Goal: Task Accomplishment & Management: Manage account settings

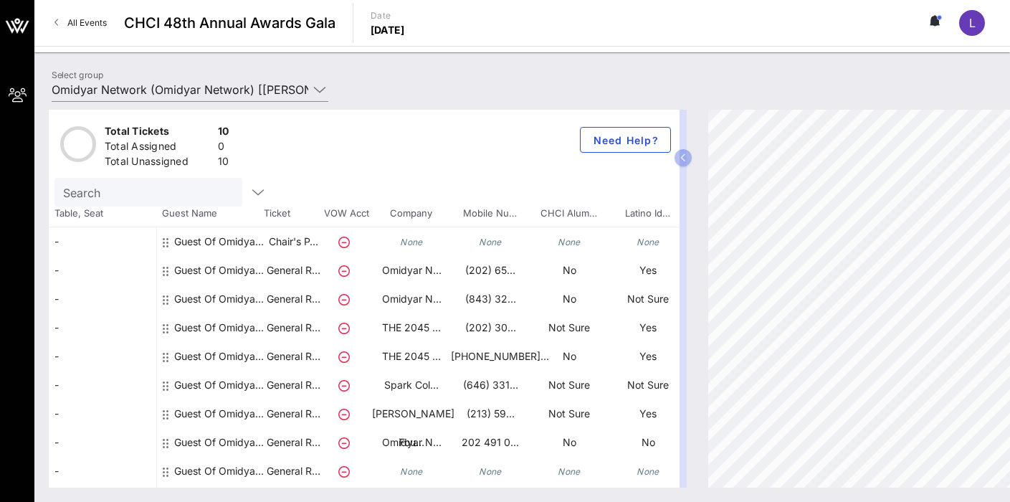
scroll to position [26, 190]
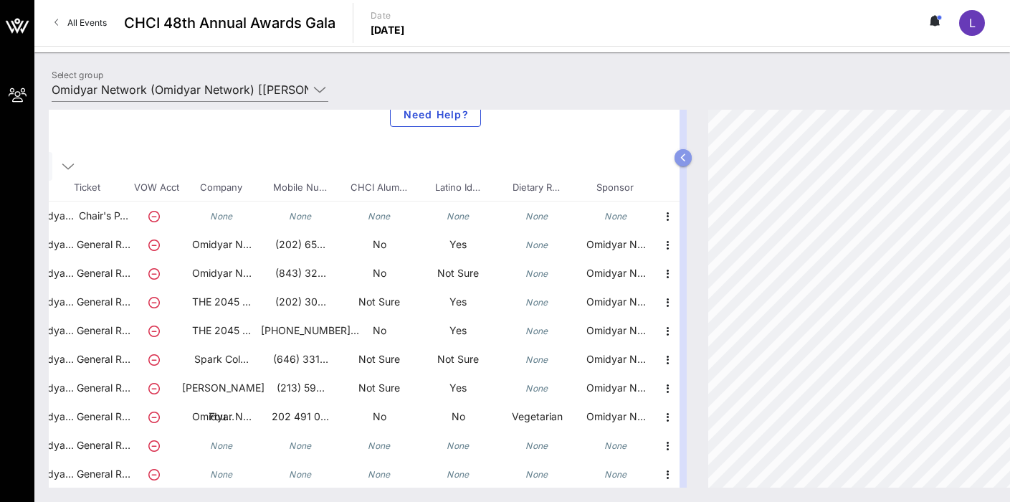
click at [683, 161] on icon "button" at bounding box center [683, 157] width 6 height 9
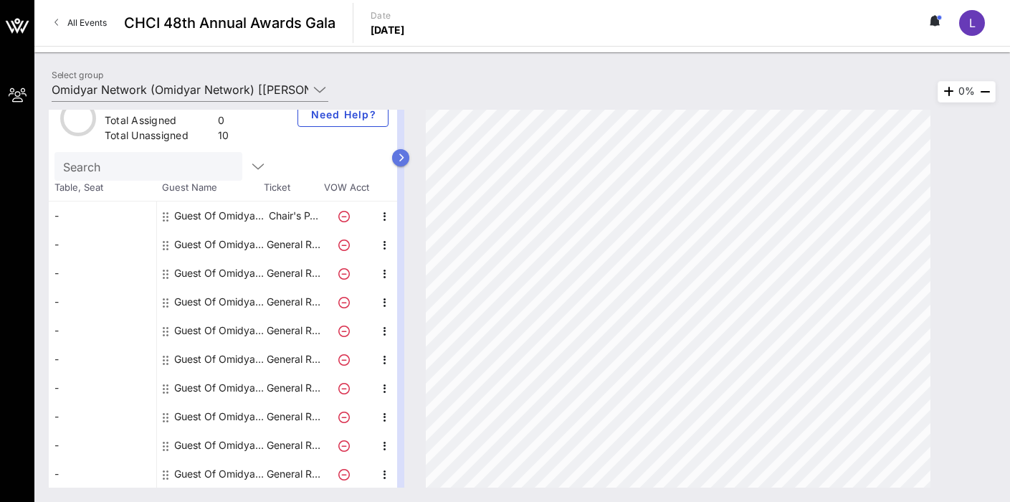
click at [405, 157] on button "button" at bounding box center [400, 157] width 17 height 17
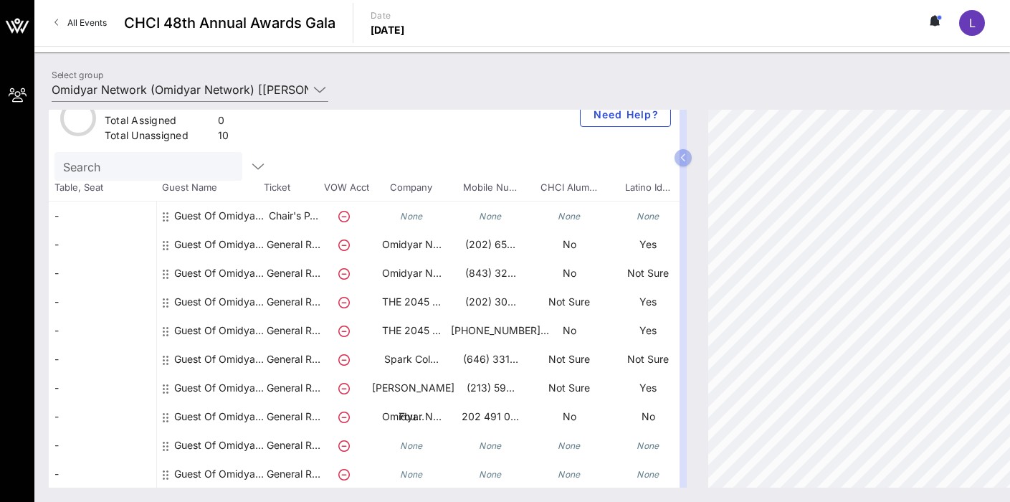
scroll to position [0, 0]
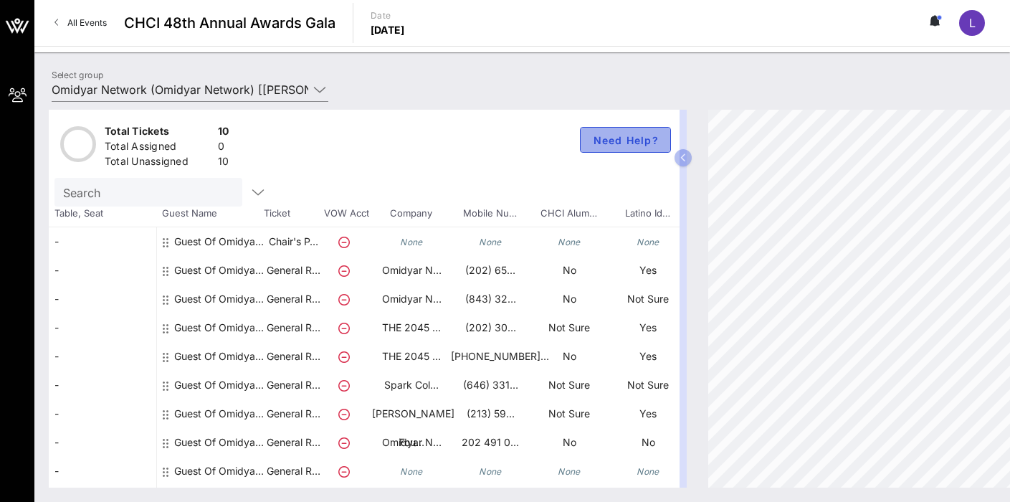
click at [630, 142] on span "Need Help?" at bounding box center [625, 140] width 67 height 12
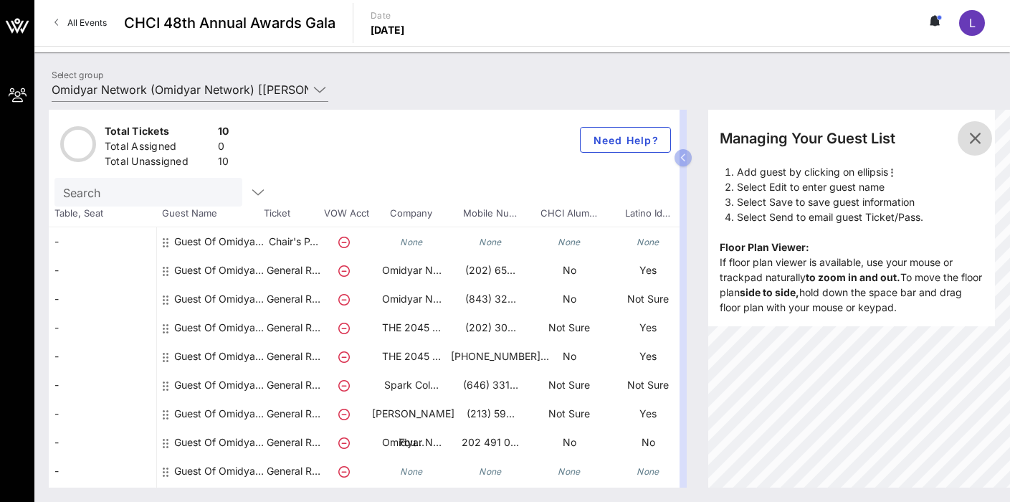
click at [982, 136] on icon "button" at bounding box center [974, 138] width 17 height 17
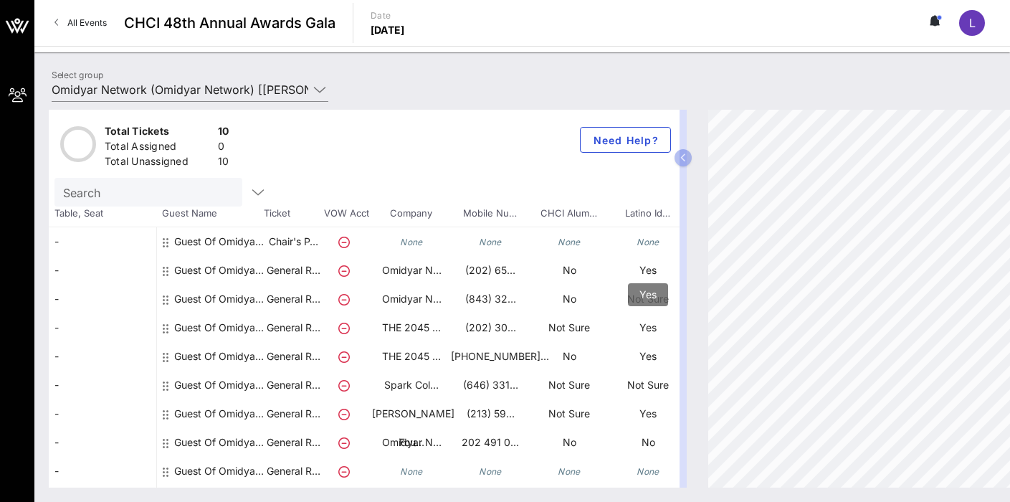
scroll to position [26, 0]
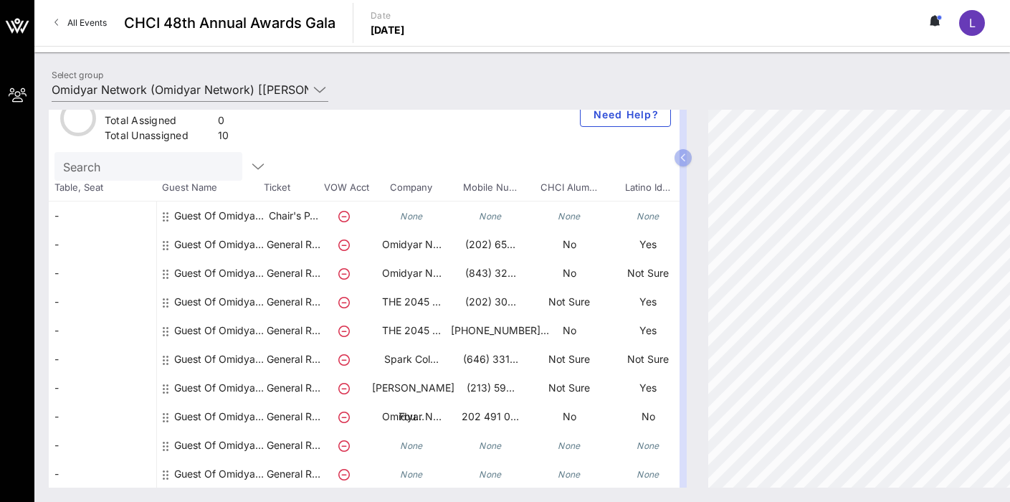
click at [649, 219] on icon "None" at bounding box center [647, 216] width 23 height 11
click at [648, 246] on p "Yes" at bounding box center [647, 244] width 79 height 29
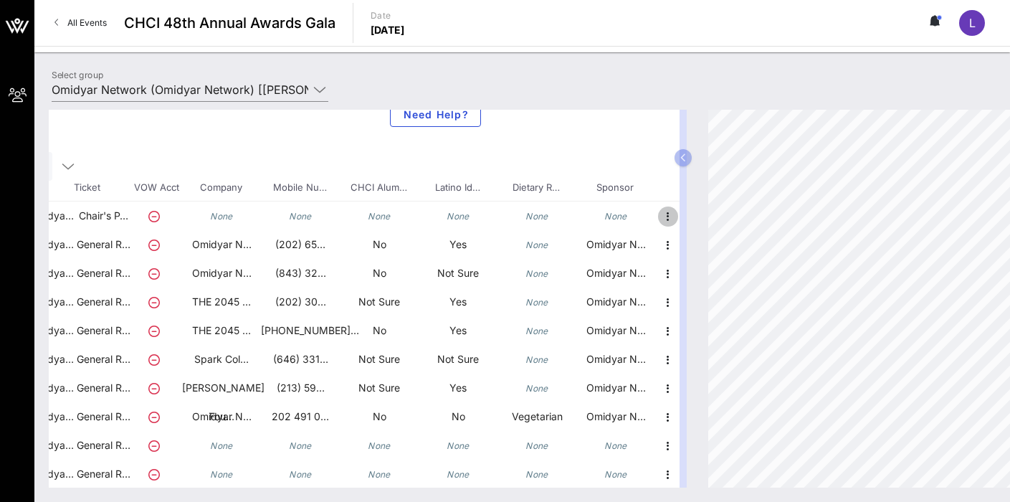
click at [666, 221] on icon "button" at bounding box center [667, 216] width 17 height 17
click at [664, 246] on icon "button" at bounding box center [667, 244] width 17 height 17
click at [474, 118] on button "Need Help?" at bounding box center [435, 114] width 91 height 26
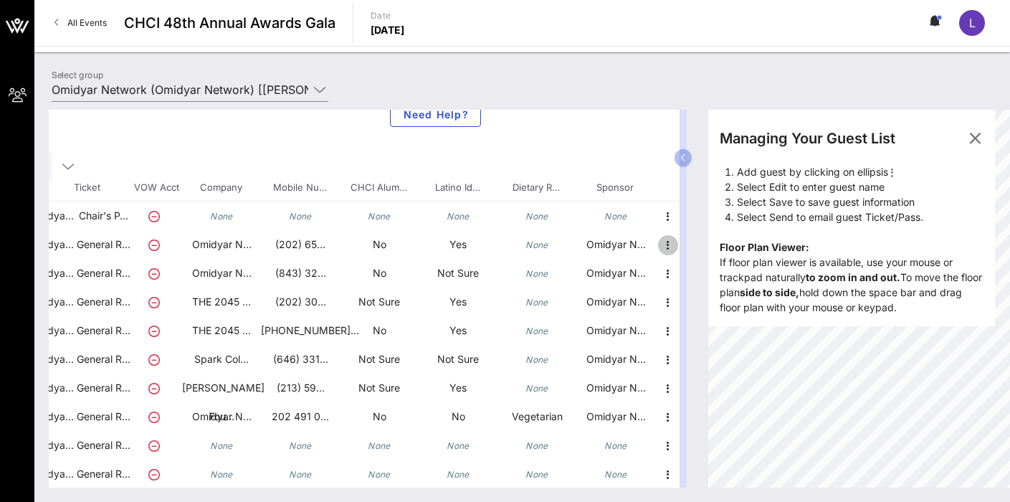
click at [666, 246] on icon "button" at bounding box center [667, 244] width 17 height 17
click at [692, 252] on div "Edit" at bounding box center [703, 248] width 29 height 11
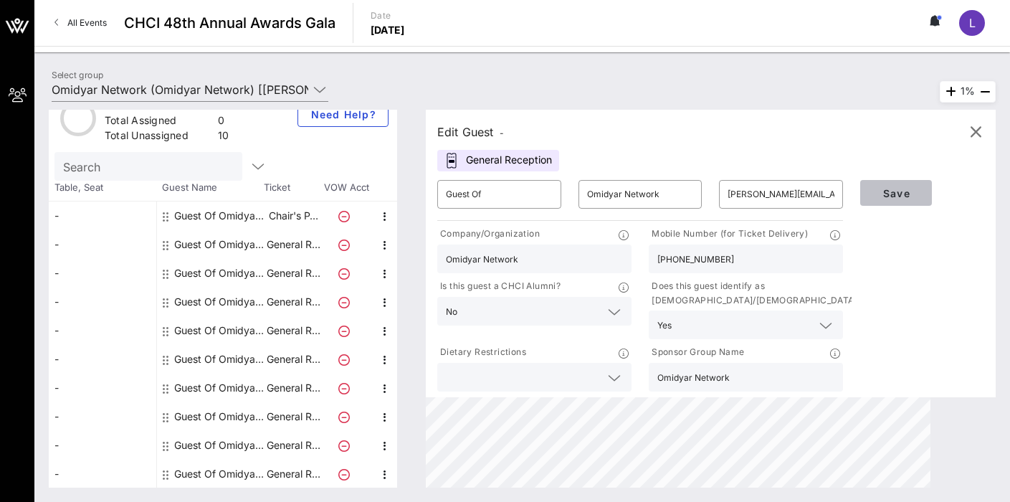
click at [896, 196] on span "Save" at bounding box center [895, 193] width 49 height 12
click at [975, 135] on icon "button" at bounding box center [975, 131] width 17 height 17
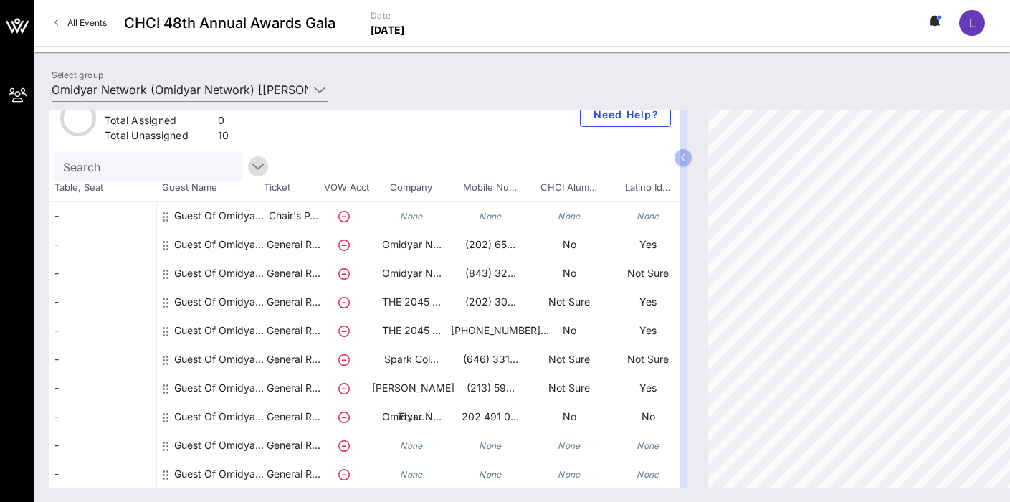
click at [249, 167] on icon "button" at bounding box center [257, 166] width 17 height 17
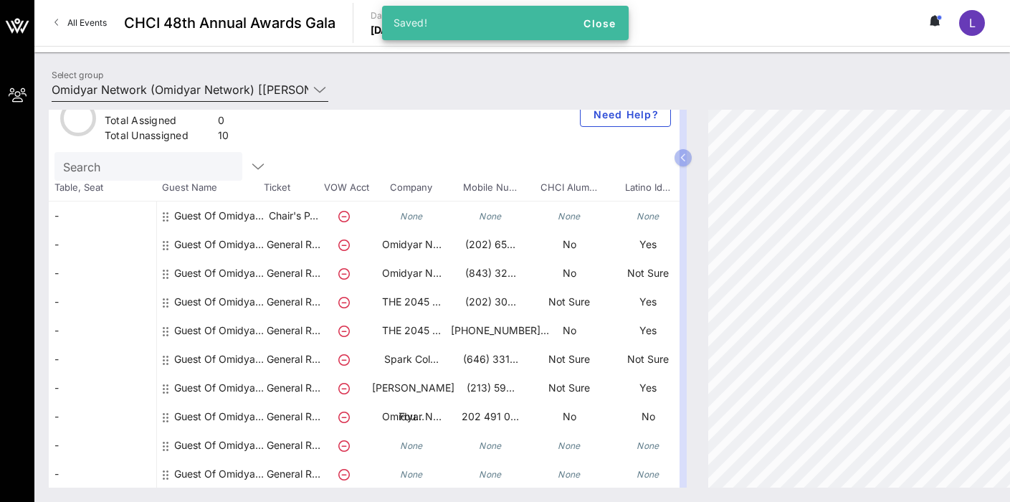
click at [320, 91] on icon at bounding box center [319, 89] width 13 height 17
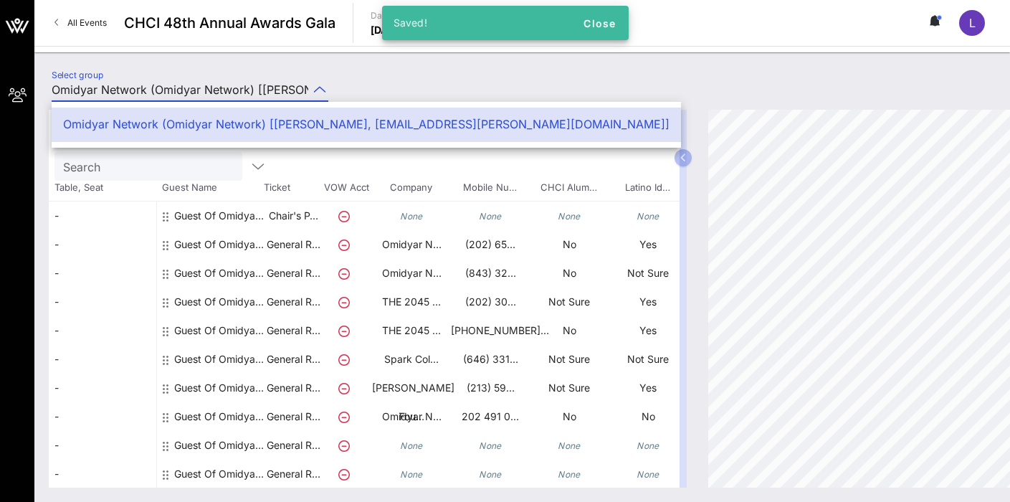
click at [482, 67] on div "Select group Omidyar Network (Omidyar Network) [Laura Chávez-Varela, lchavez-va…" at bounding box center [522, 92] width 958 height 50
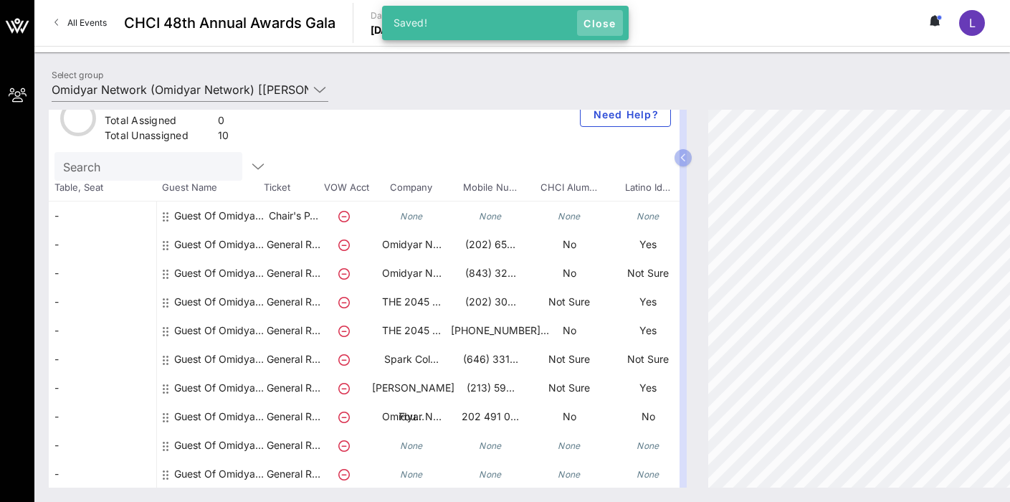
click at [611, 16] on button "Close" at bounding box center [600, 23] width 46 height 26
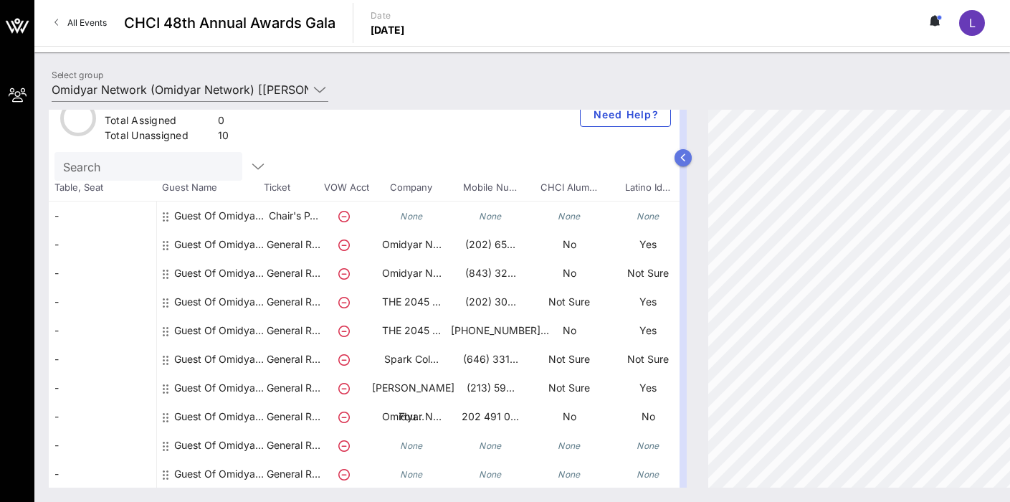
click at [680, 164] on button "button" at bounding box center [682, 157] width 17 height 17
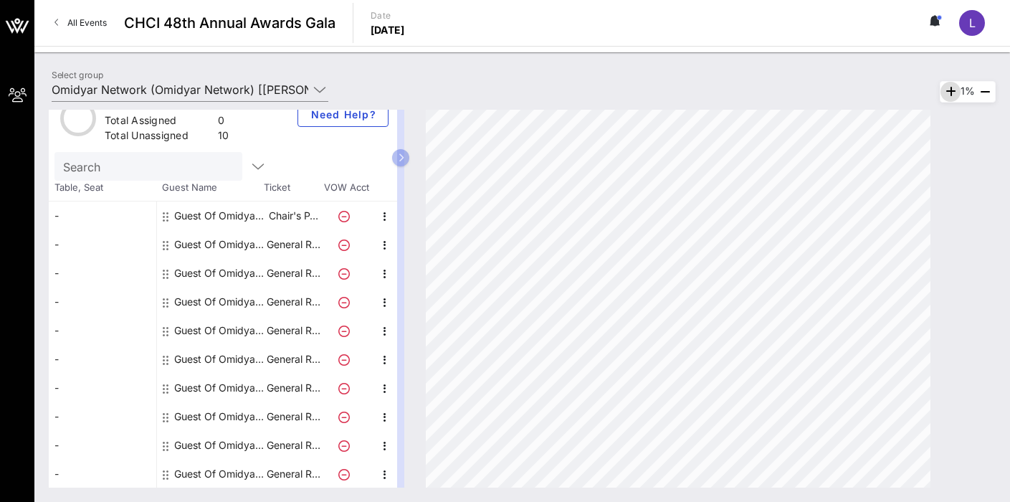
click at [944, 92] on icon "button" at bounding box center [950, 91] width 17 height 17
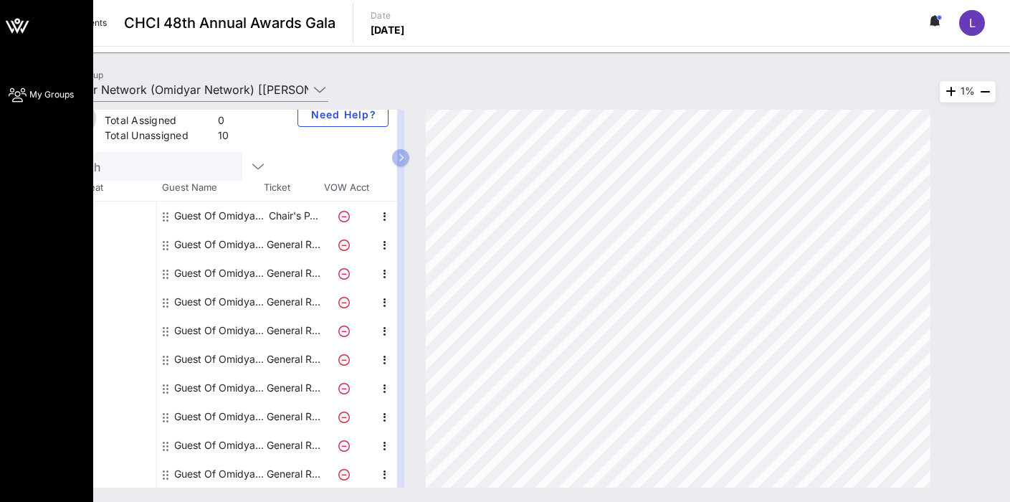
click at [19, 86] on link "My Groups" at bounding box center [41, 94] width 65 height 17
click at [34, 36] on figure at bounding box center [46, 26] width 93 height 34
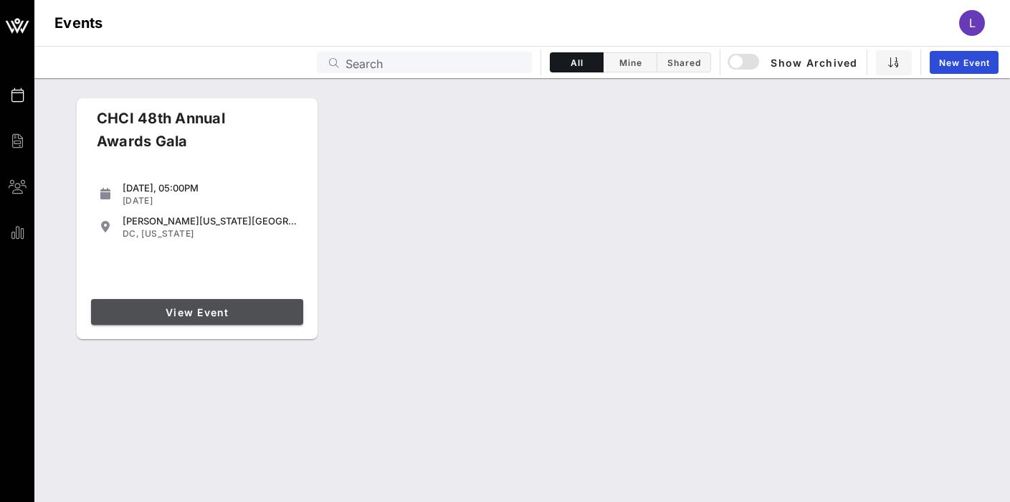
click at [188, 308] on span "View Event" at bounding box center [197, 312] width 201 height 12
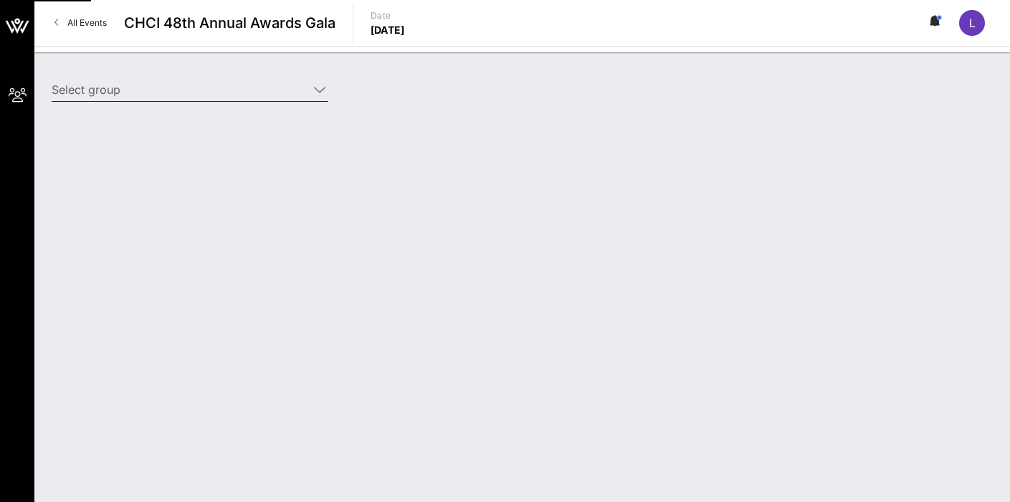
click at [319, 86] on icon at bounding box center [319, 89] width 13 height 17
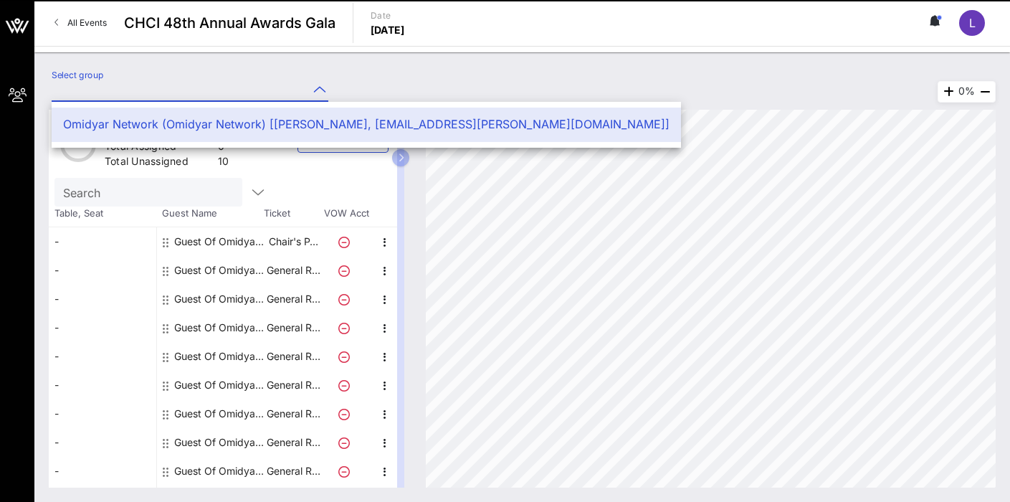
type input "Omidyar Network (Omidyar Network) [[PERSON_NAME], [EMAIL_ADDRESS][PERSON_NAME][…"
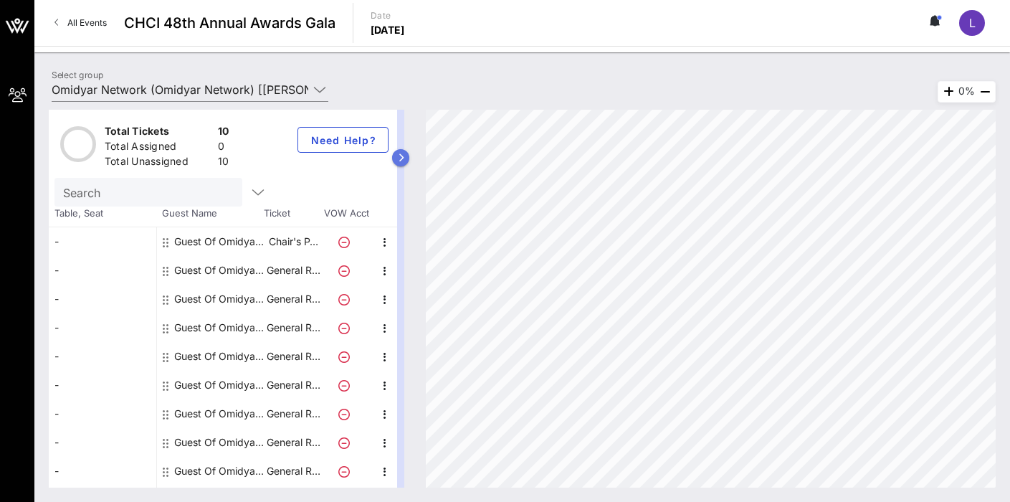
click at [402, 159] on icon "button" at bounding box center [401, 157] width 6 height 9
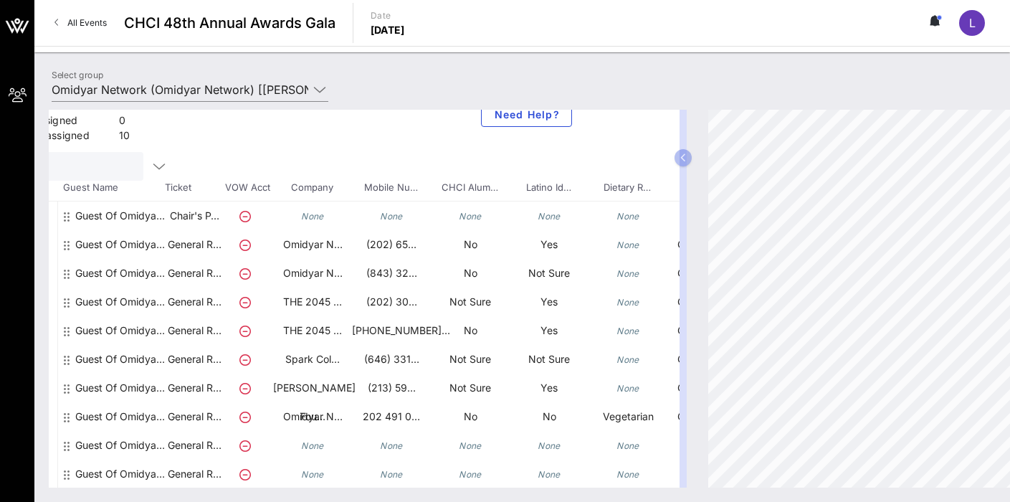
scroll to position [26, 190]
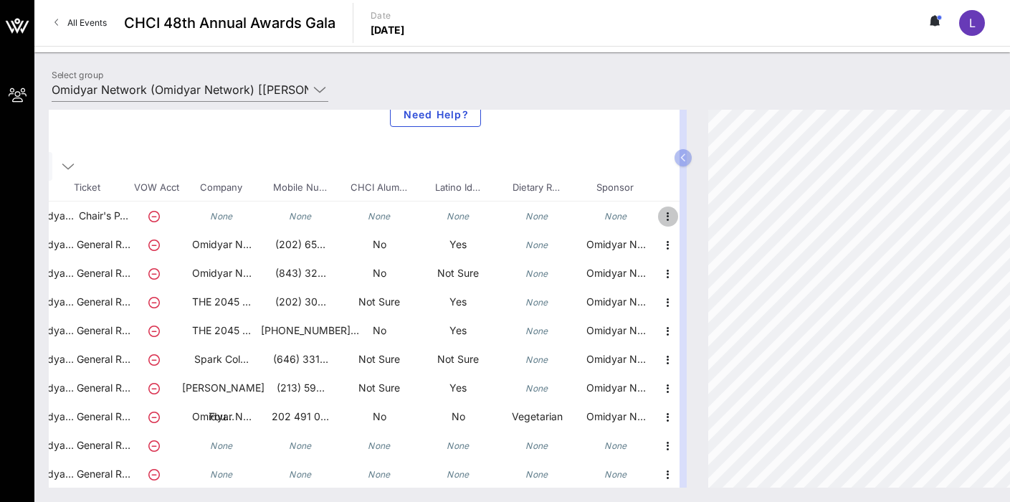
click at [673, 213] on icon "button" at bounding box center [667, 216] width 17 height 17
click at [666, 212] on icon "button" at bounding box center [667, 216] width 17 height 17
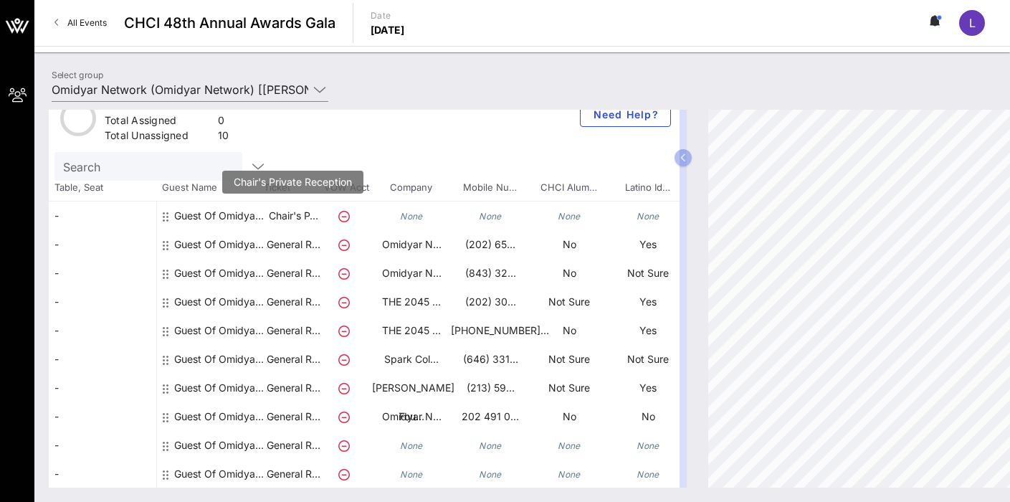
click at [285, 211] on p "Chair's P…" at bounding box center [292, 215] width 57 height 29
click at [174, 211] on div "Guest Of Omidyar Network" at bounding box center [219, 215] width 90 height 29
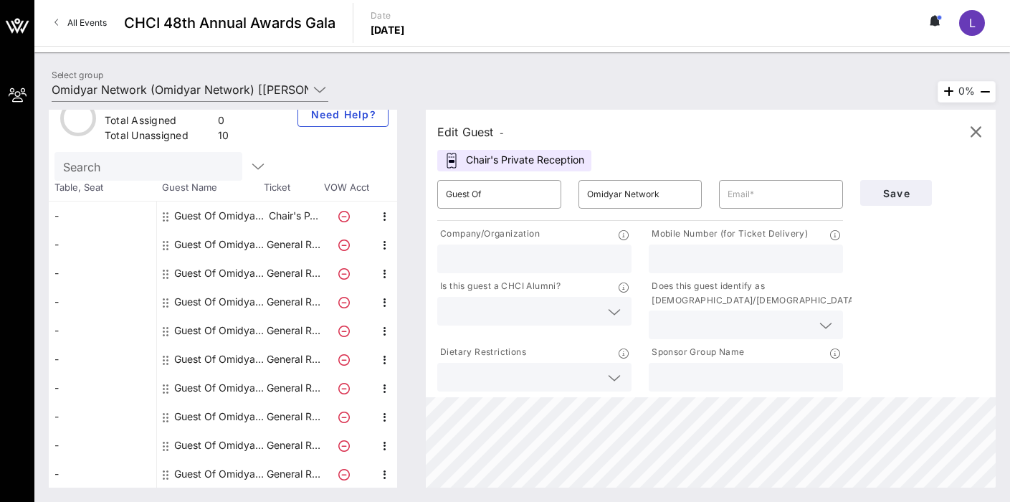
click at [238, 252] on div "Guest Of Omidyar Network" at bounding box center [219, 244] width 90 height 29
type input "grossi@omidyar.com"
type input "Omidyar Network"
type input "⁨(202) 651-1337⁩"
type input "Omidyar Network"
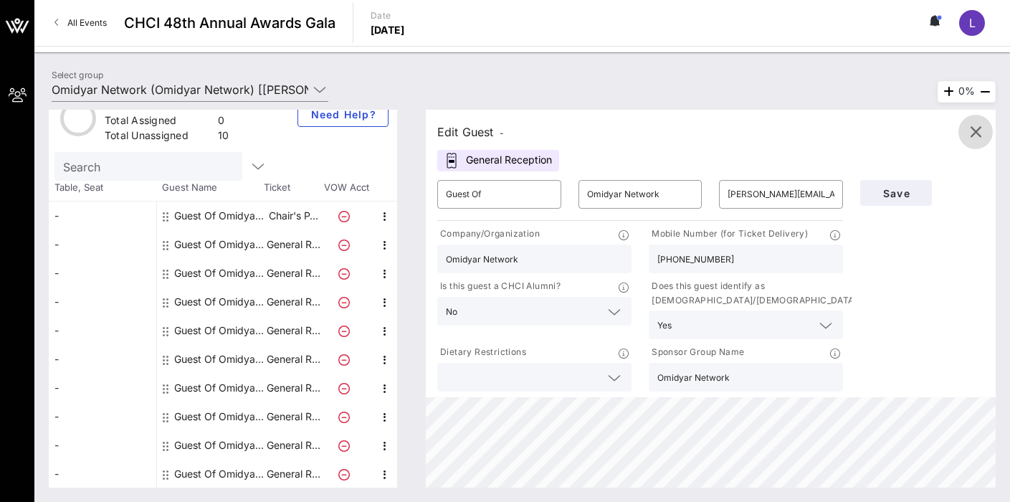
click at [973, 128] on icon "button" at bounding box center [975, 131] width 17 height 17
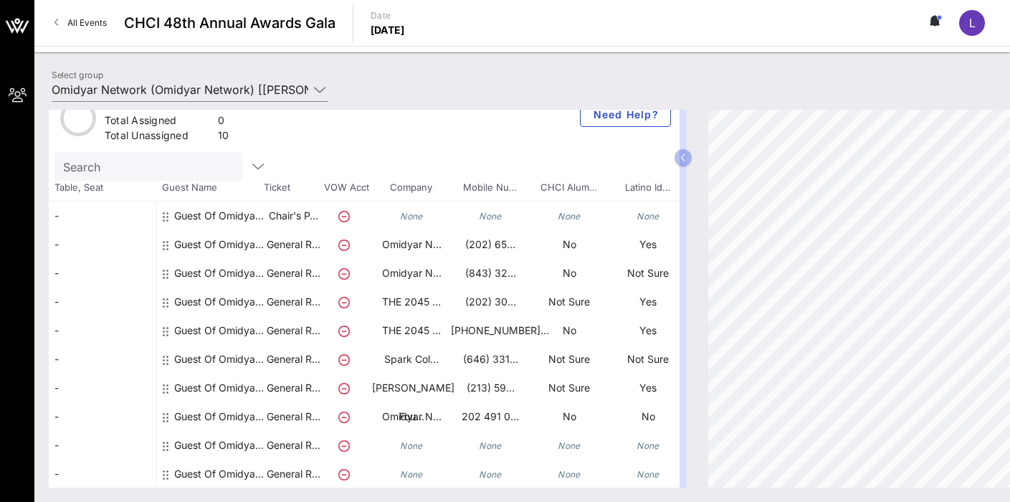
click at [936, 24] on icon at bounding box center [934, 24] width 3 height 1
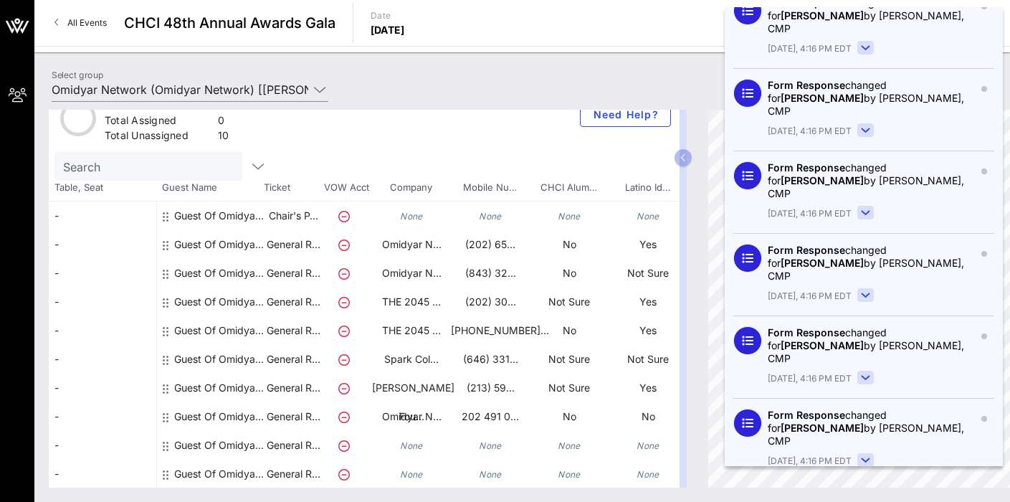
scroll to position [0, 0]
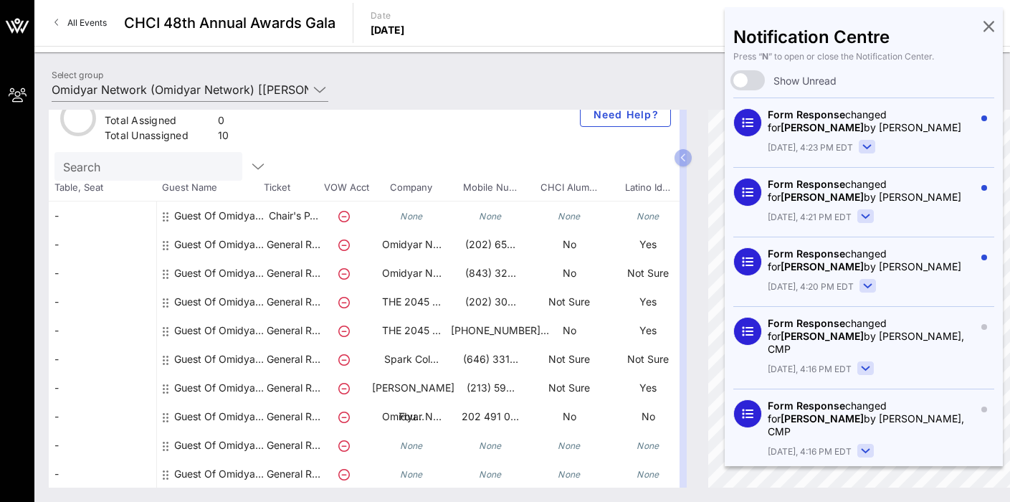
click at [988, 27] on icon at bounding box center [988, 25] width 11 height 3
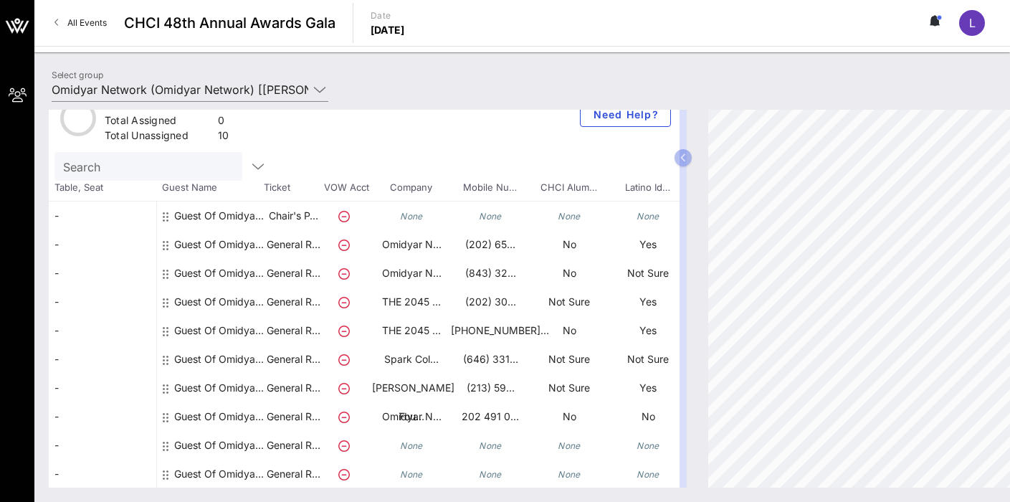
click at [939, 25] on icon at bounding box center [935, 20] width 13 height 11
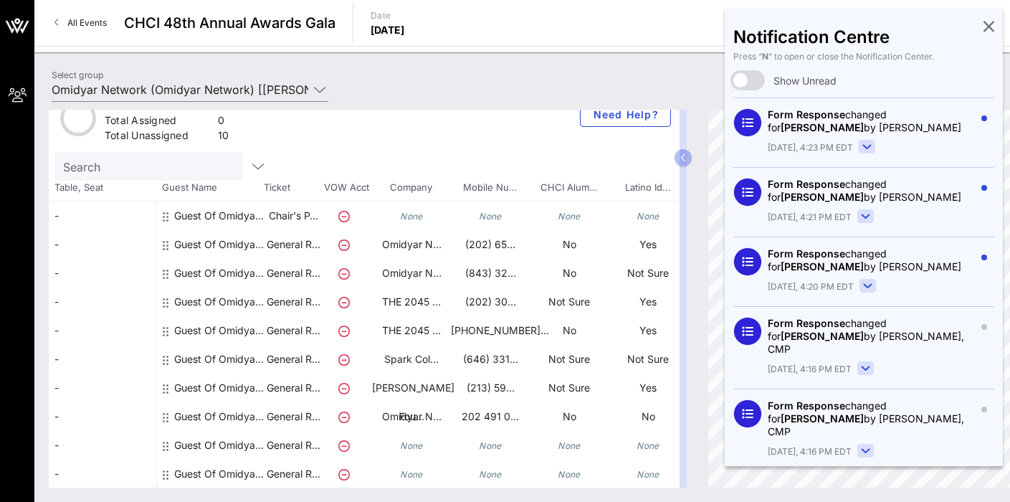
click at [989, 27] on icon at bounding box center [988, 25] width 11 height 3
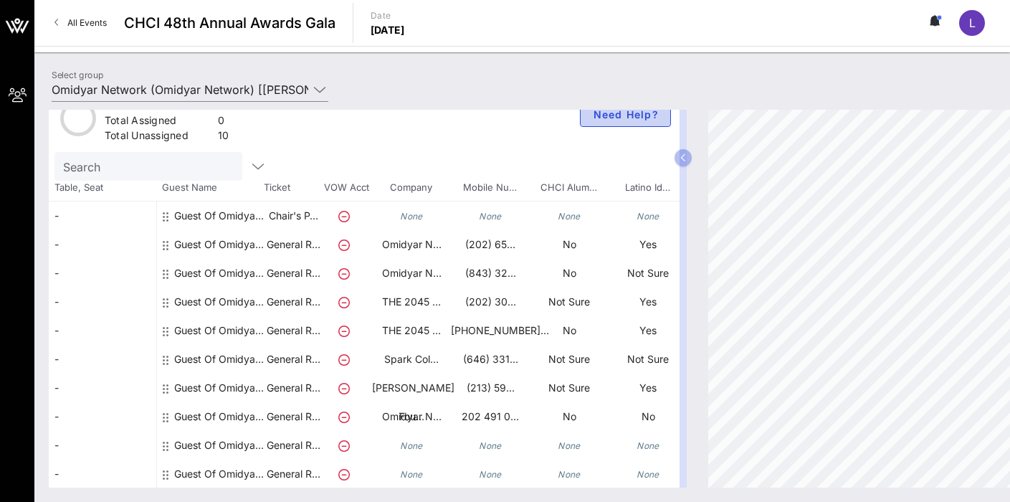
click at [618, 122] on button "Need Help?" at bounding box center [625, 114] width 91 height 26
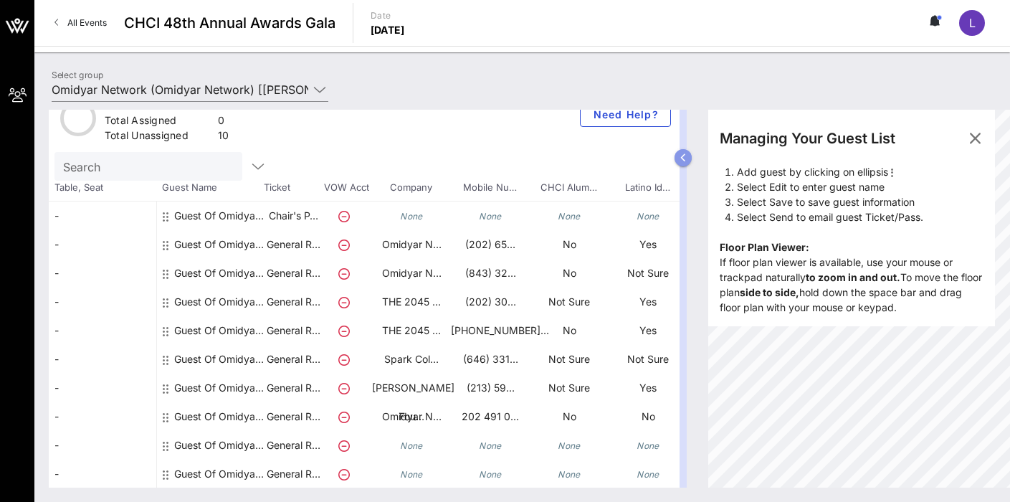
click at [682, 153] on icon "button" at bounding box center [683, 157] width 6 height 9
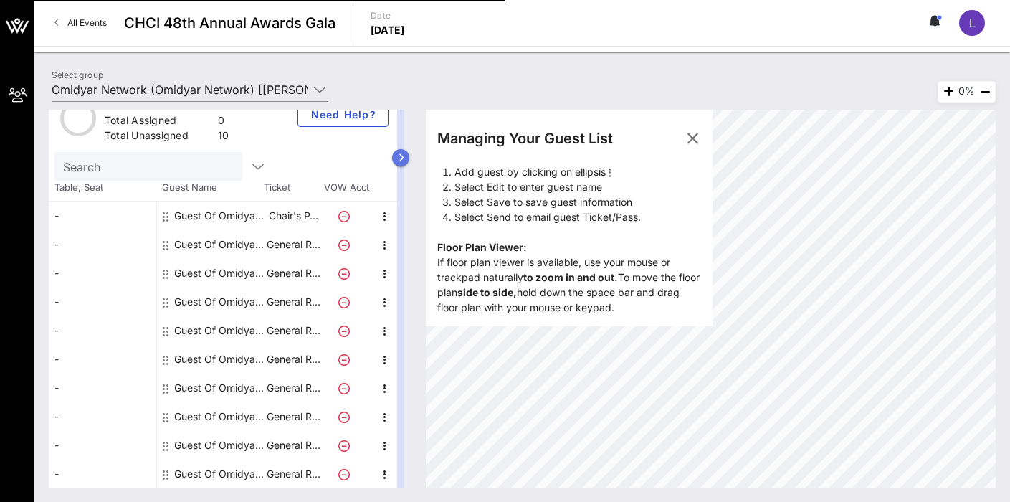
click at [398, 156] on icon "button" at bounding box center [401, 157] width 6 height 9
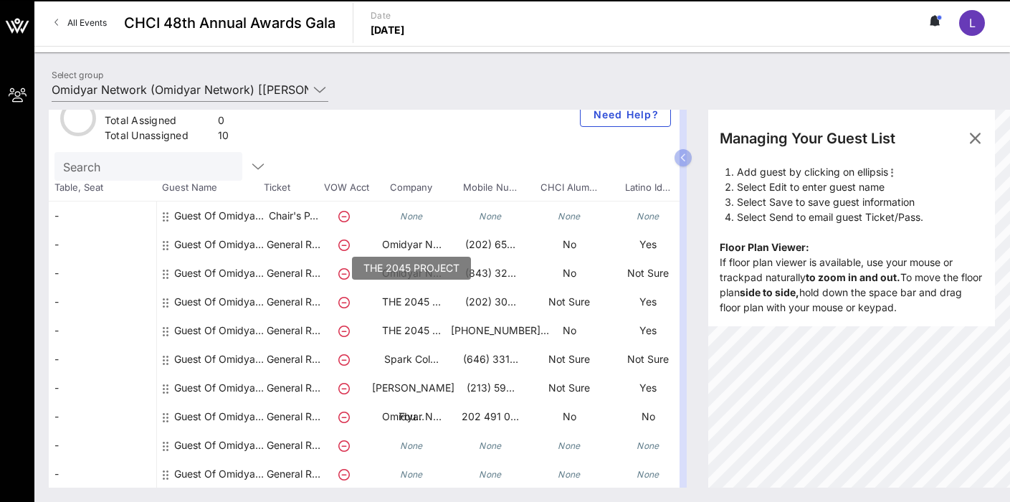
scroll to position [26, 190]
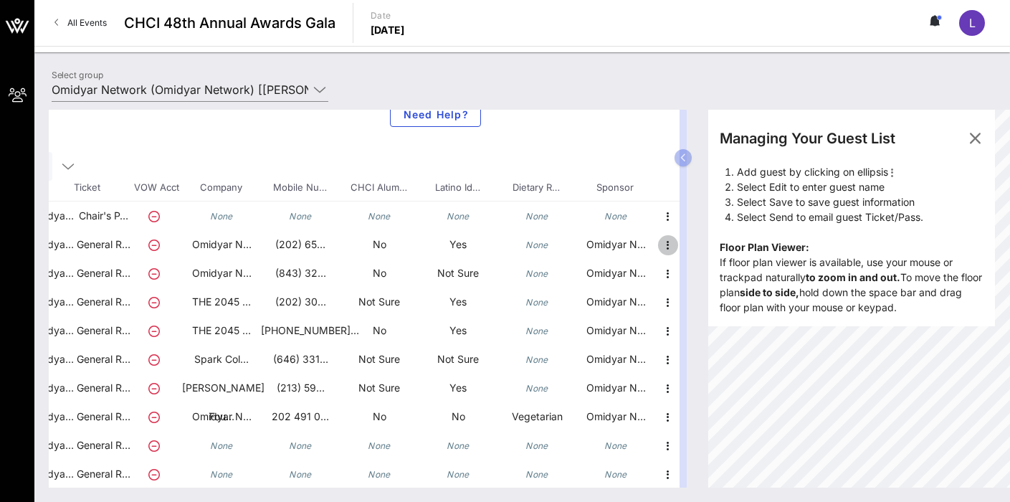
click at [666, 242] on icon "button" at bounding box center [667, 244] width 17 height 17
click at [666, 277] on icon "button" at bounding box center [667, 273] width 17 height 17
click at [666, 305] on icon "button" at bounding box center [667, 302] width 17 height 17
click at [450, 120] on button "Need Help?" at bounding box center [435, 114] width 91 height 26
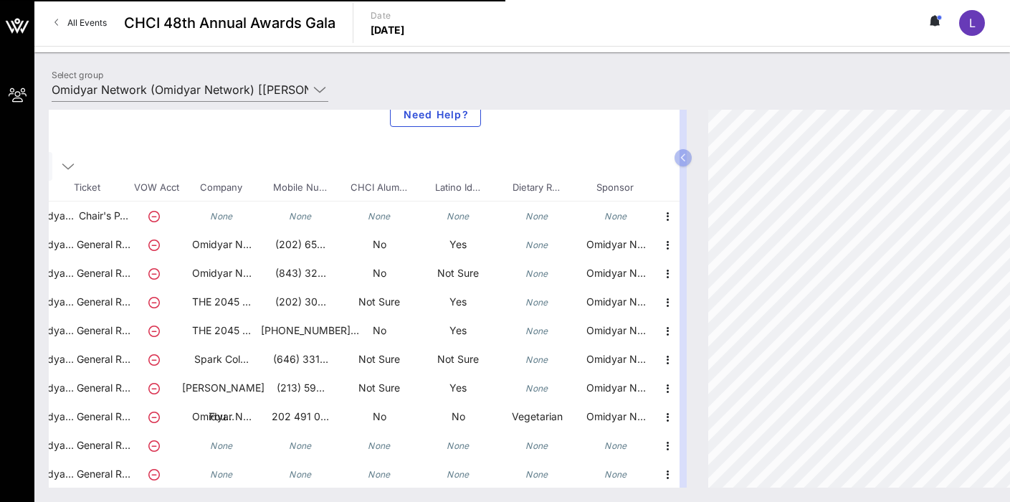
click at [156, 214] on icon at bounding box center [153, 216] width 11 height 11
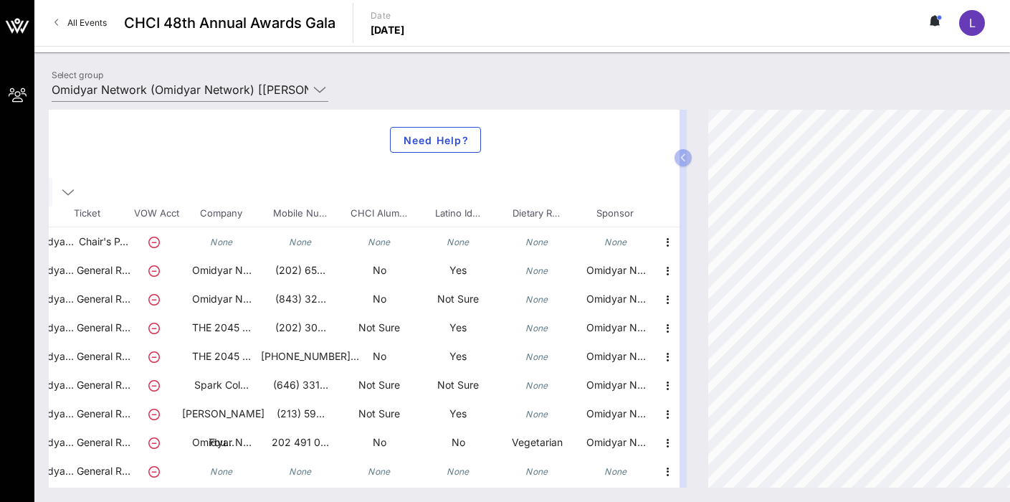
click at [167, 209] on span "VOW Acct" at bounding box center [156, 213] width 50 height 14
click at [465, 151] on button "Need Help?" at bounding box center [435, 140] width 91 height 26
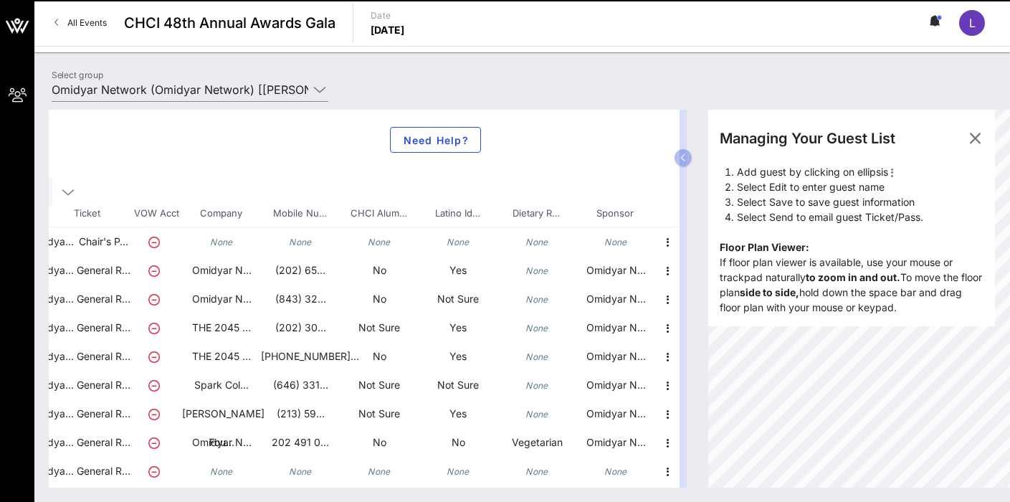
click at [517, 175] on div "Total Tickets 10 Total Assigned 0 Total Unassigned 10 Need Help? Search Table, …" at bounding box center [364, 299] width 631 height 378
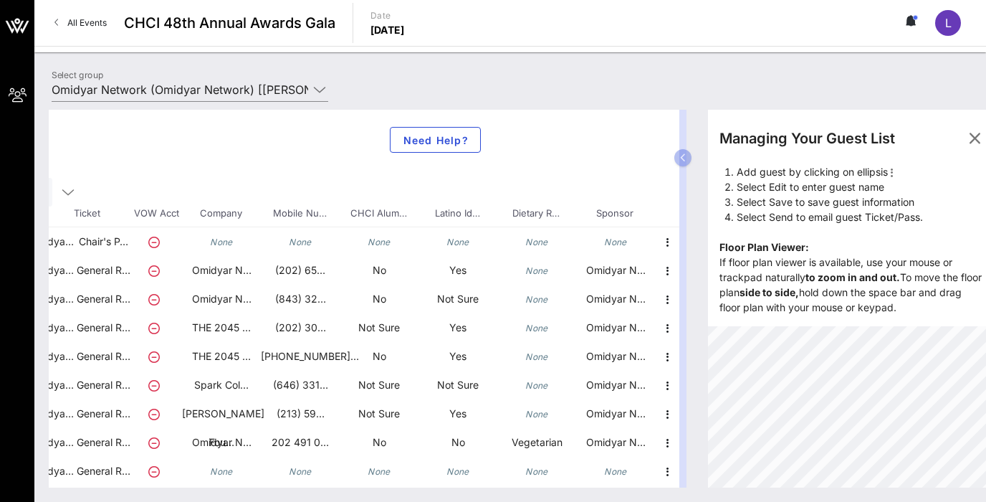
scroll to position [26, 190]
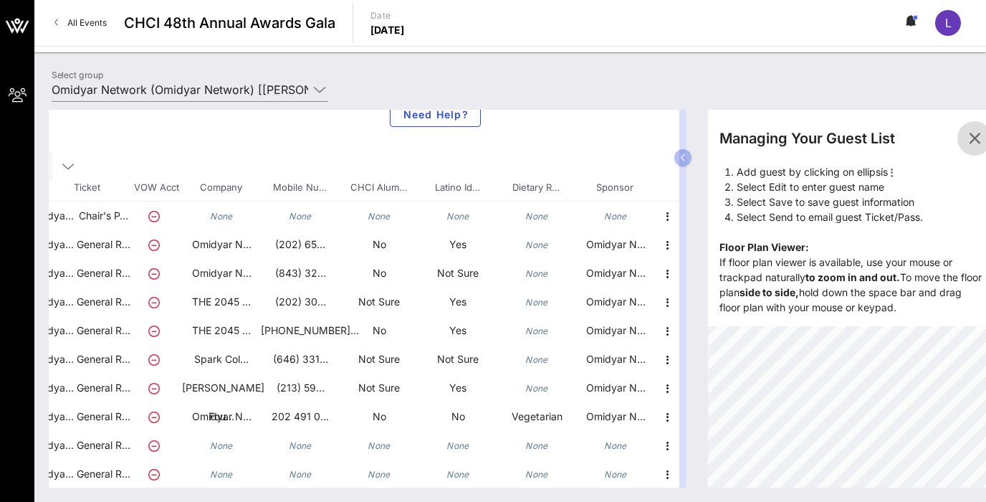
click at [975, 143] on icon "button" at bounding box center [974, 138] width 17 height 17
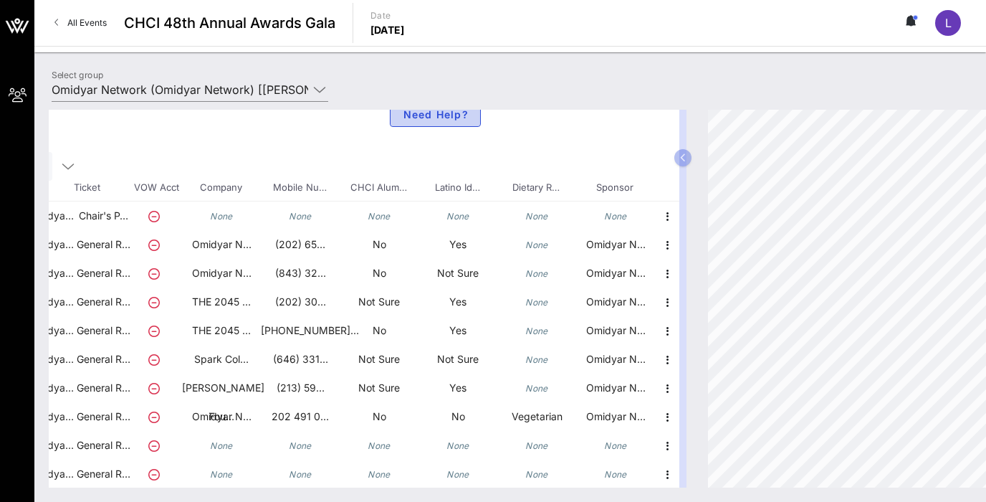
click at [419, 122] on button "Need Help?" at bounding box center [435, 114] width 91 height 26
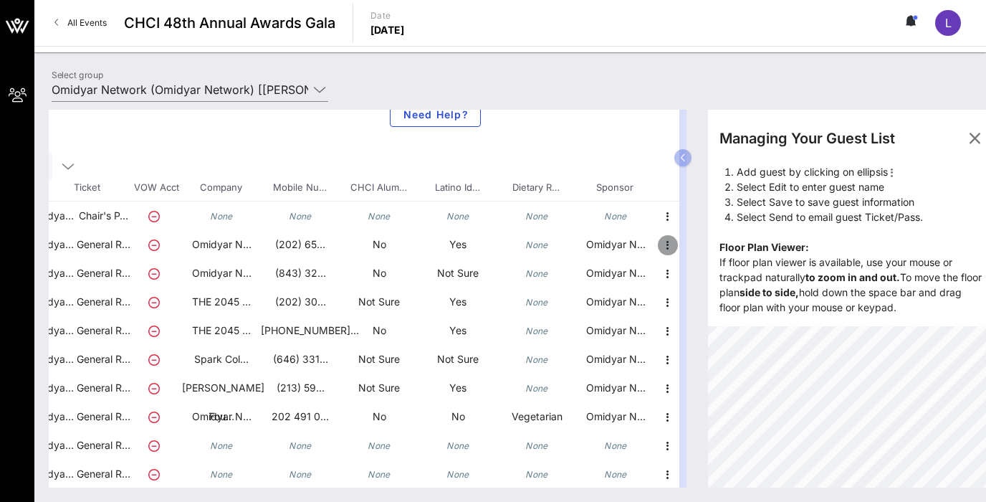
click at [668, 242] on icon "button" at bounding box center [667, 244] width 17 height 17
click at [697, 255] on div "Edit" at bounding box center [703, 248] width 29 height 23
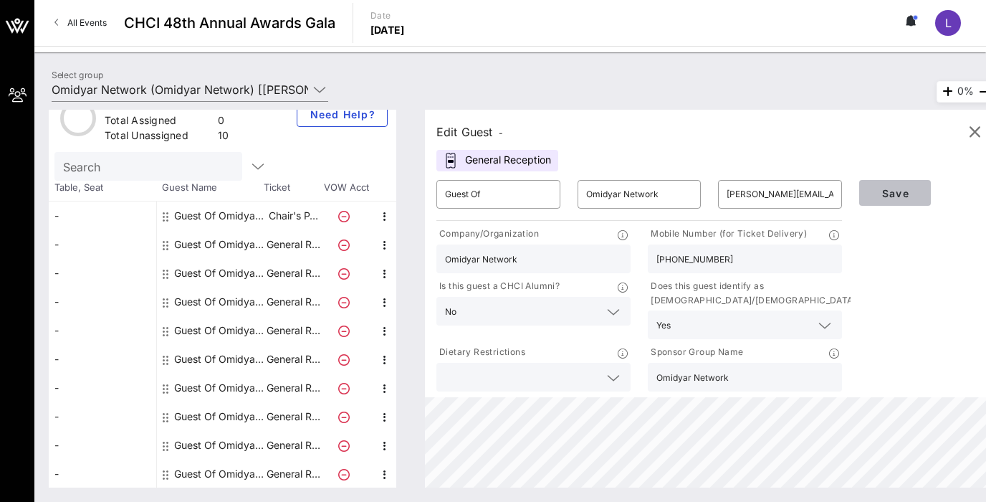
click at [917, 198] on span "Save" at bounding box center [895, 193] width 49 height 12
click at [972, 135] on icon "button" at bounding box center [974, 131] width 17 height 17
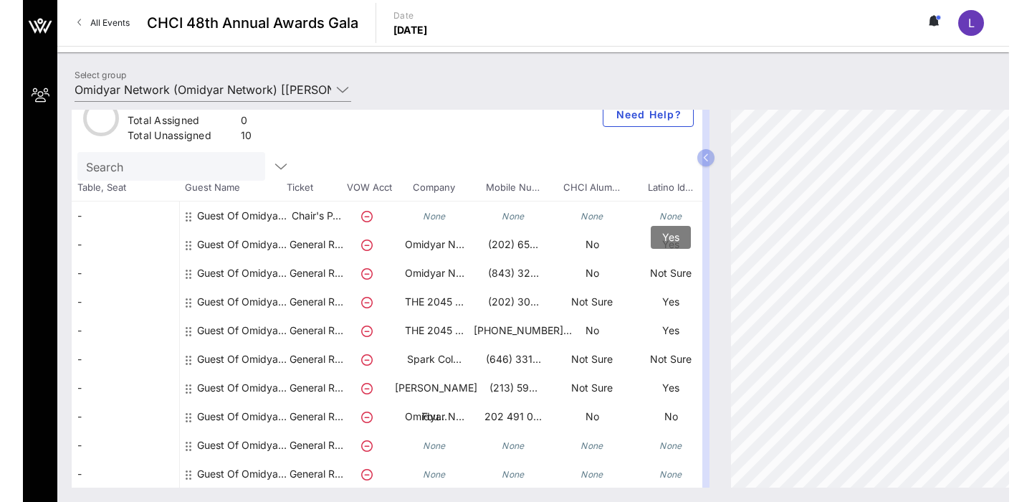
scroll to position [0, 0]
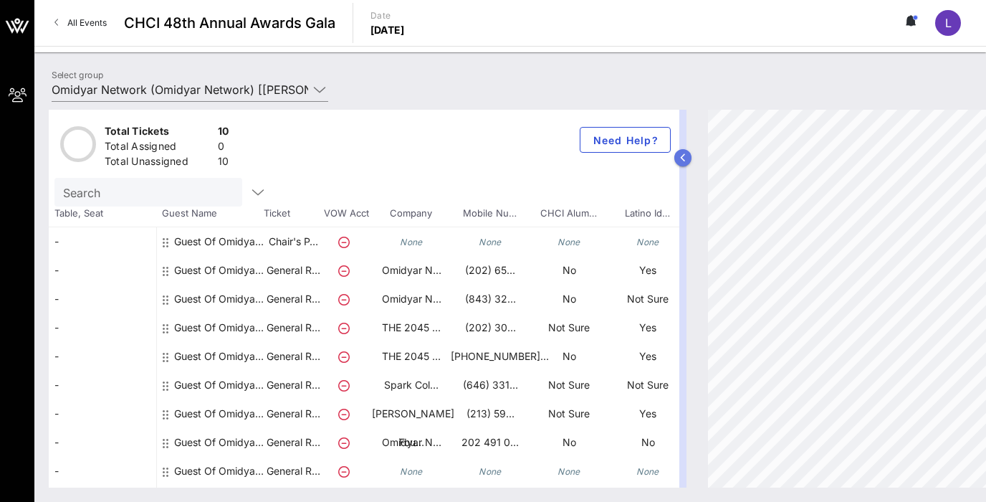
click at [682, 159] on icon "button" at bounding box center [683, 157] width 6 height 9
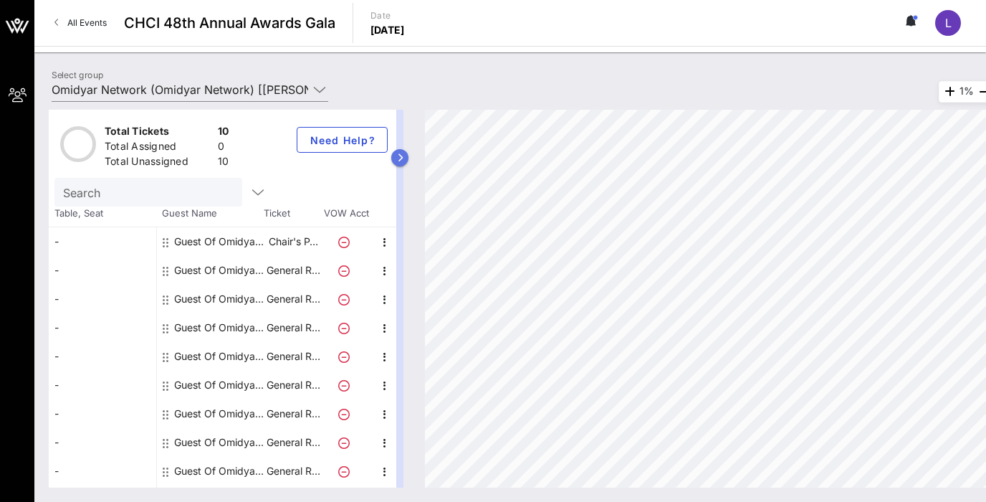
click at [401, 156] on icon "button" at bounding box center [400, 157] width 6 height 9
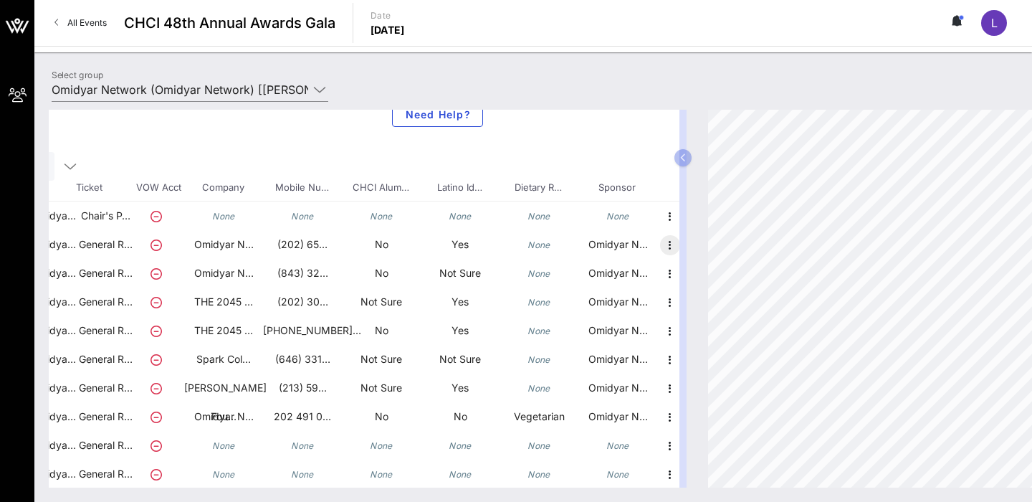
scroll to position [26, 190]
click at [666, 246] on icon "button" at bounding box center [667, 244] width 17 height 17
click at [669, 244] on icon "button" at bounding box center [667, 244] width 17 height 17
click at [697, 256] on div "Edit" at bounding box center [703, 248] width 29 height 23
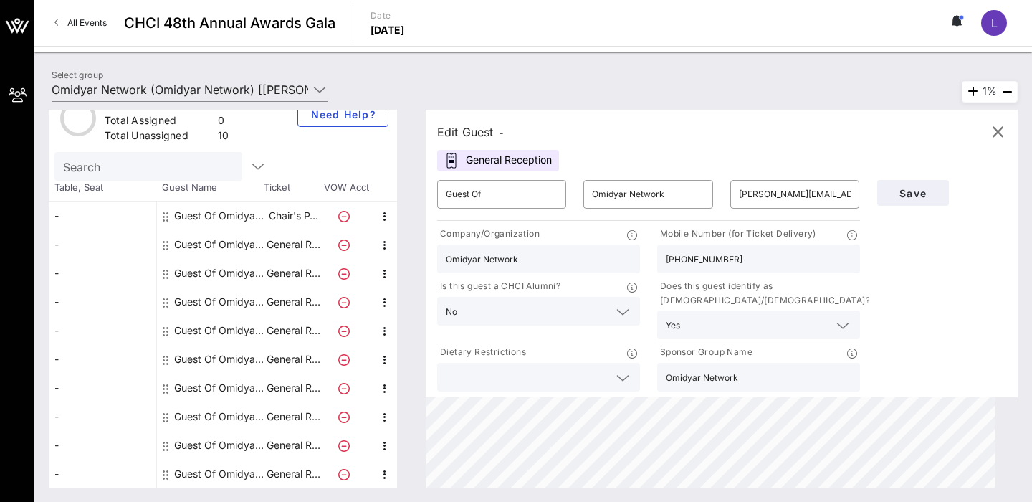
click at [623, 391] on div "Dietary Restrictions" at bounding box center [539, 368] width 220 height 52
click at [623, 375] on icon at bounding box center [622, 377] width 13 height 17
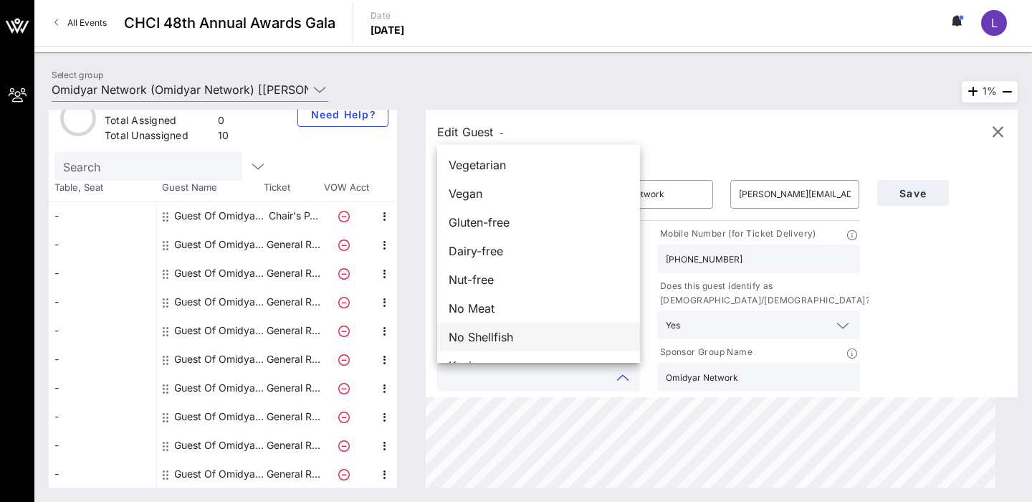
scroll to position [23, 0]
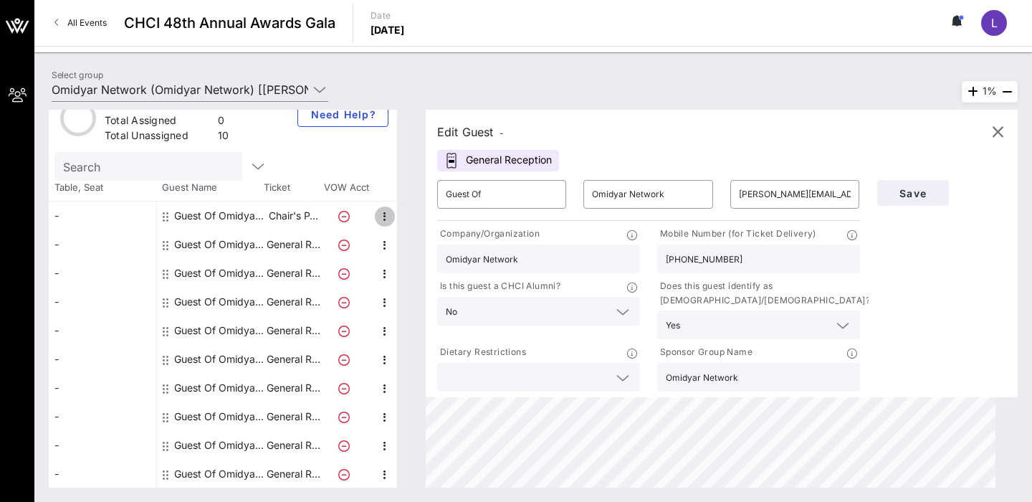
click at [387, 208] on icon "button" at bounding box center [384, 216] width 17 height 17
click at [1000, 127] on icon "button" at bounding box center [997, 131] width 17 height 17
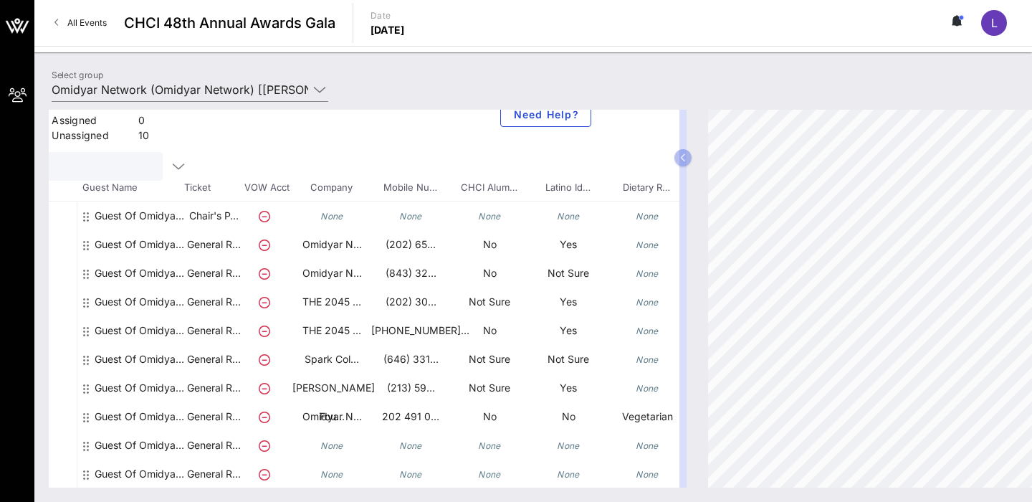
scroll to position [26, 190]
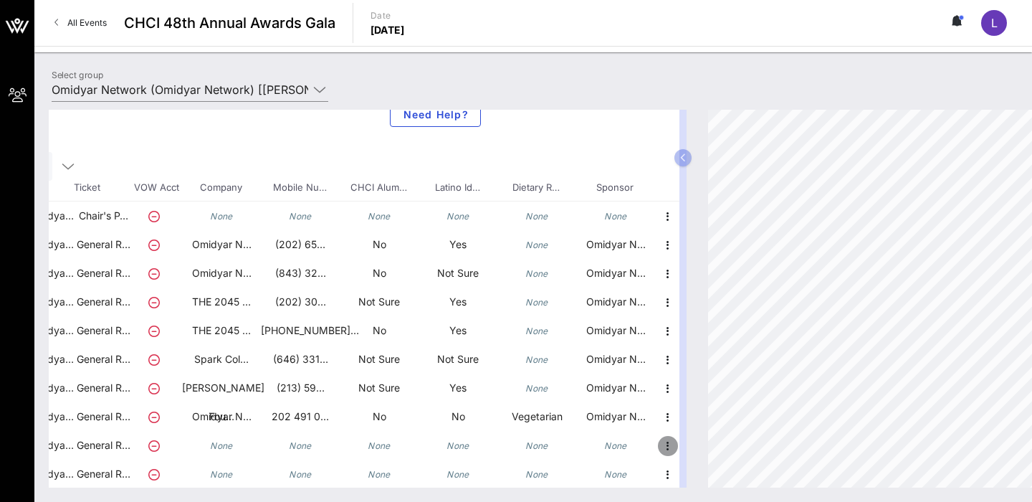
click at [668, 444] on icon "button" at bounding box center [667, 445] width 17 height 17
click at [705, 441] on div "Edit" at bounding box center [703, 449] width 29 height 23
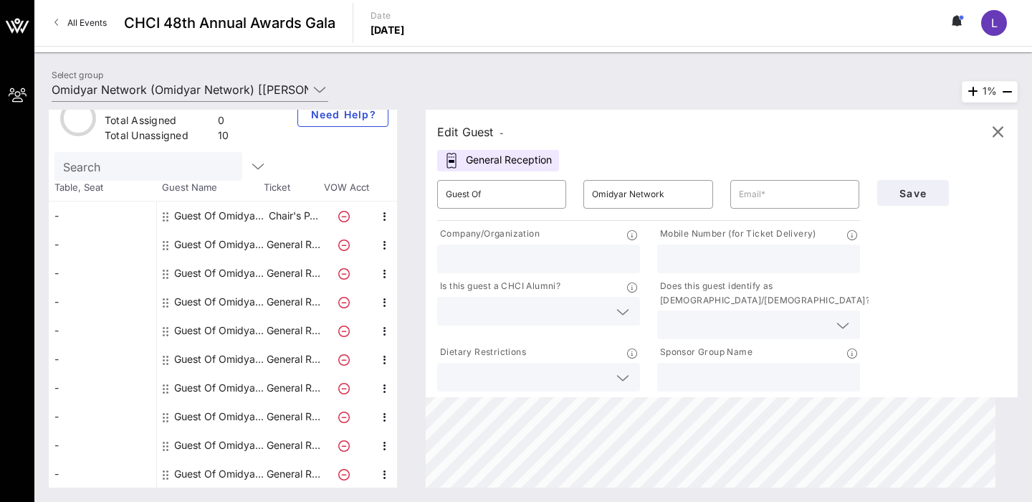
scroll to position [26, 0]
click at [766, 195] on input "text" at bounding box center [795, 194] width 112 height 23
click at [993, 125] on icon "button" at bounding box center [997, 131] width 17 height 17
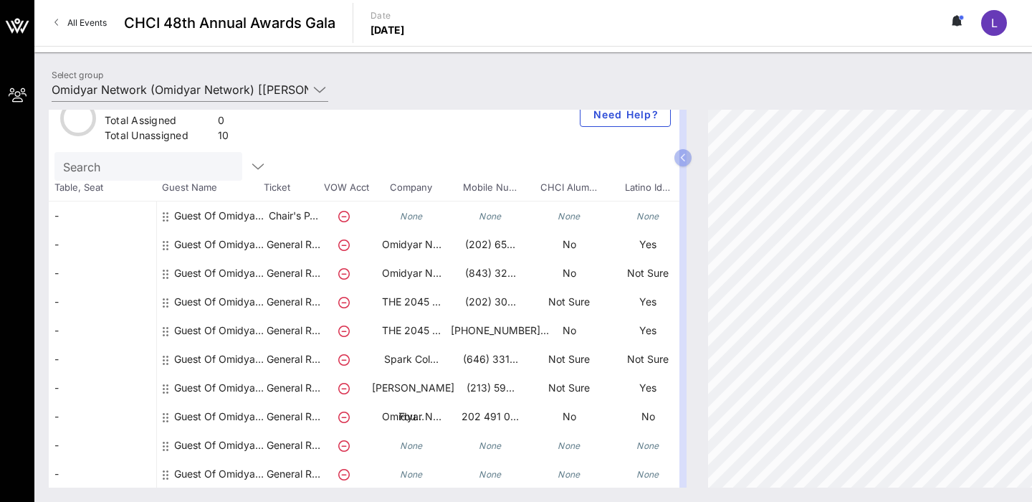
type input "Omidyar Network (Omidyar Network) [Laura Chávez-Varela, lchavez-varela@omidyar.…"
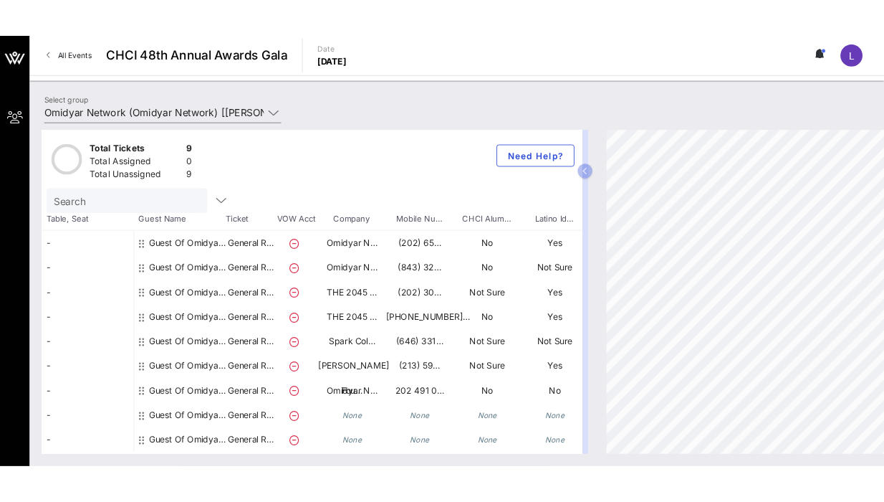
scroll to position [0, 0]
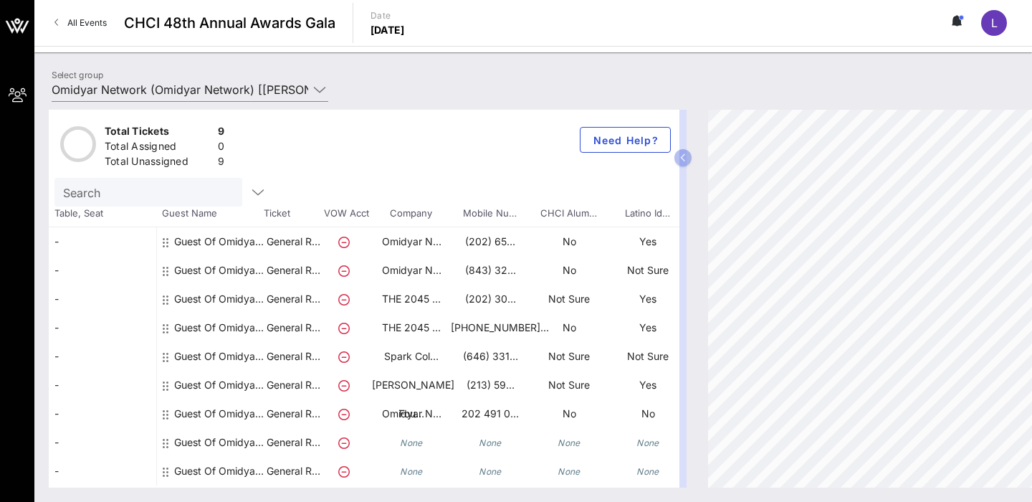
click at [997, 23] on div "L" at bounding box center [994, 23] width 26 height 26
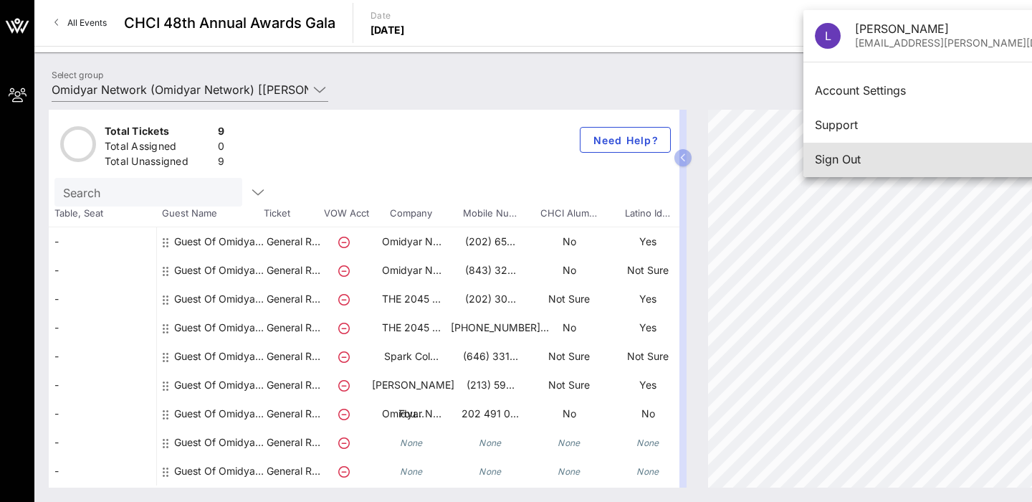
click at [881, 161] on div "Sign Out" at bounding box center [962, 160] width 295 height 14
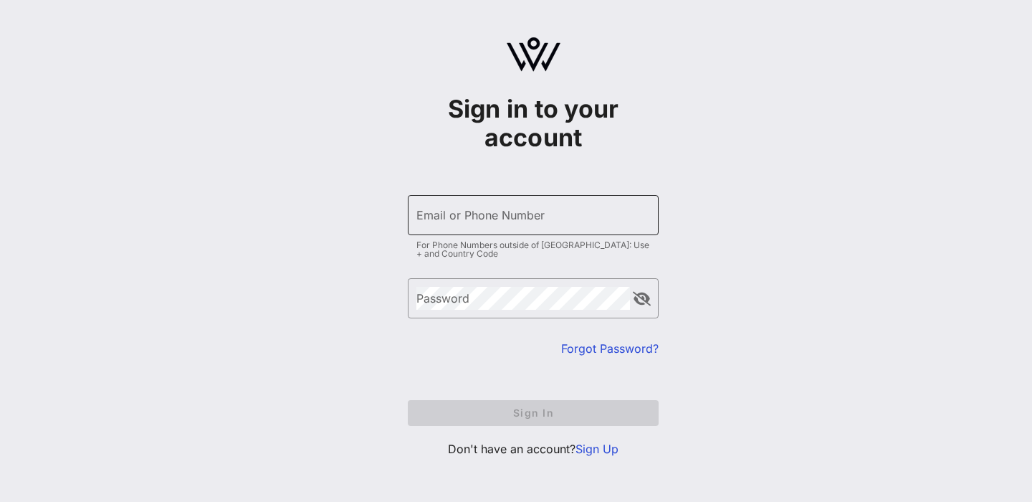
click at [592, 214] on input "Email or Phone Number" at bounding box center [533, 215] width 234 height 23
type input "[EMAIL_ADDRESS][PERSON_NAME][DOMAIN_NAME]"
click at [557, 286] on div "Password" at bounding box center [523, 298] width 214 height 40
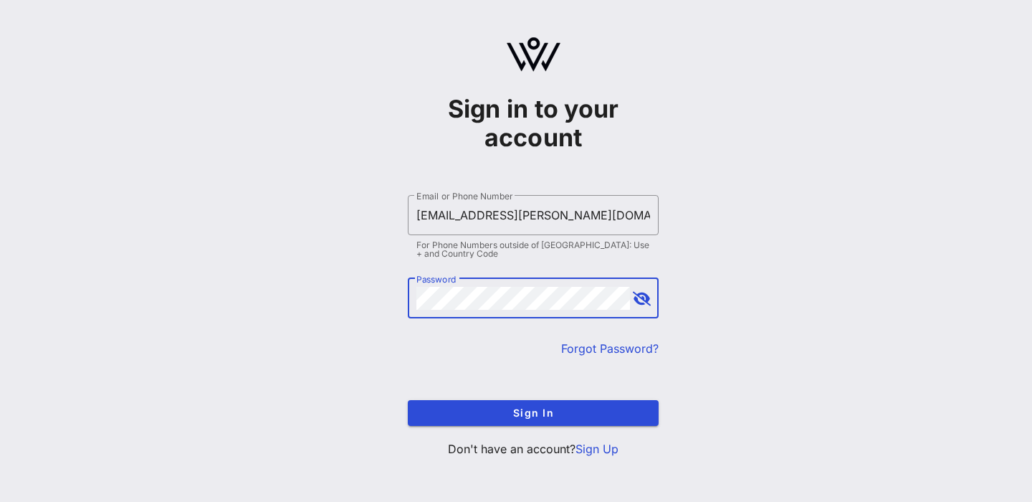
click at [639, 297] on button "append icon" at bounding box center [642, 299] width 18 height 14
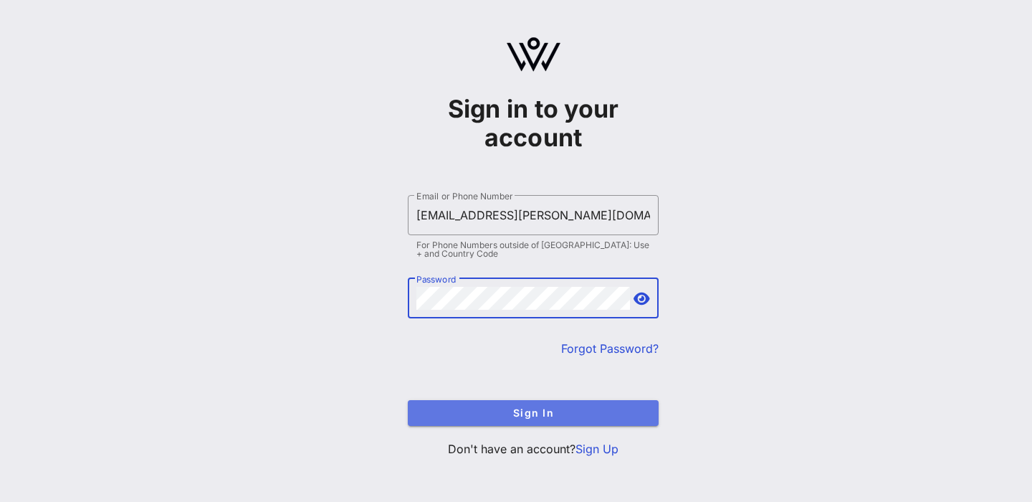
click at [558, 404] on button "Sign In" at bounding box center [533, 413] width 251 height 26
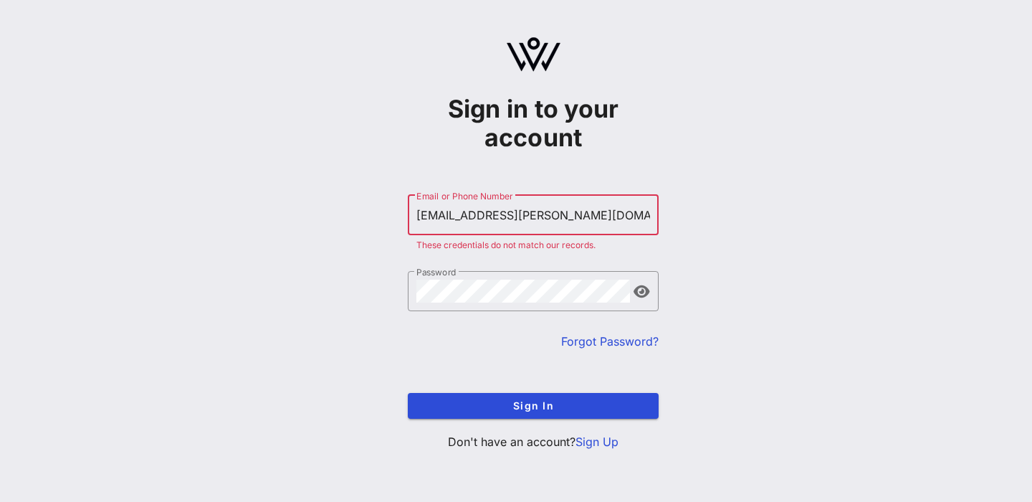
click at [573, 217] on input "[EMAIL_ADDRESS][PERSON_NAME][DOMAIN_NAME]" at bounding box center [533, 215] width 234 height 23
drag, startPoint x: 590, startPoint y: 215, endPoint x: 235, endPoint y: 215, distance: 355.4
click at [235, 215] on div "Sign in to your account ​ Email or Phone Number lchavez-varela@omidyar.com Thes…" at bounding box center [533, 249] width 998 height 499
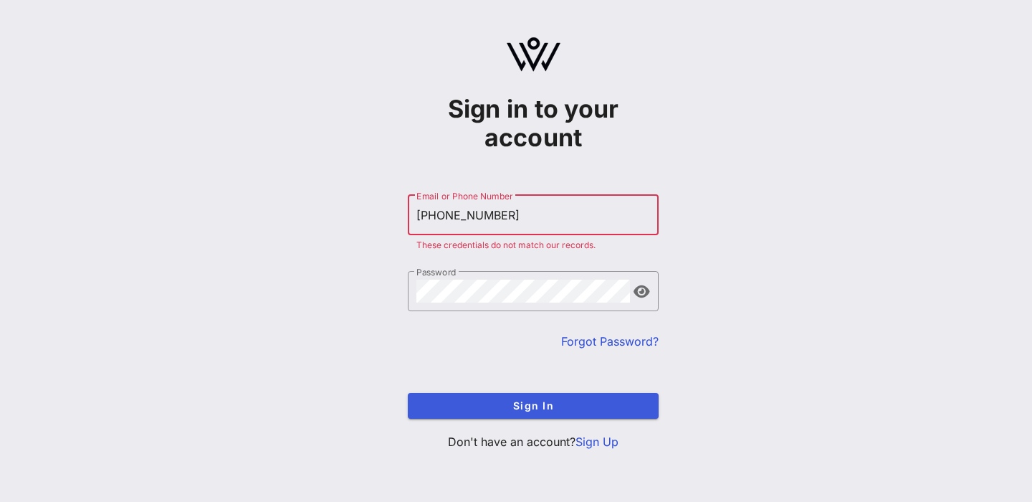
type input "+16289461557"
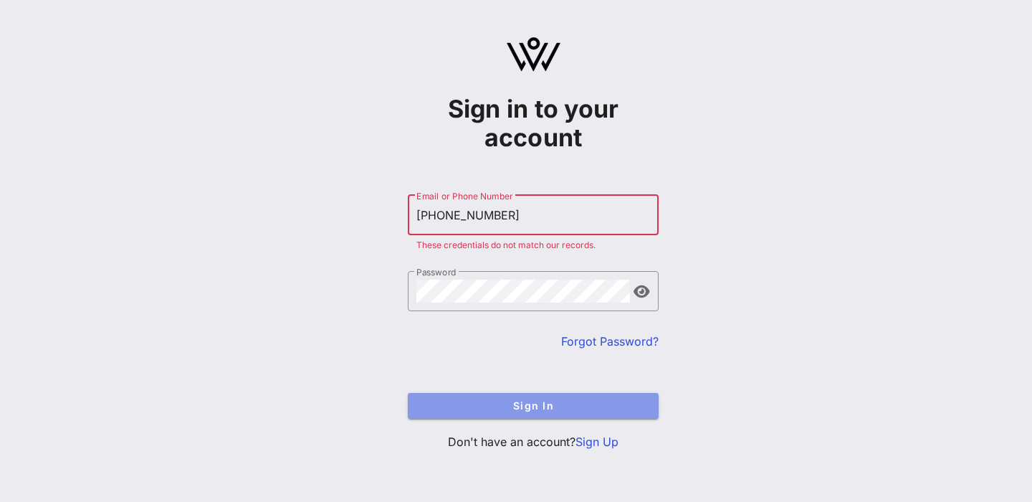
click at [517, 410] on span "Sign In" at bounding box center [533, 405] width 228 height 12
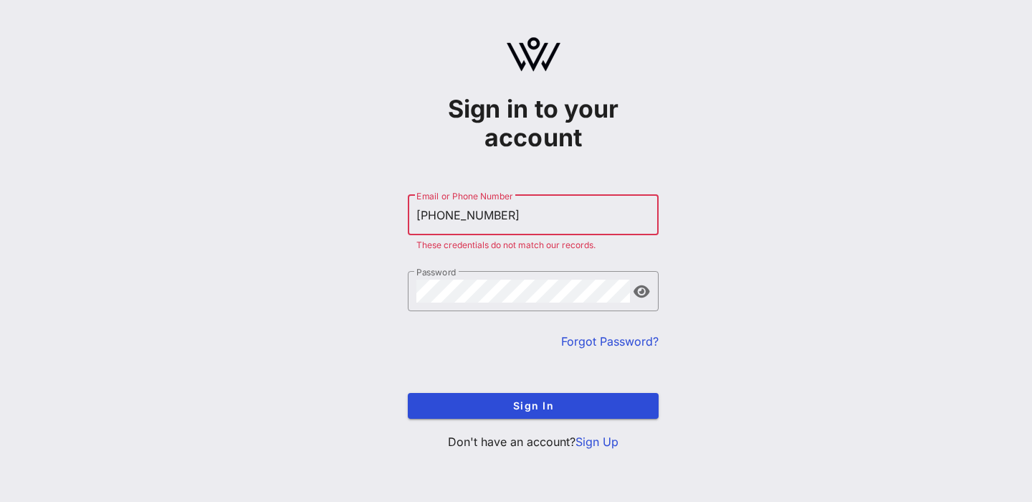
click at [585, 338] on link "Forgot Password?" at bounding box center [609, 341] width 97 height 14
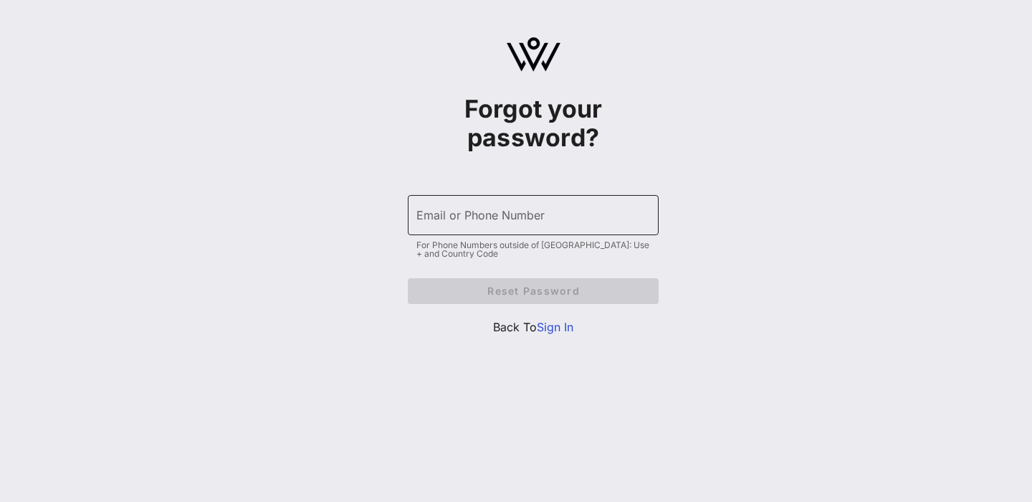
click at [541, 221] on input "Email or Phone Number" at bounding box center [533, 215] width 234 height 23
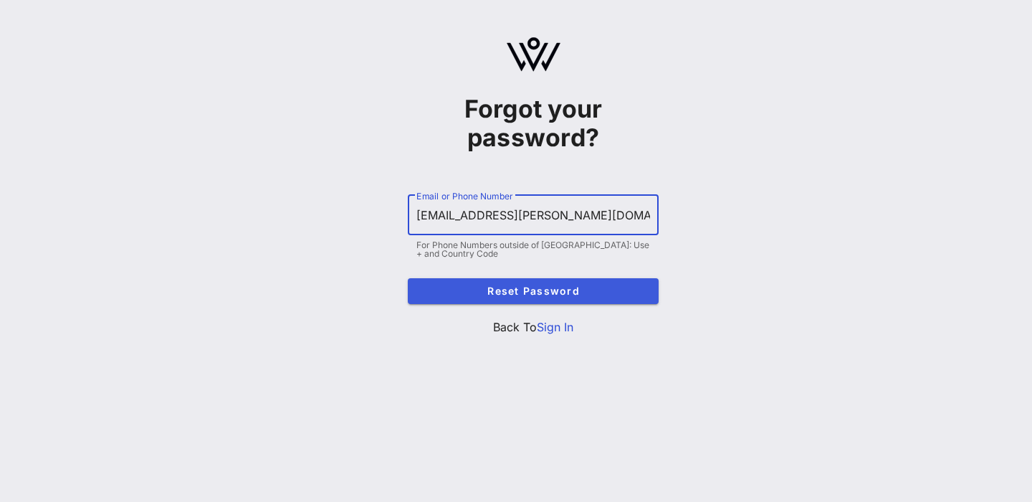
type input "[EMAIL_ADDRESS][PERSON_NAME][DOMAIN_NAME]"
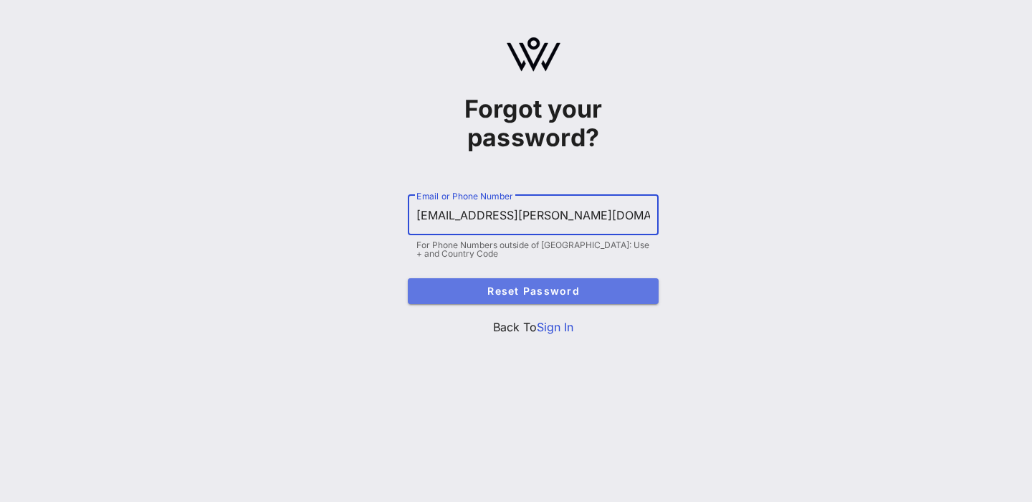
click at [593, 290] on span "Reset Password" at bounding box center [533, 291] width 228 height 12
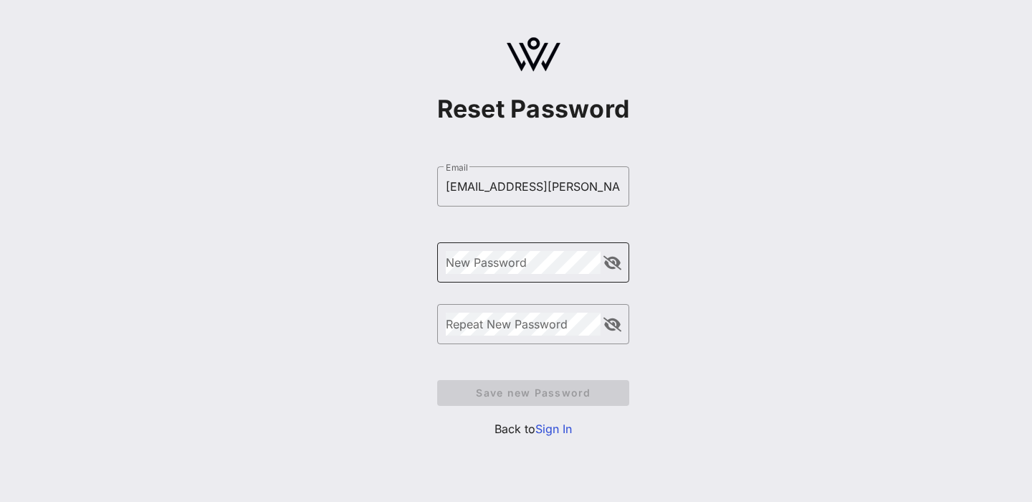
click at [522, 274] on div "New Password" at bounding box center [524, 262] width 156 height 40
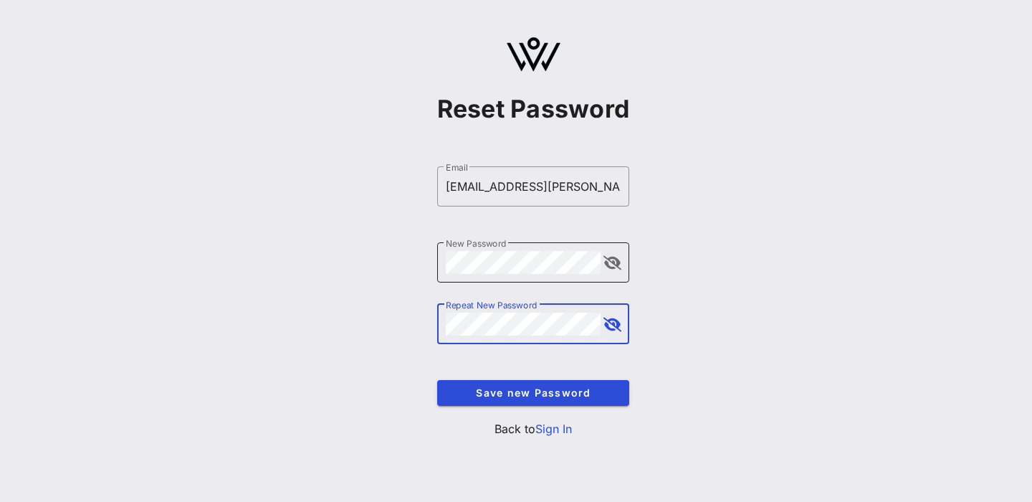
click at [611, 259] on button "append icon" at bounding box center [612, 263] width 18 height 14
click at [535, 398] on span "Save new Password" at bounding box center [534, 392] width 170 height 12
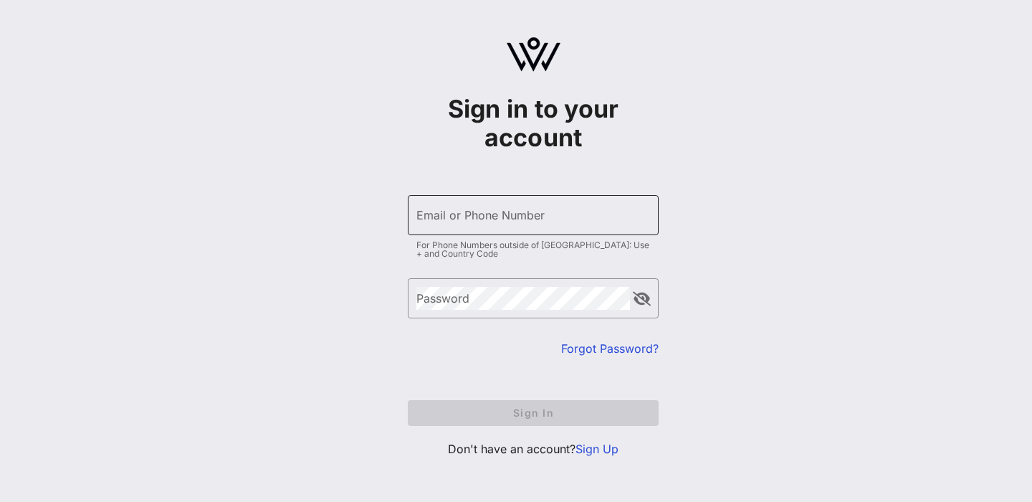
click at [508, 214] on input "Email or Phone Number" at bounding box center [533, 215] width 234 height 23
type input "[EMAIL_ADDRESS][PERSON_NAME][DOMAIN_NAME]"
click at [469, 314] on div "Password" at bounding box center [523, 298] width 214 height 40
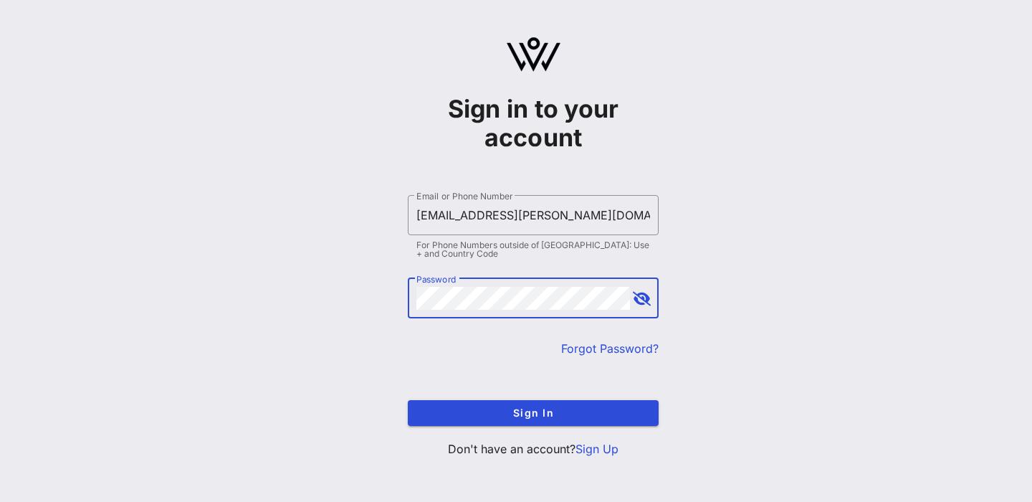
click at [637, 285] on div "​ Password" at bounding box center [533, 298] width 251 height 40
click at [639, 295] on button "append icon" at bounding box center [642, 299] width 18 height 14
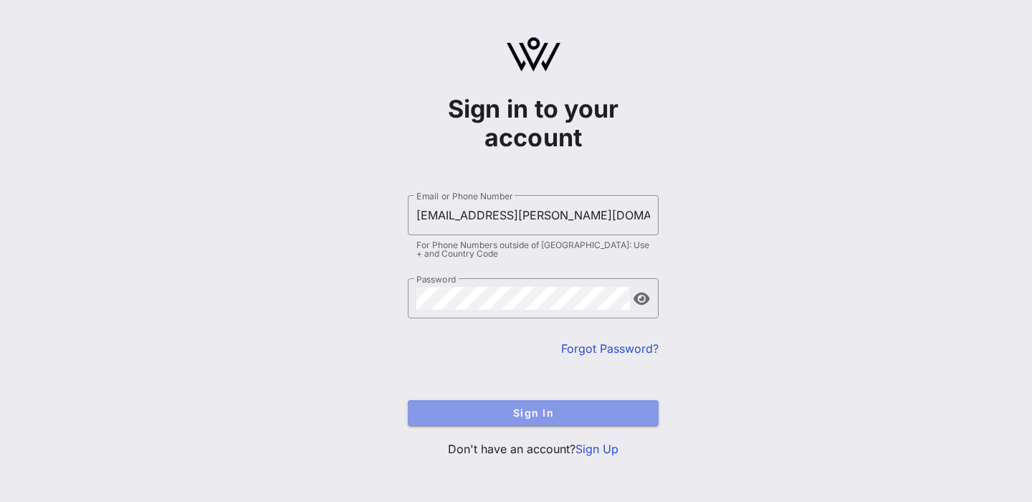
click at [525, 408] on span "Sign In" at bounding box center [533, 412] width 228 height 12
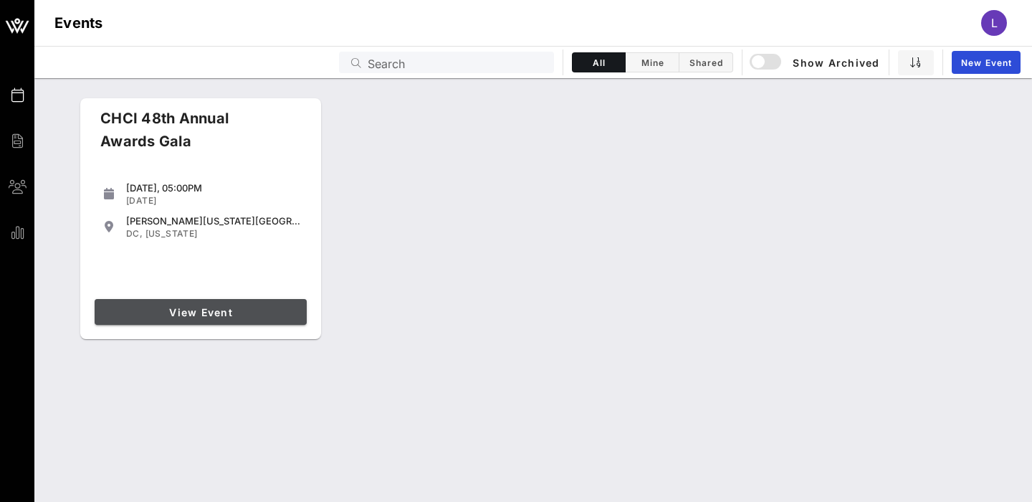
click at [184, 310] on span "View Event" at bounding box center [200, 312] width 201 height 12
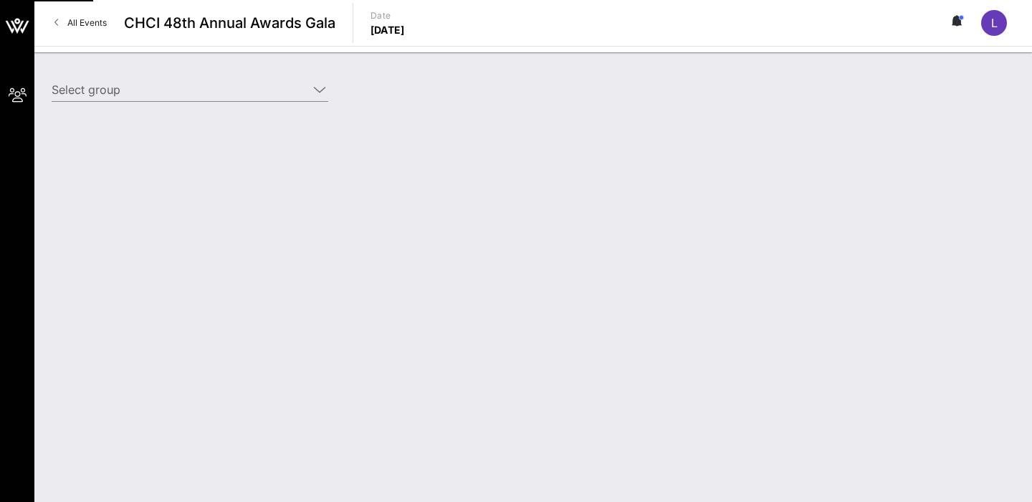
type input "Omidyar Network (Omidyar Network) [[PERSON_NAME], [EMAIL_ADDRESS][PERSON_NAME][…"
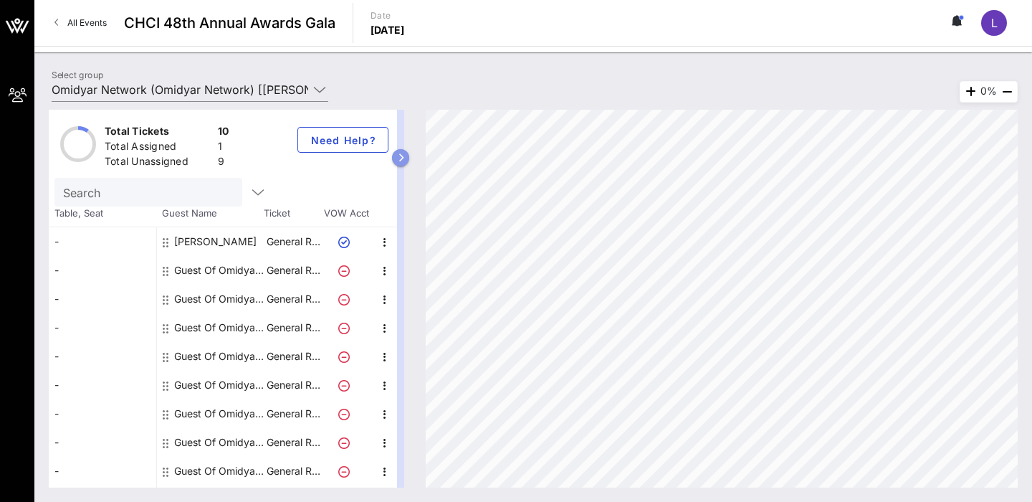
click at [402, 159] on icon "button" at bounding box center [401, 157] width 6 height 9
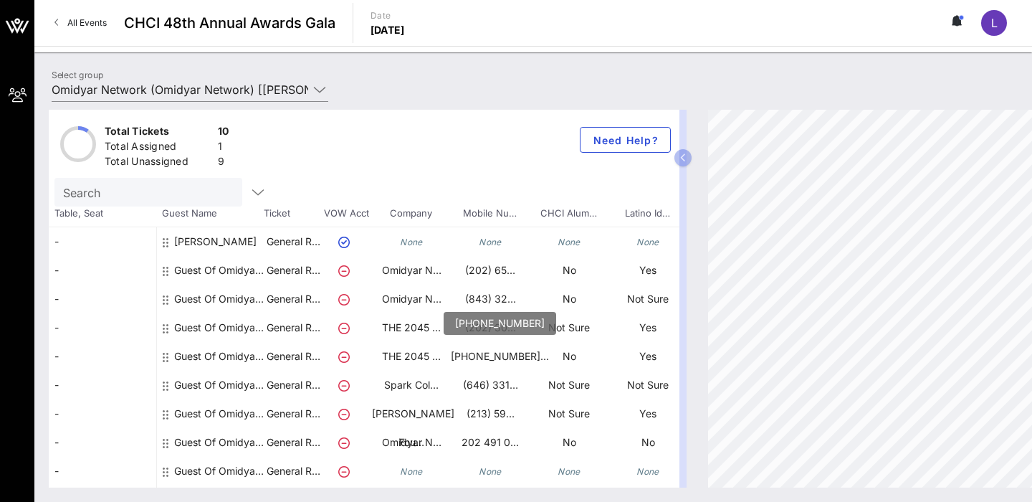
scroll to position [26, 0]
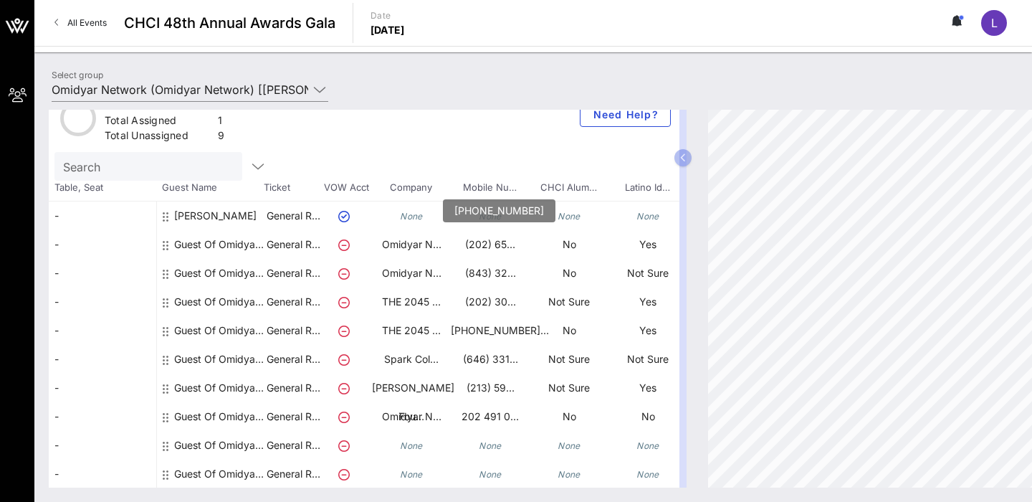
click at [502, 251] on p "⁨(202) 65…" at bounding box center [490, 244] width 79 height 29
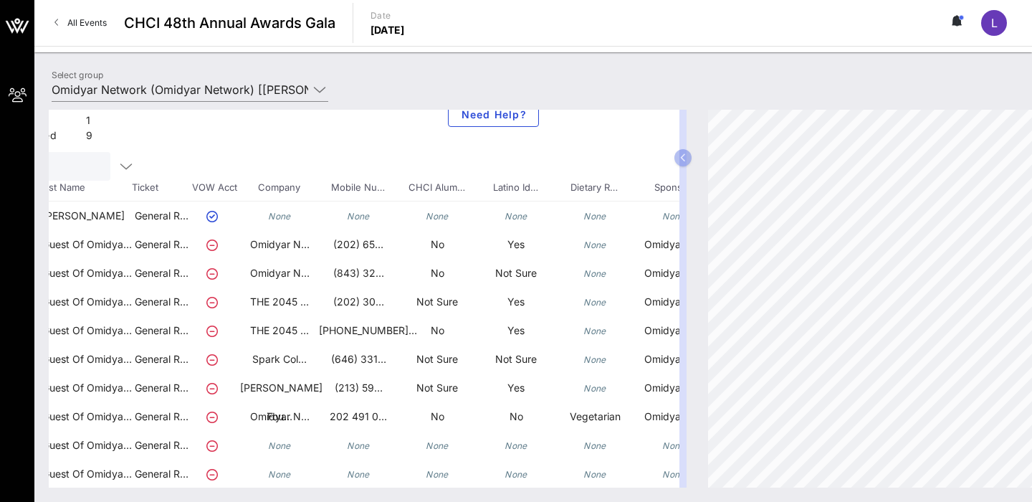
scroll to position [26, 190]
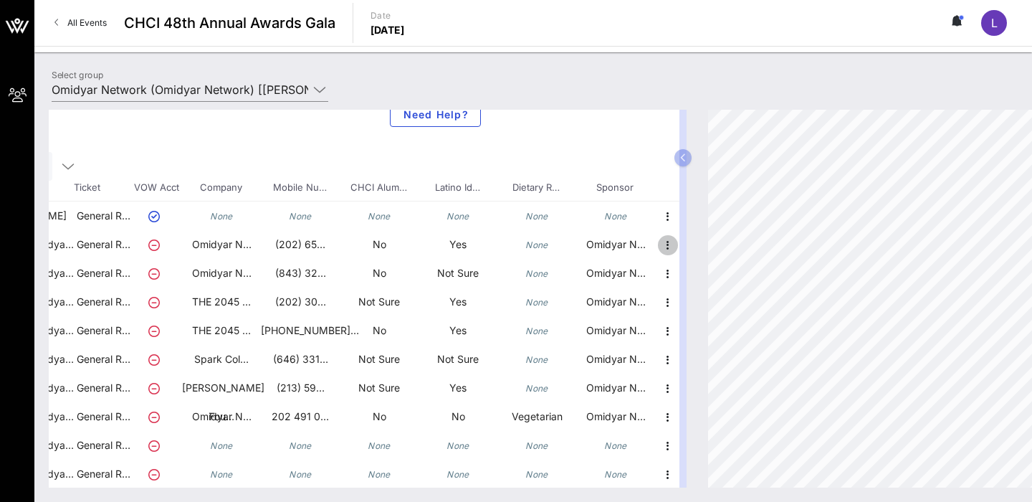
click at [666, 244] on icon "button" at bounding box center [667, 244] width 17 height 17
click at [692, 247] on div "Edit" at bounding box center [703, 248] width 29 height 11
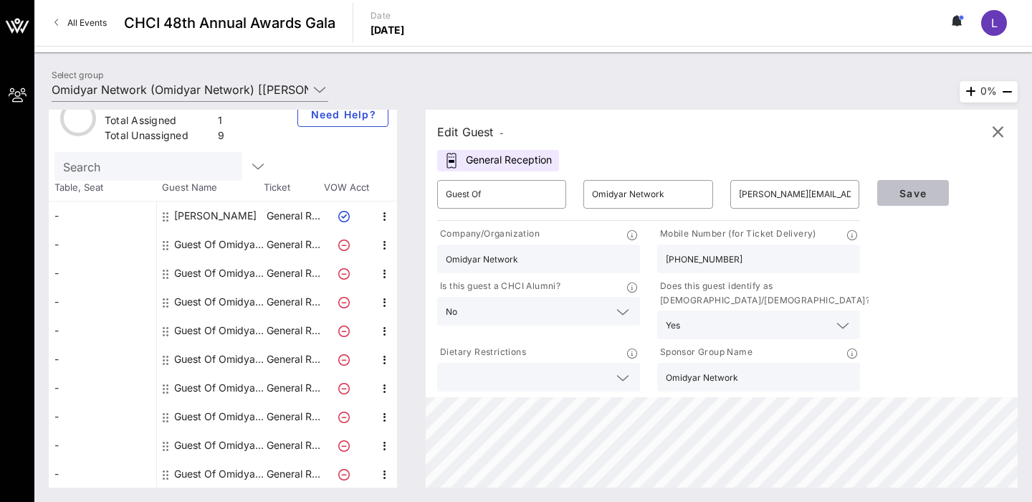
click at [914, 188] on span "Save" at bounding box center [913, 193] width 49 height 12
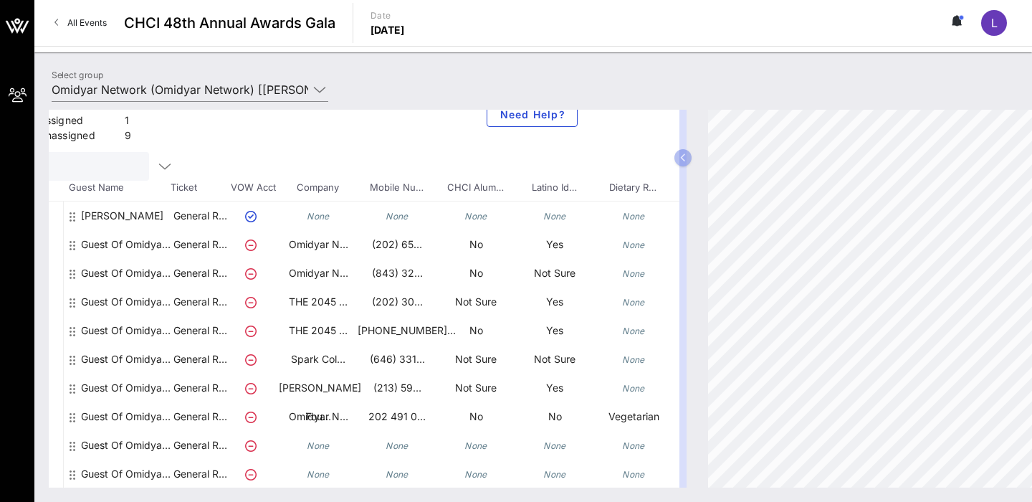
scroll to position [26, 190]
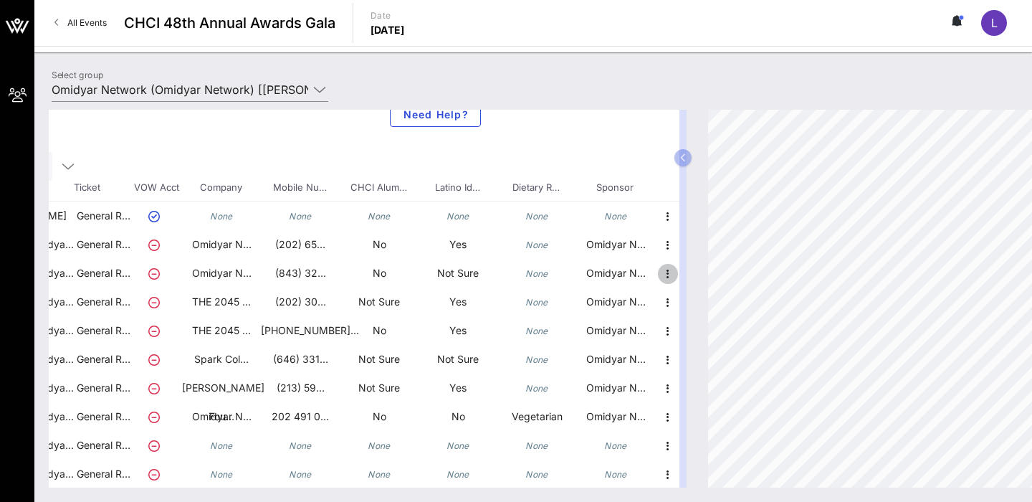
click at [666, 273] on icon "button" at bounding box center [667, 273] width 17 height 17
click at [697, 281] on div "Edit" at bounding box center [703, 277] width 29 height 11
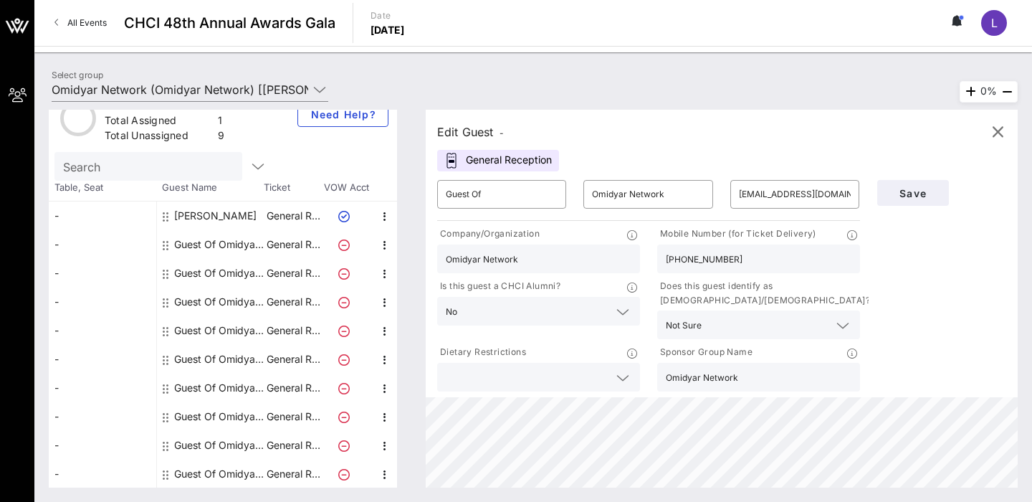
scroll to position [26, 0]
click at [916, 201] on button "Save" at bounding box center [913, 193] width 72 height 26
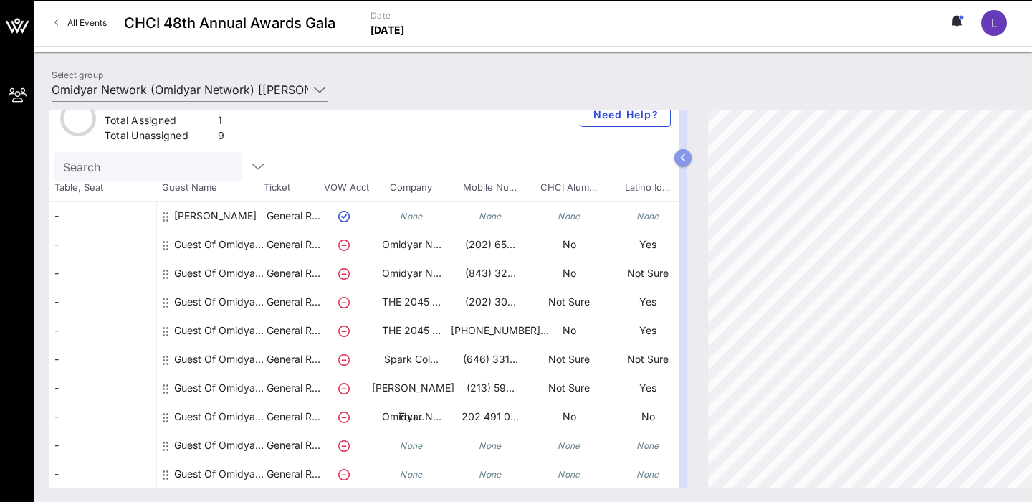
click at [679, 161] on button "button" at bounding box center [682, 157] width 17 height 17
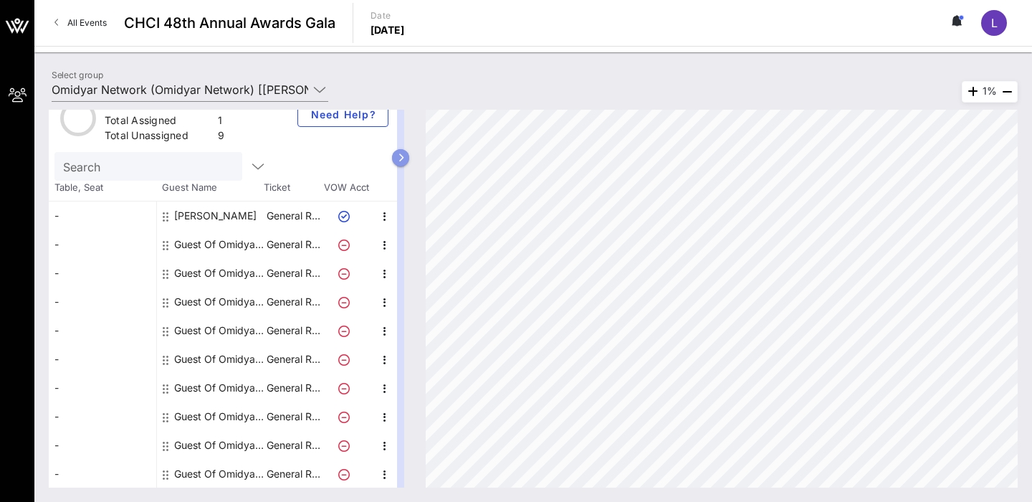
click at [403, 162] on button "button" at bounding box center [400, 157] width 17 height 17
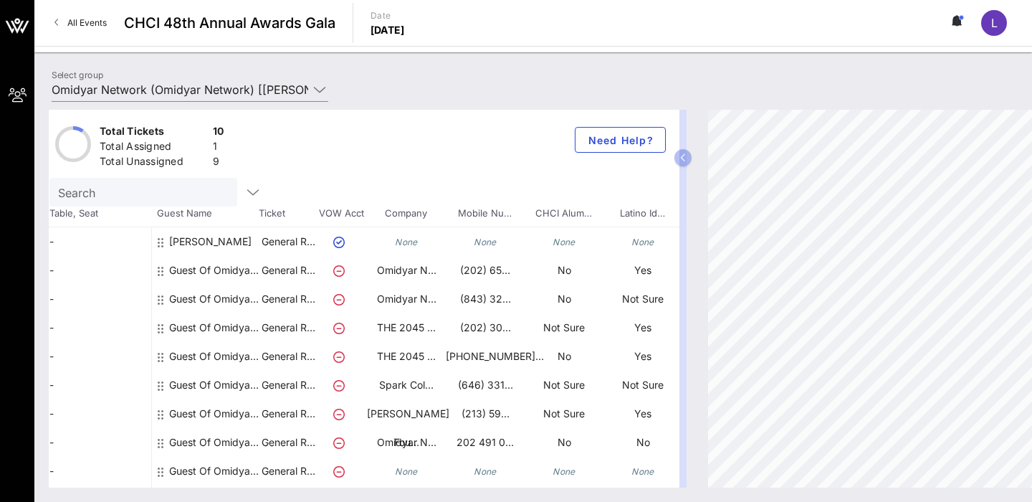
scroll to position [0, 0]
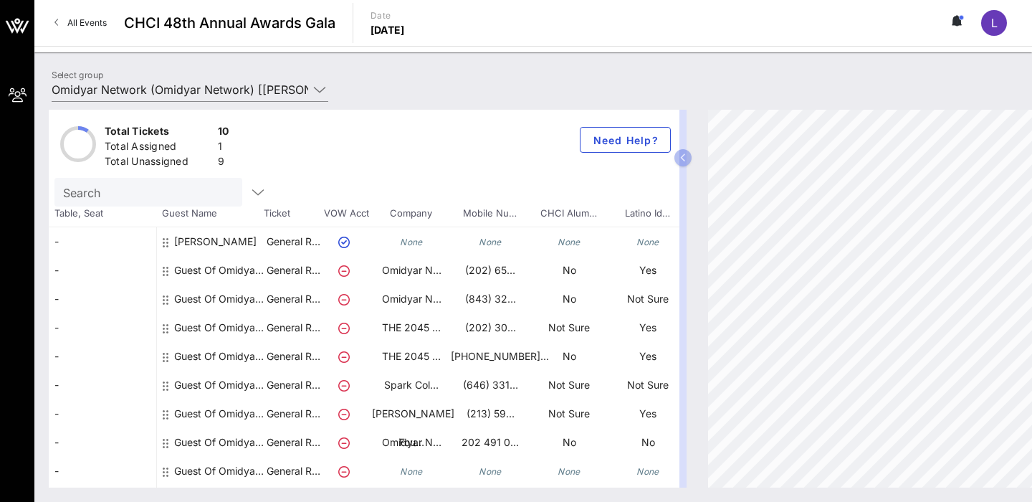
click at [167, 270] on icon at bounding box center [166, 270] width 6 height 11
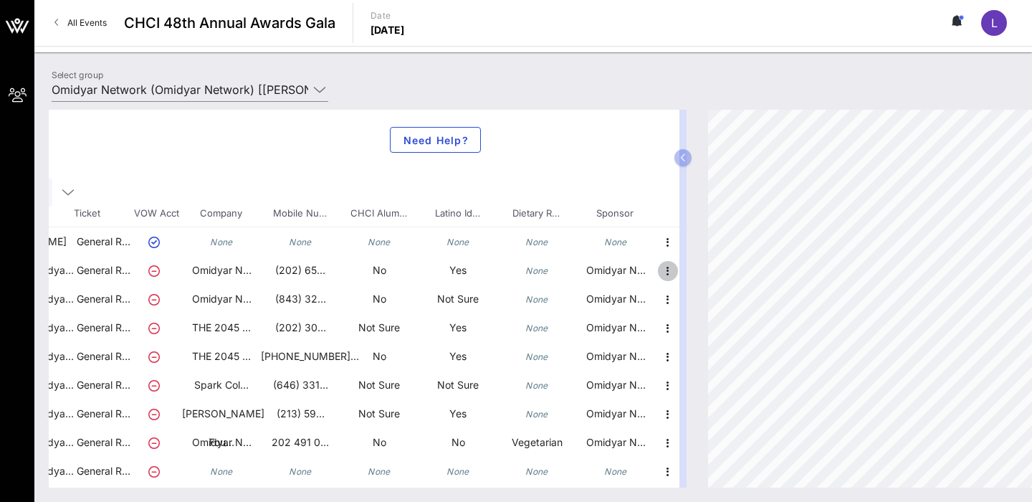
click at [666, 270] on icon "button" at bounding box center [667, 270] width 17 height 17
click at [689, 273] on div "Edit" at bounding box center [703, 274] width 29 height 11
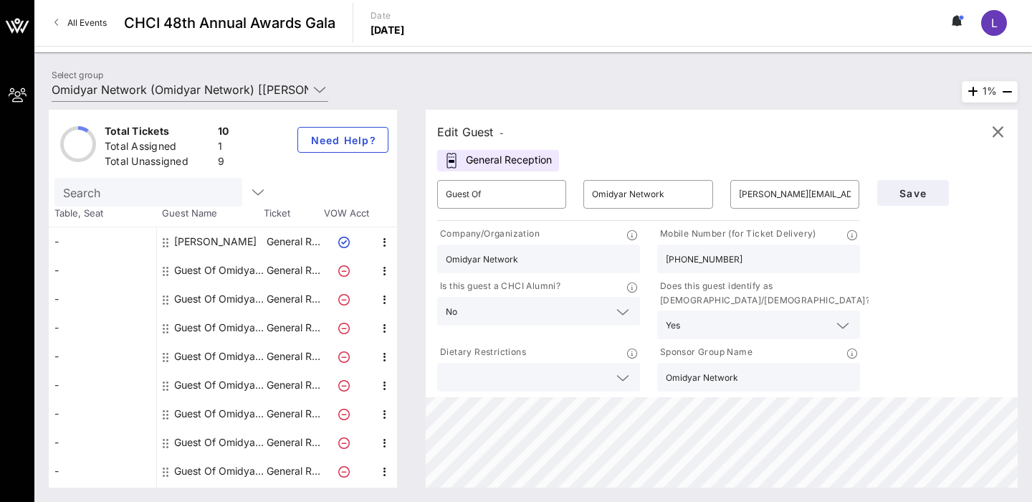
scroll to position [0, 0]
click at [913, 197] on span "Save" at bounding box center [913, 193] width 49 height 12
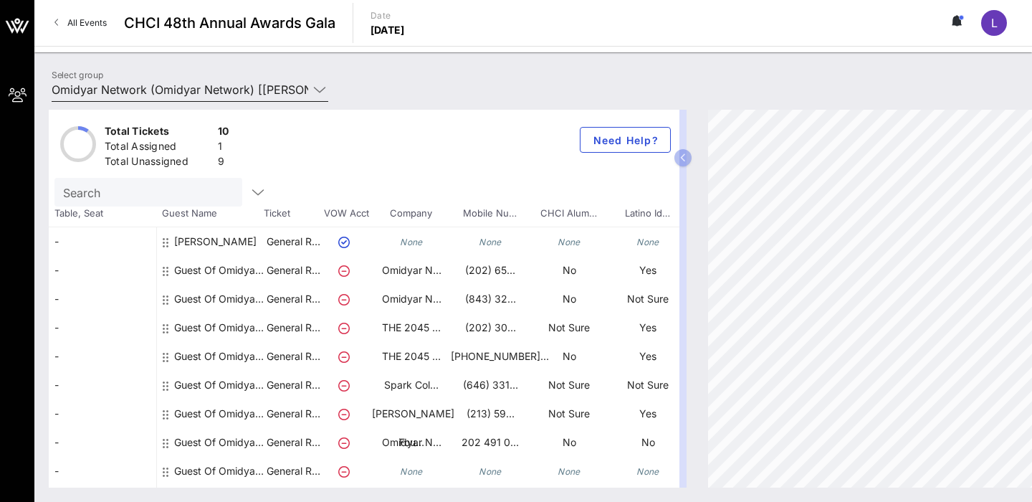
click at [321, 90] on icon at bounding box center [319, 89] width 13 height 17
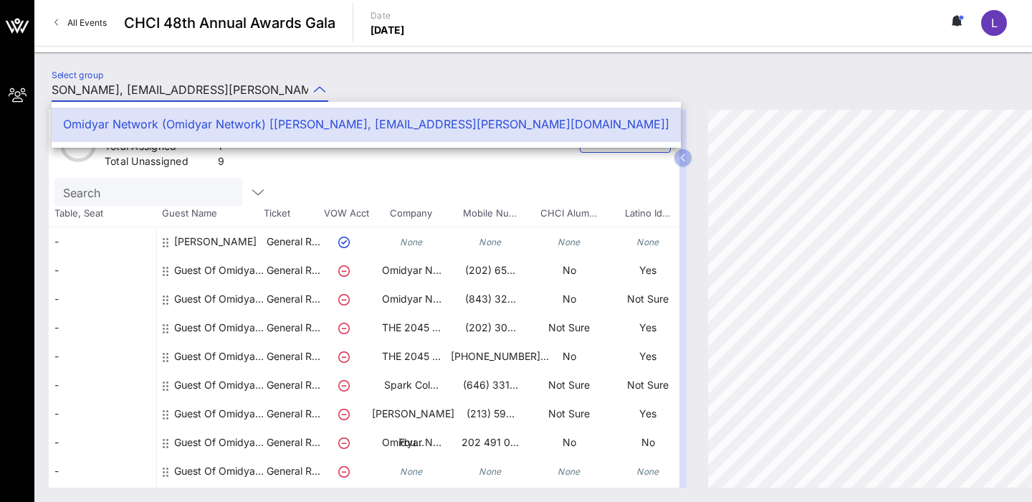
click at [387, 82] on div "Select group Omidyar Network (Omidyar Network) [Laura Chávez-Varela, lchavez-va…" at bounding box center [533, 92] width 980 height 50
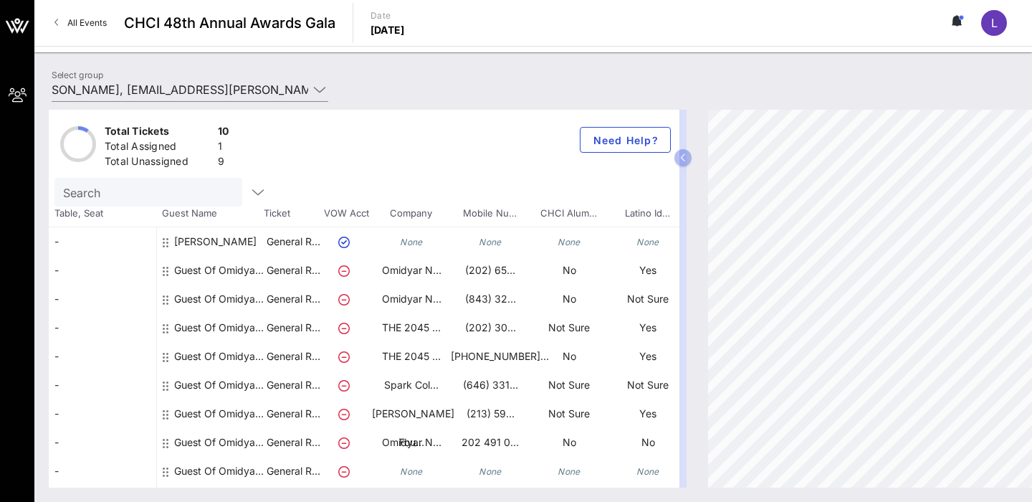
scroll to position [0, 0]
click at [333, 90] on div "Select group Omidyar Network (Omidyar Network) [Laura Chávez-Varela, lchavez-va…" at bounding box center [190, 93] width 294 height 47
click at [322, 95] on div "Total Tickets 10 Total Assigned 1 Total Unassigned 9 Need Help? Search Table, S…" at bounding box center [533, 298] width 998 height 406
click at [317, 91] on icon at bounding box center [319, 89] width 13 height 17
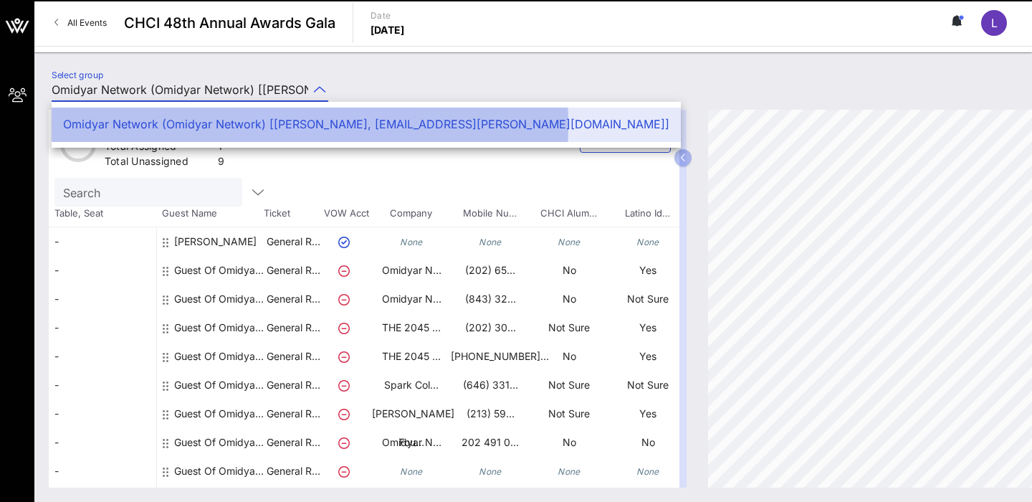
click at [318, 123] on div "Omidyar Network (Omidyar Network) [[PERSON_NAME], [EMAIL_ADDRESS][PERSON_NAME][…" at bounding box center [366, 125] width 606 height 14
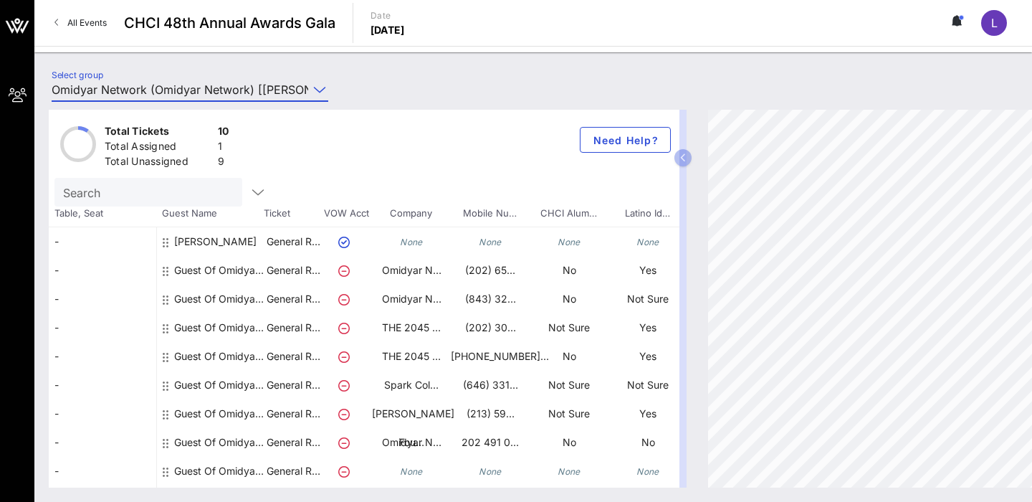
click at [386, 89] on div "Select group Omidyar Network (Omidyar Network) [Laura Chávez-Varela, lchavez-va…" at bounding box center [533, 92] width 980 height 50
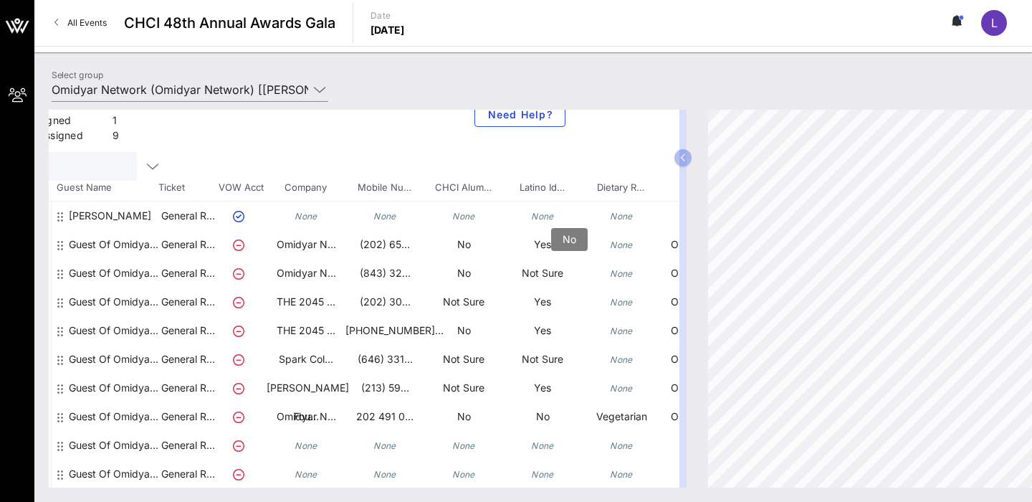
scroll to position [26, 190]
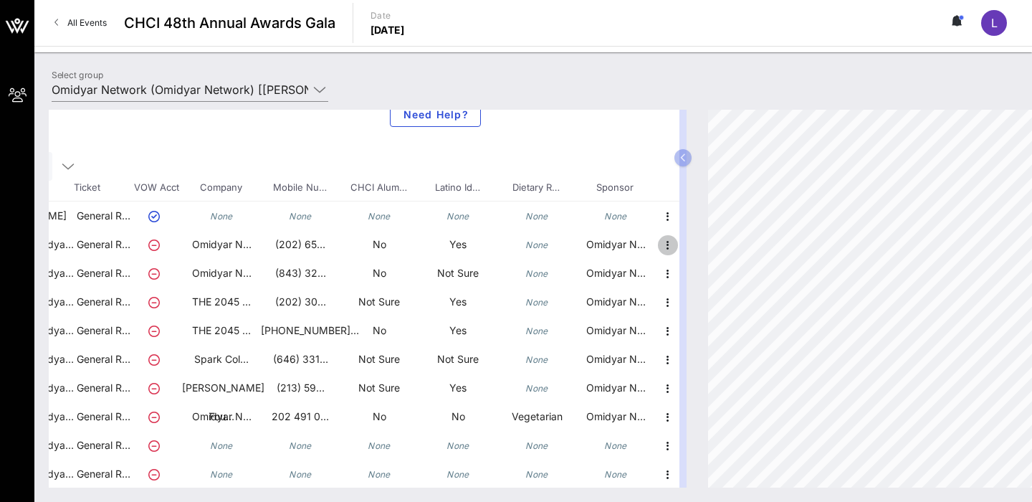
click at [670, 243] on icon "button" at bounding box center [667, 244] width 17 height 17
click at [704, 254] on div "Edit" at bounding box center [703, 248] width 29 height 11
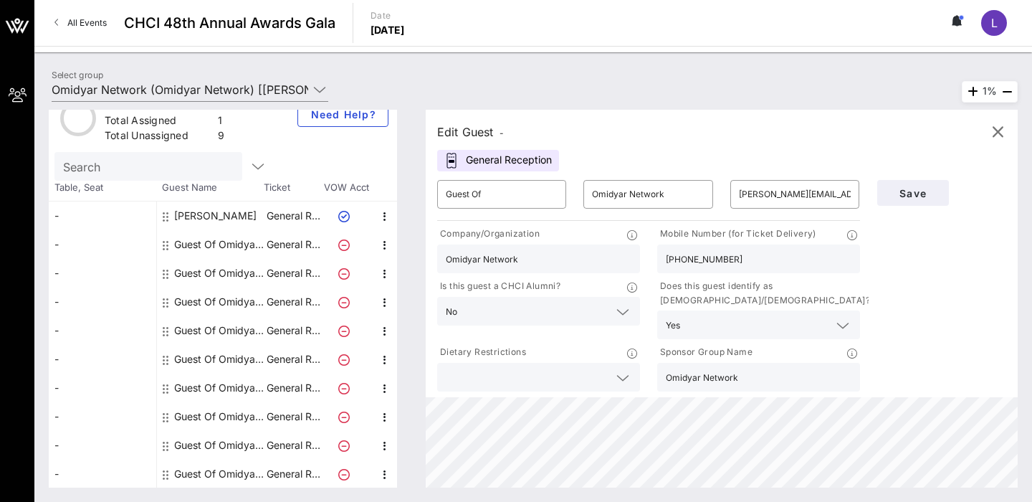
scroll to position [26, 0]
click at [896, 199] on span "Save" at bounding box center [913, 193] width 49 height 12
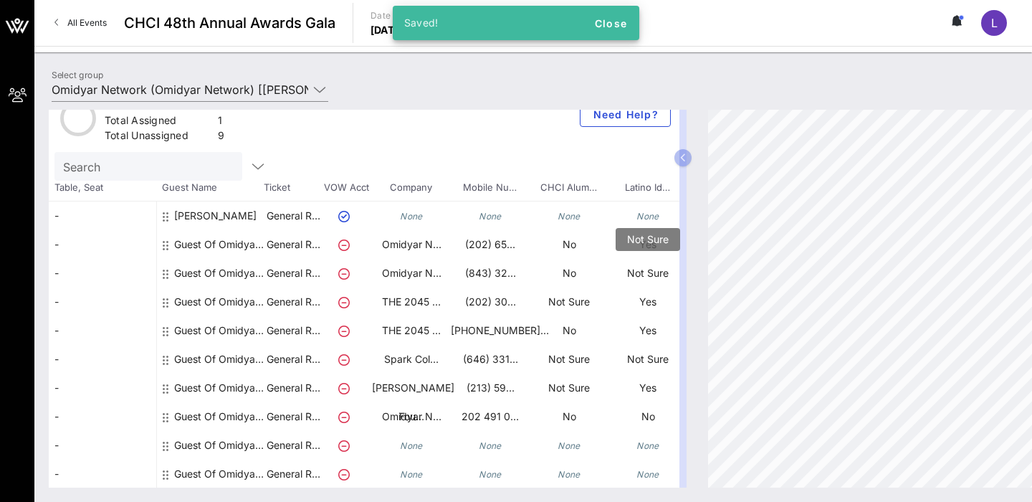
scroll to position [26, 190]
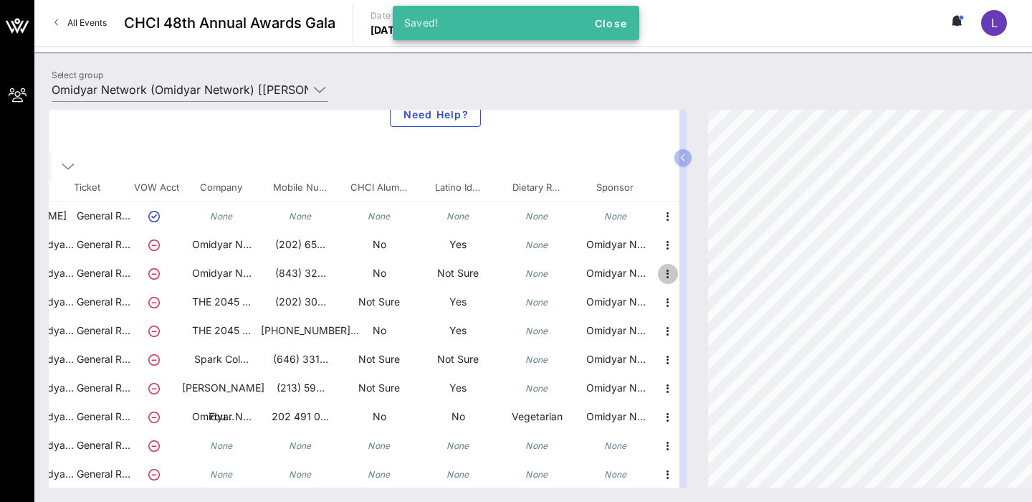
click at [666, 277] on icon "button" at bounding box center [667, 273] width 17 height 17
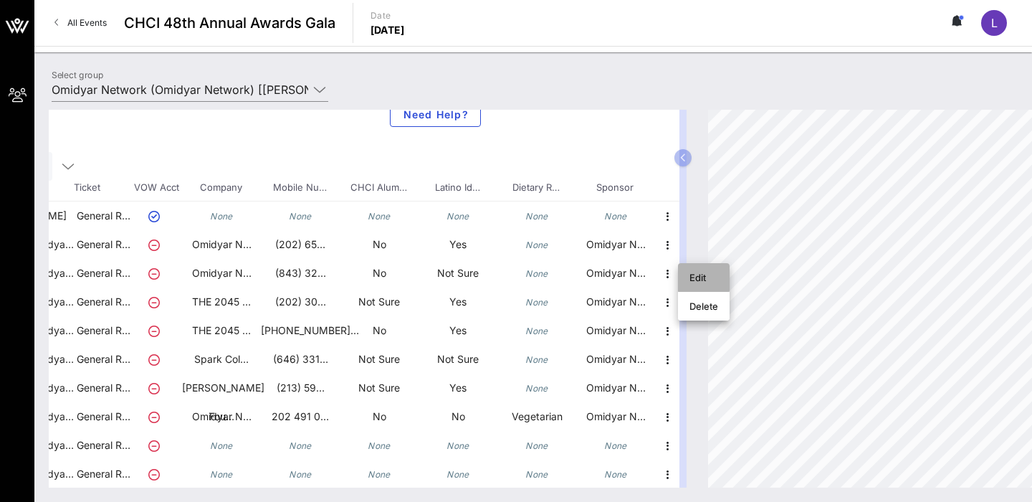
click at [698, 279] on div "Edit" at bounding box center [703, 277] width 29 height 11
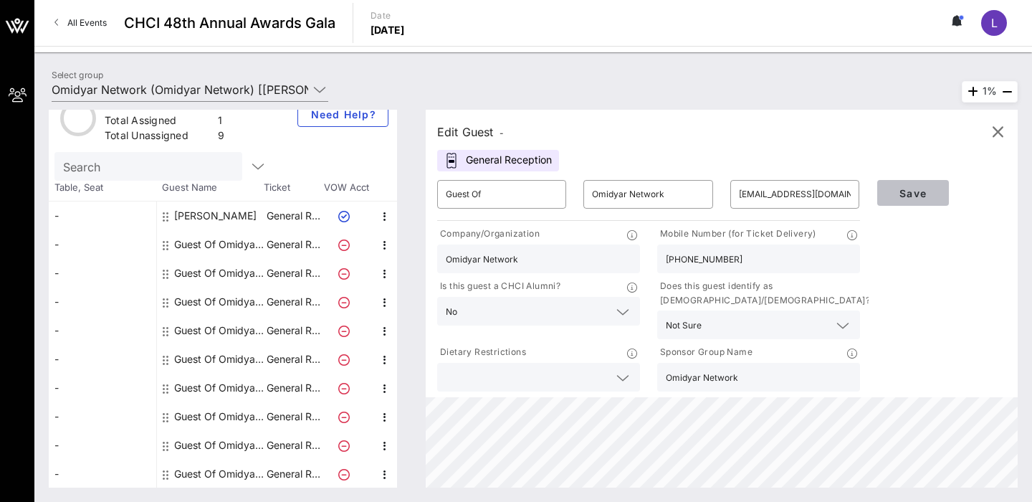
click at [914, 193] on span "Save" at bounding box center [913, 193] width 49 height 12
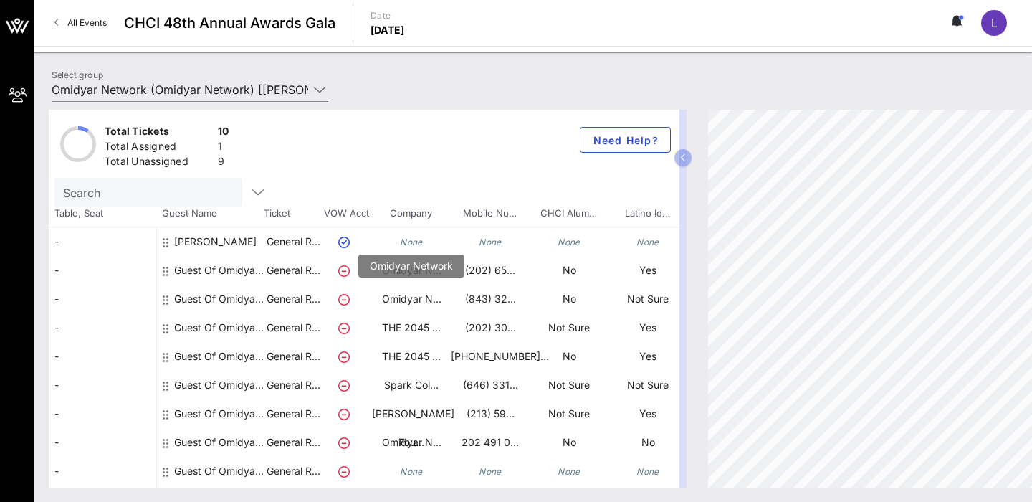
scroll to position [0, 190]
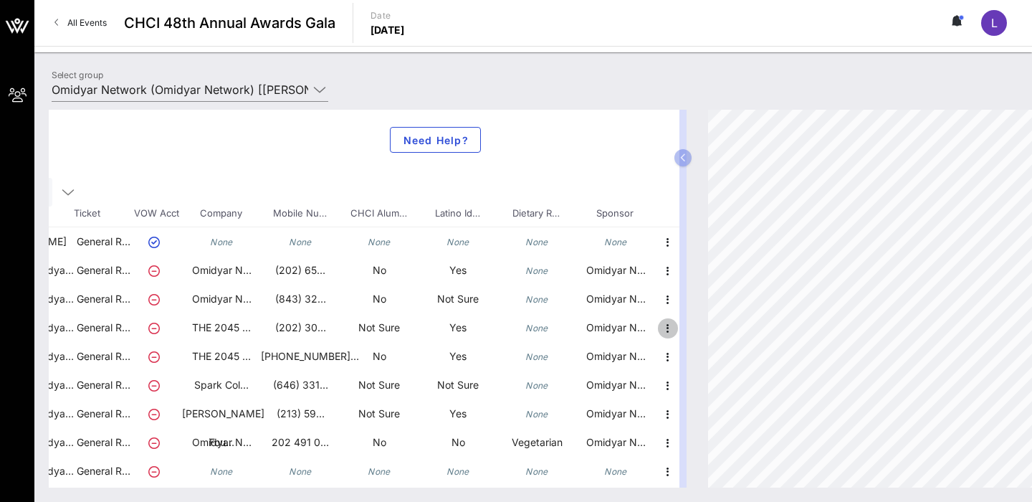
click at [663, 320] on icon "button" at bounding box center [667, 328] width 17 height 17
click at [717, 333] on div "Edit" at bounding box center [703, 332] width 29 height 11
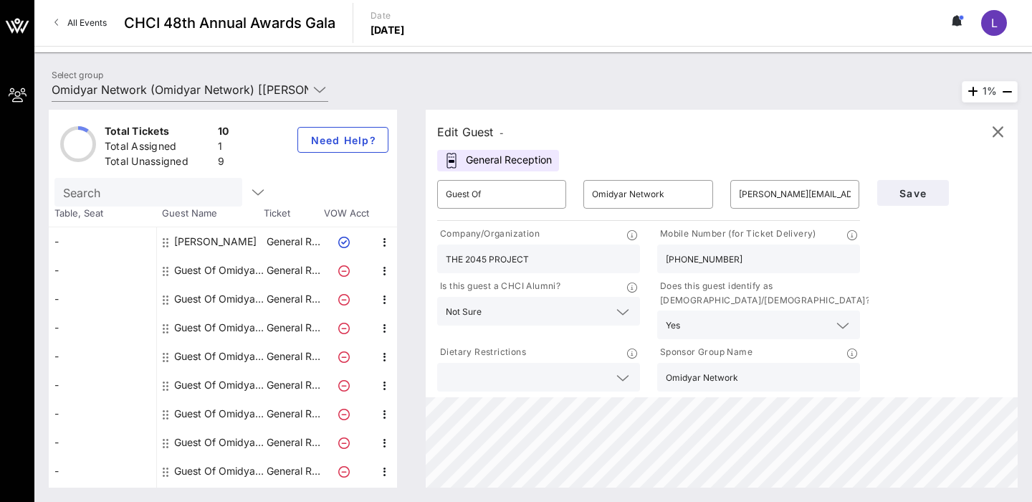
scroll to position [0, 0]
click at [909, 189] on span "Save" at bounding box center [913, 193] width 49 height 12
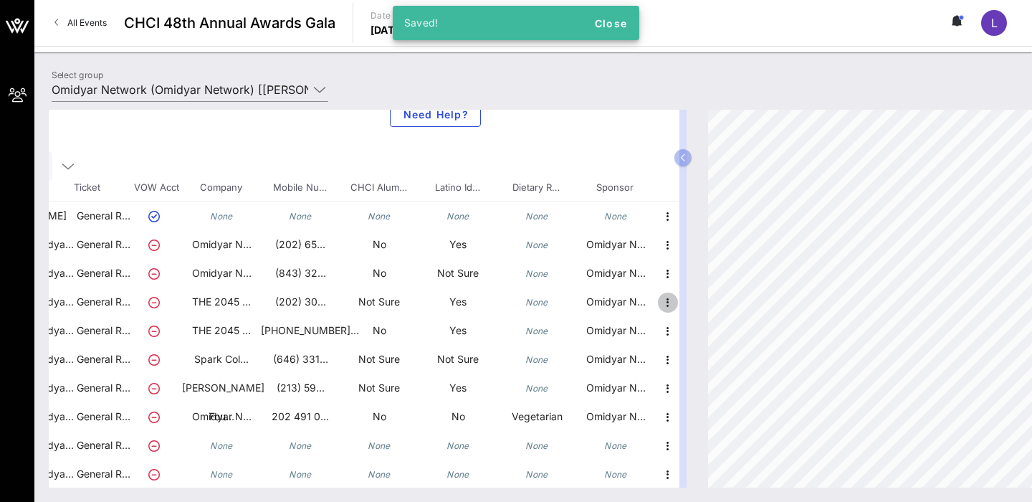
click at [664, 305] on icon "button" at bounding box center [667, 302] width 17 height 17
click at [695, 301] on div "Edit" at bounding box center [703, 305] width 29 height 11
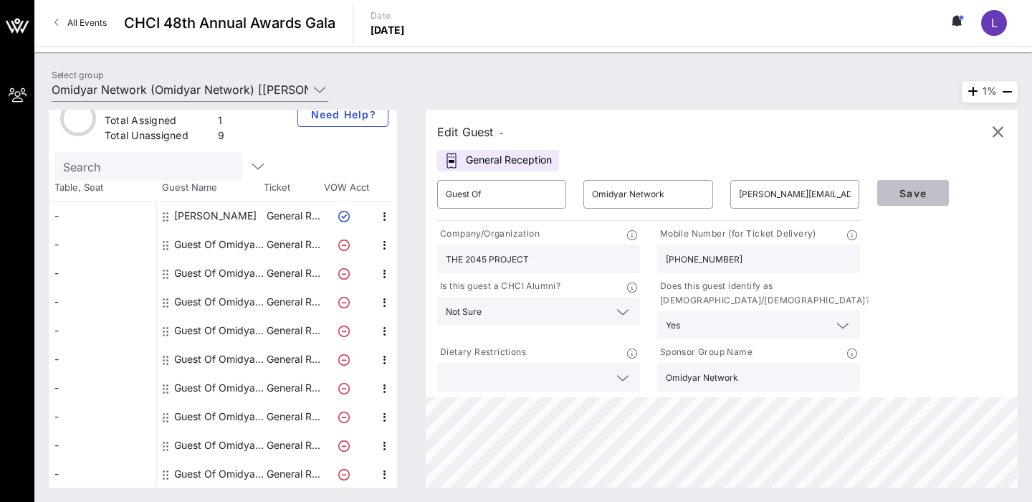
click at [910, 196] on span "Save" at bounding box center [913, 193] width 49 height 12
click at [907, 195] on span "Save" at bounding box center [913, 193] width 49 height 12
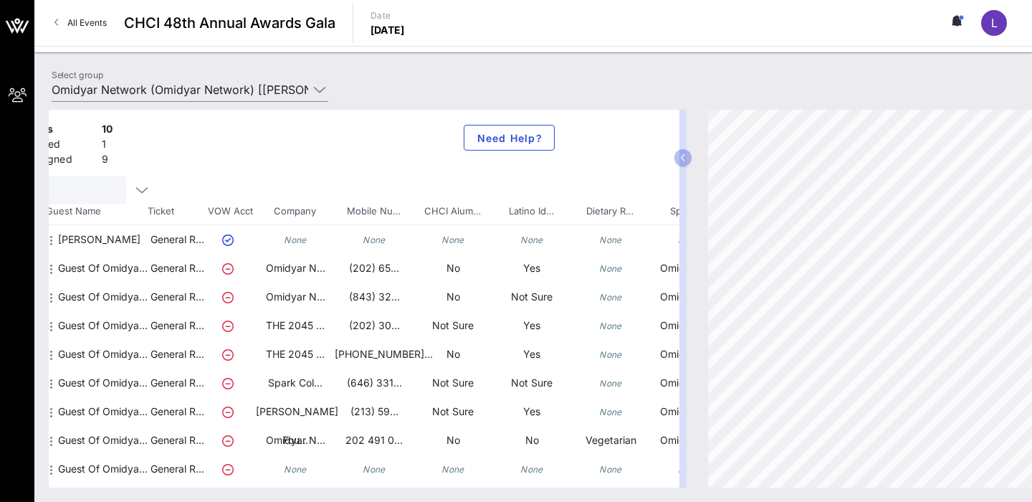
scroll to position [2, 190]
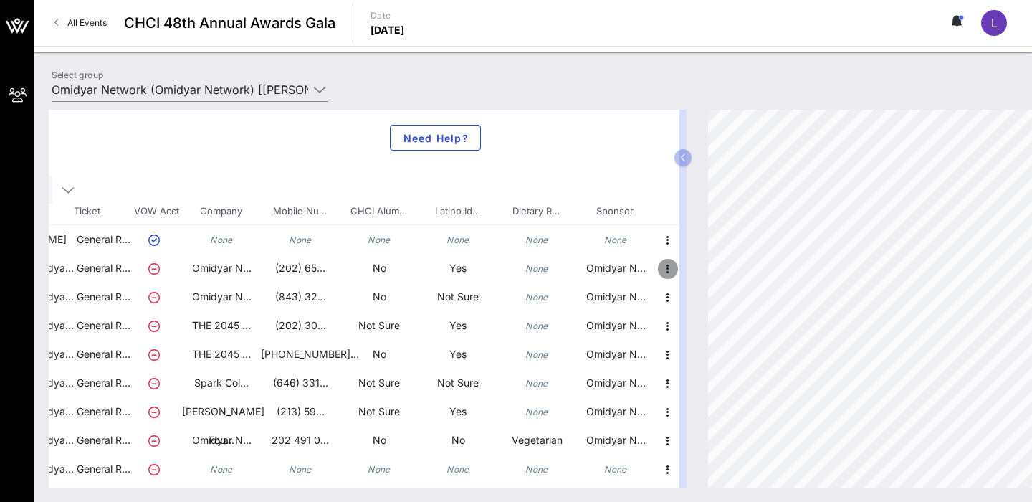
click at [664, 269] on icon "button" at bounding box center [667, 268] width 17 height 17
click at [710, 269] on div "Edit" at bounding box center [703, 272] width 29 height 11
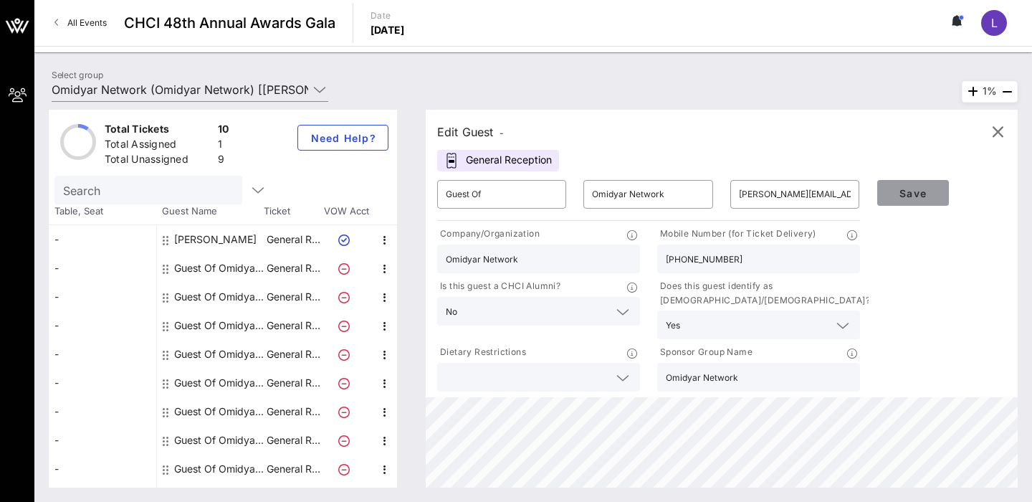
click at [904, 198] on span "Save" at bounding box center [913, 193] width 49 height 12
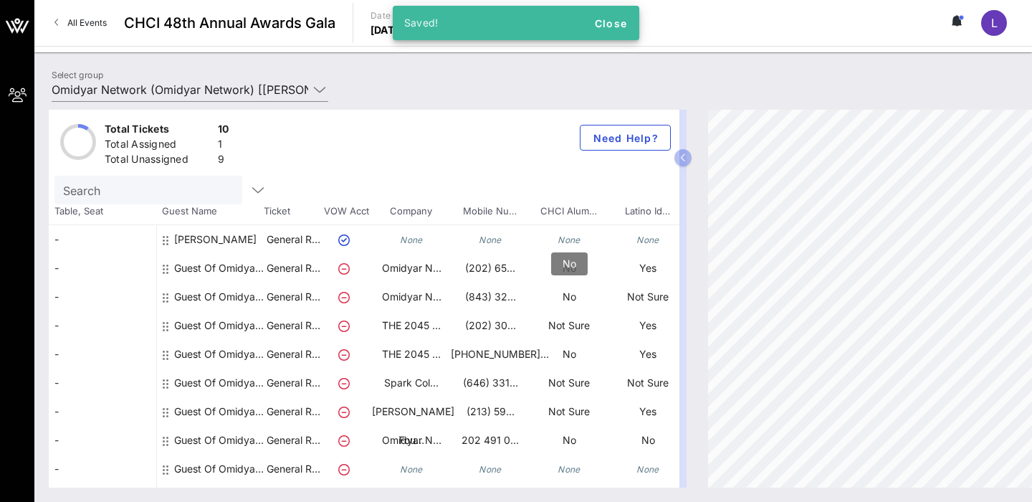
scroll to position [2, 190]
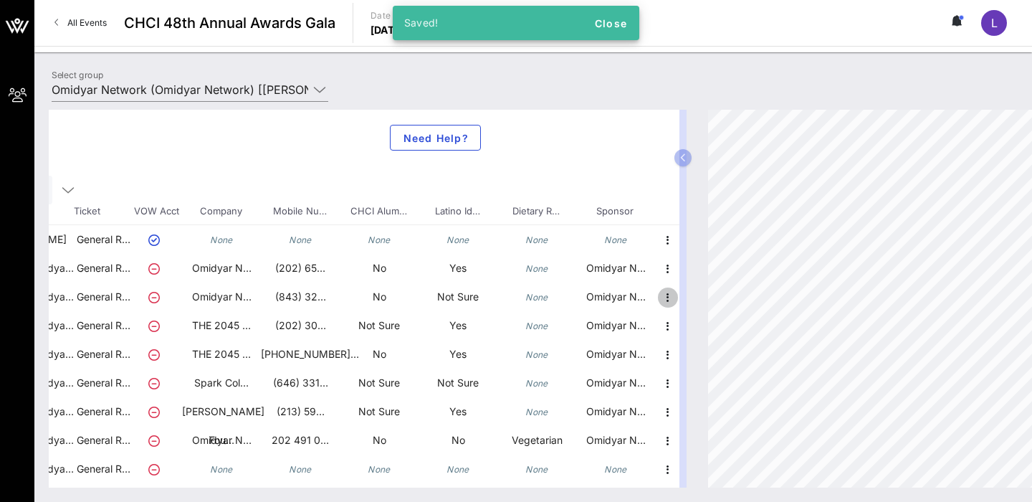
click at [666, 302] on icon "button" at bounding box center [667, 297] width 17 height 17
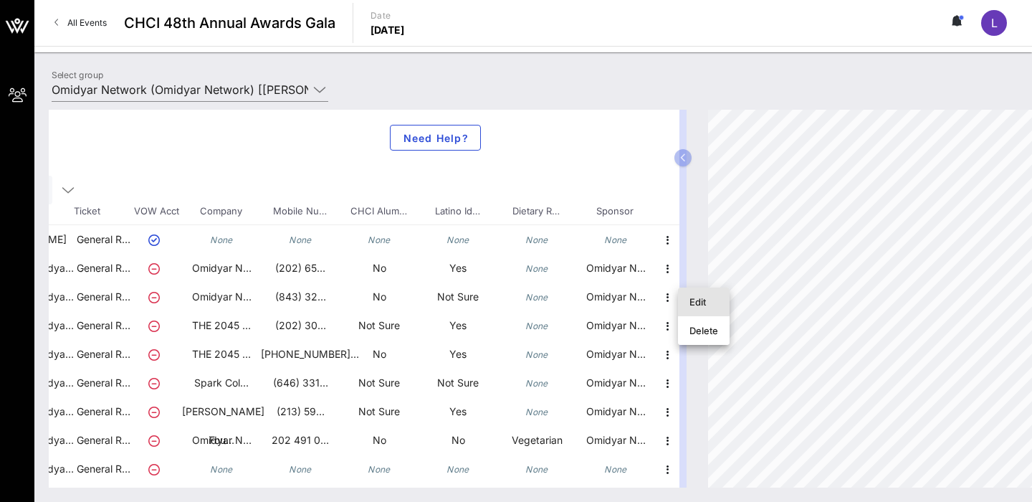
click at [688, 309] on div "Edit" at bounding box center [704, 301] width 52 height 29
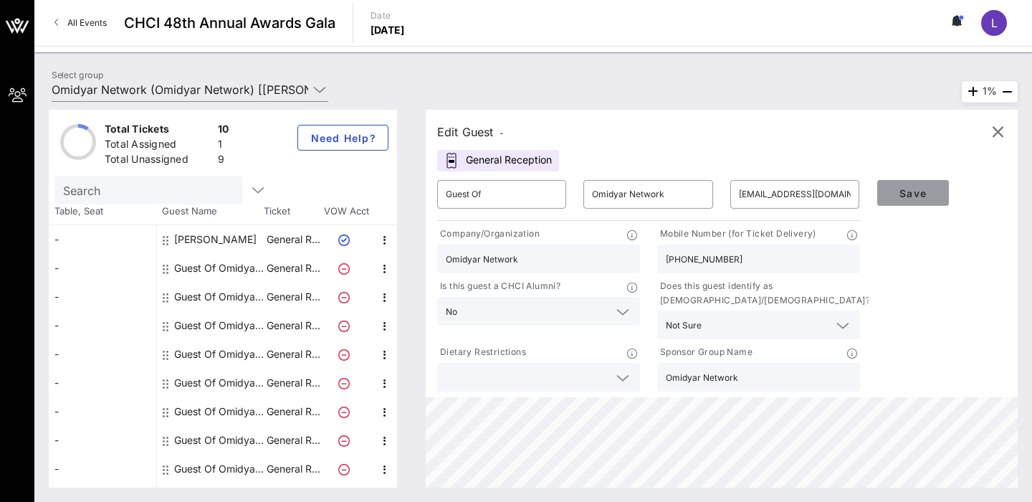
click at [903, 205] on button "Save" at bounding box center [913, 193] width 72 height 26
click at [928, 186] on button "Save" at bounding box center [913, 193] width 72 height 26
click at [997, 127] on icon "button" at bounding box center [997, 131] width 17 height 17
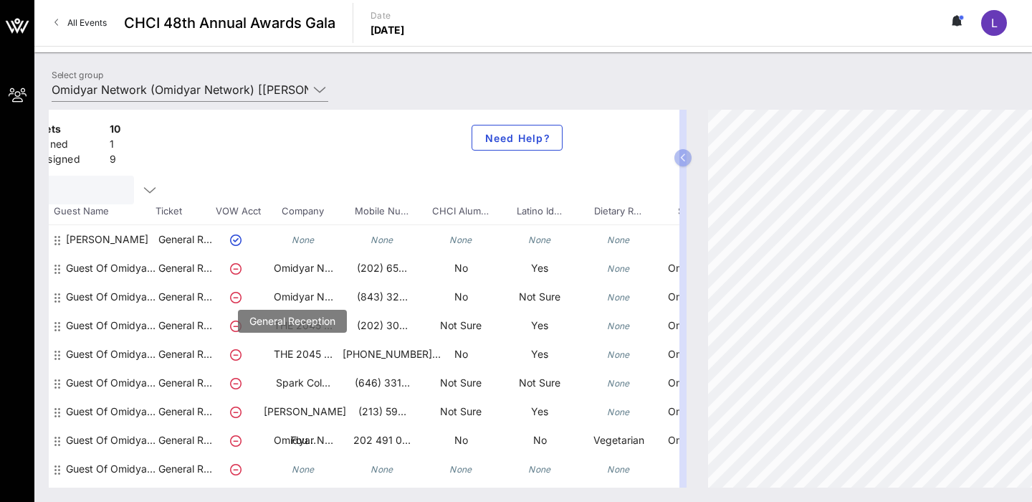
scroll to position [2, 190]
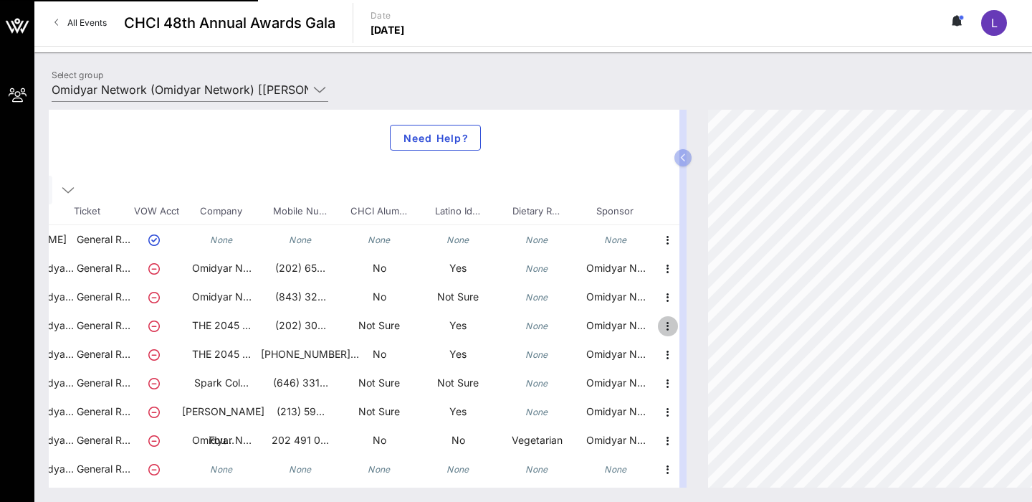
click at [670, 326] on icon "button" at bounding box center [667, 325] width 17 height 17
click at [666, 246] on icon "button" at bounding box center [667, 239] width 17 height 17
click at [666, 267] on icon "button" at bounding box center [667, 268] width 17 height 17
click at [705, 275] on div "Edit" at bounding box center [703, 272] width 29 height 11
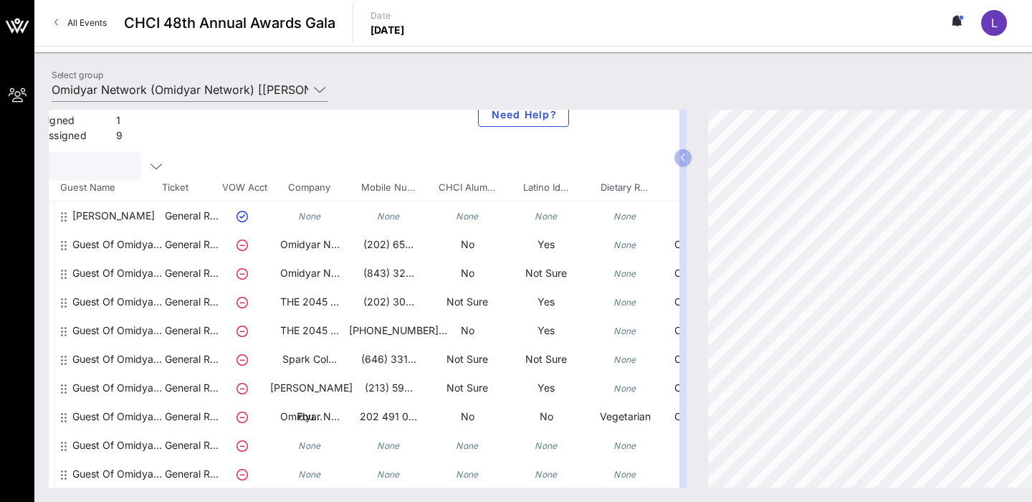
scroll to position [26, 190]
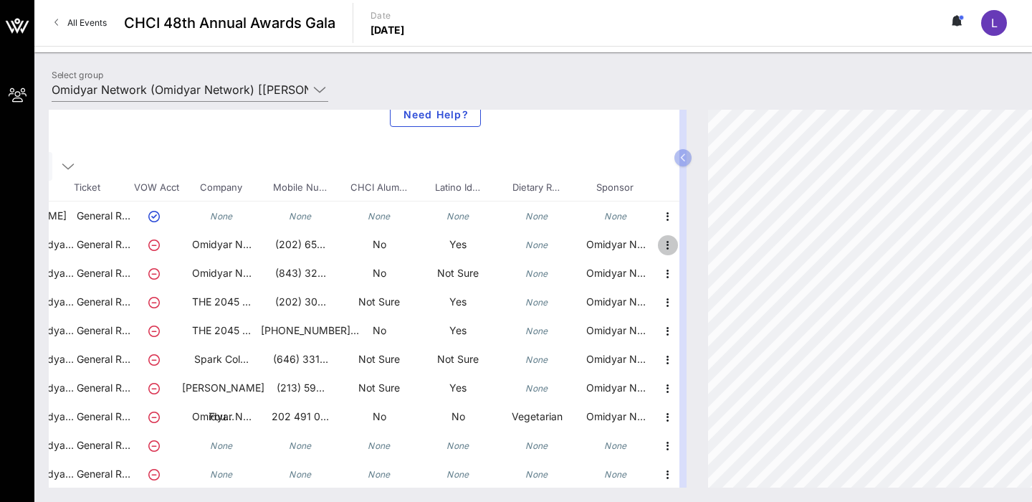
click at [665, 245] on icon "button" at bounding box center [667, 244] width 17 height 17
click at [692, 253] on div "Edit" at bounding box center [703, 248] width 29 height 11
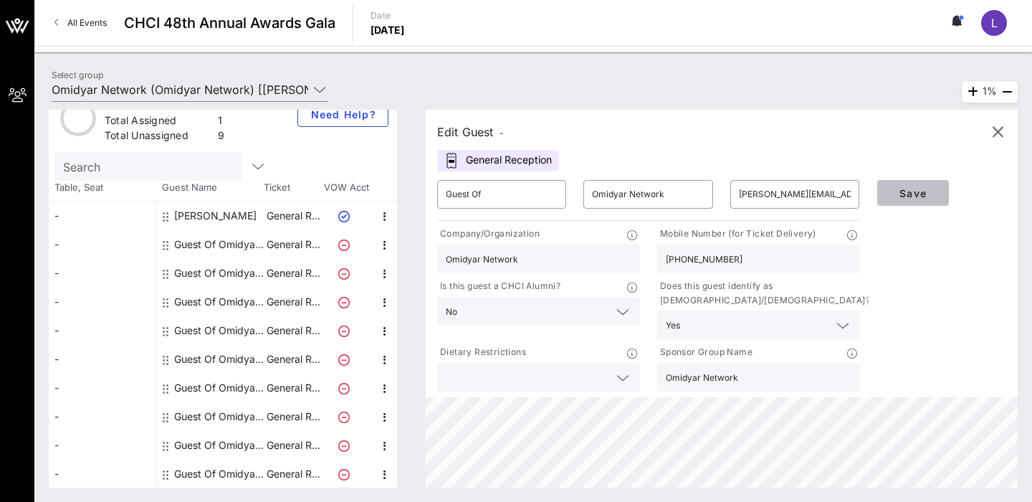
click at [909, 198] on span "Save" at bounding box center [913, 193] width 49 height 12
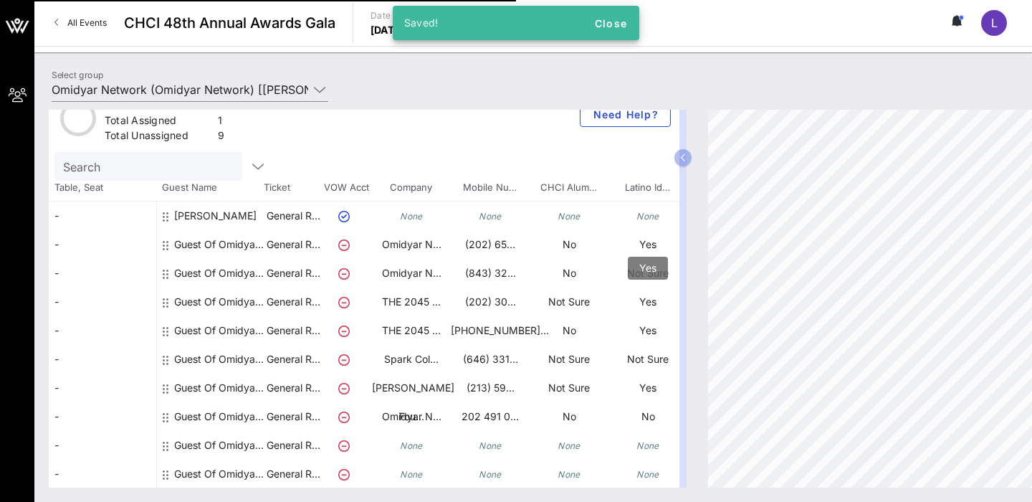
scroll to position [26, 190]
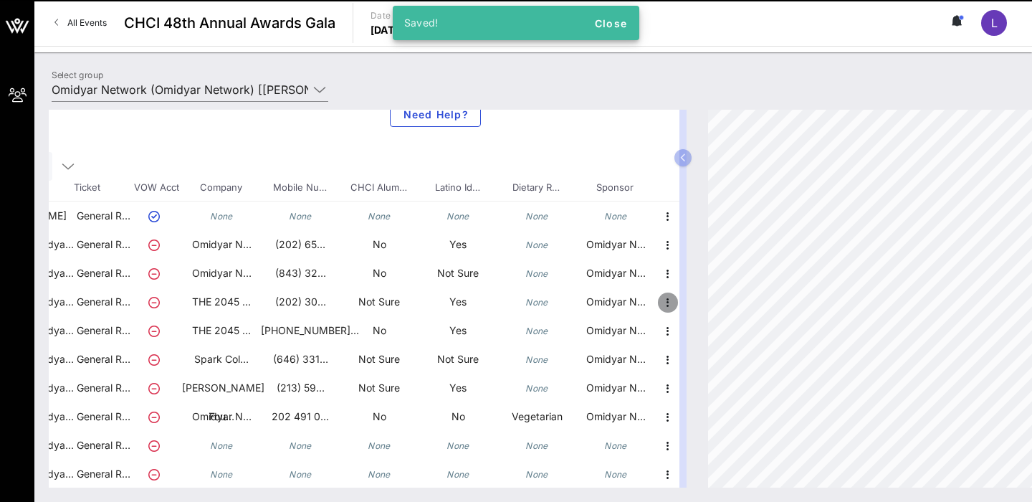
click at [665, 300] on icon "button" at bounding box center [667, 302] width 17 height 17
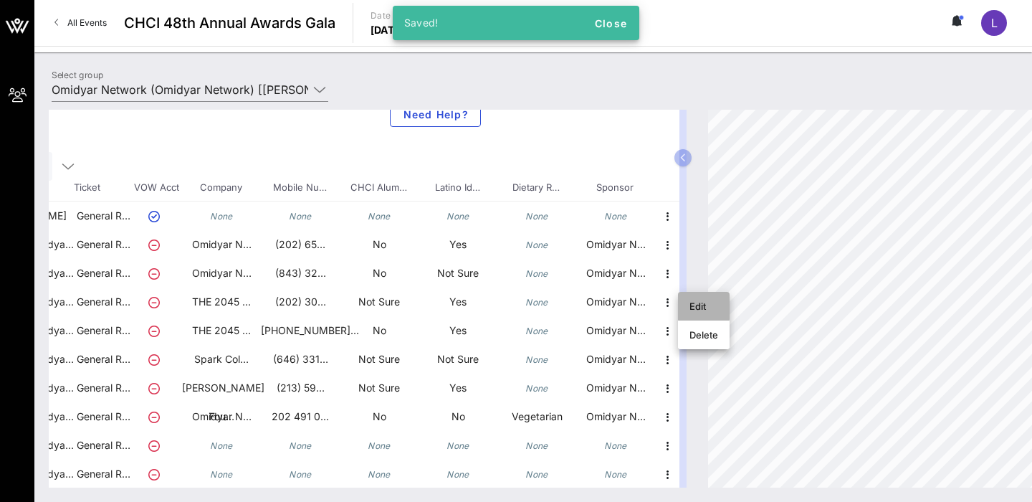
click at [709, 305] on div "Edit" at bounding box center [703, 305] width 29 height 11
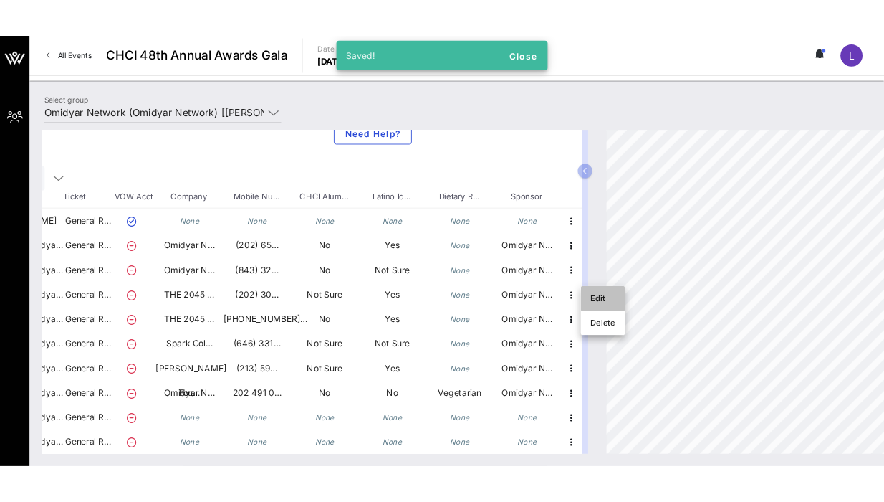
scroll to position [26, 0]
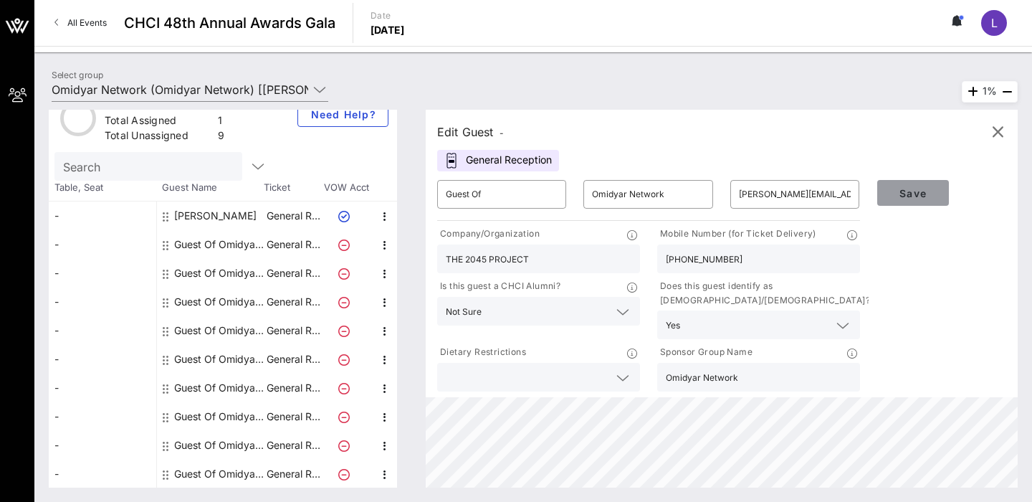
click at [916, 198] on span "Save" at bounding box center [913, 193] width 49 height 12
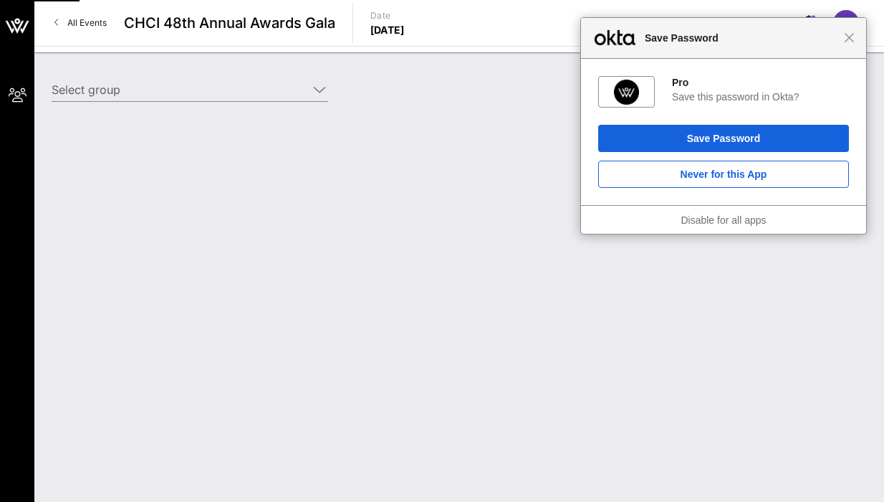
type input "Omidyar Network (Omidyar Network) [[PERSON_NAME], [EMAIL_ADDRESS][PERSON_NAME][…"
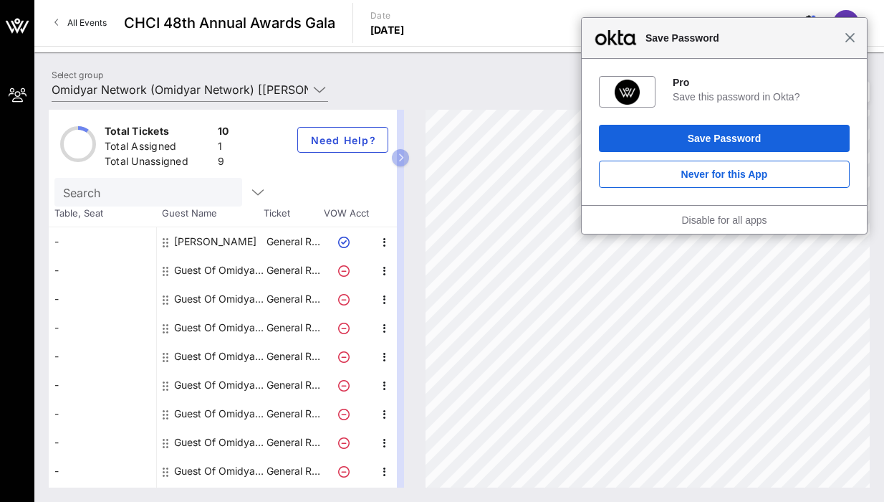
click at [852, 42] on span "Close" at bounding box center [850, 37] width 11 height 11
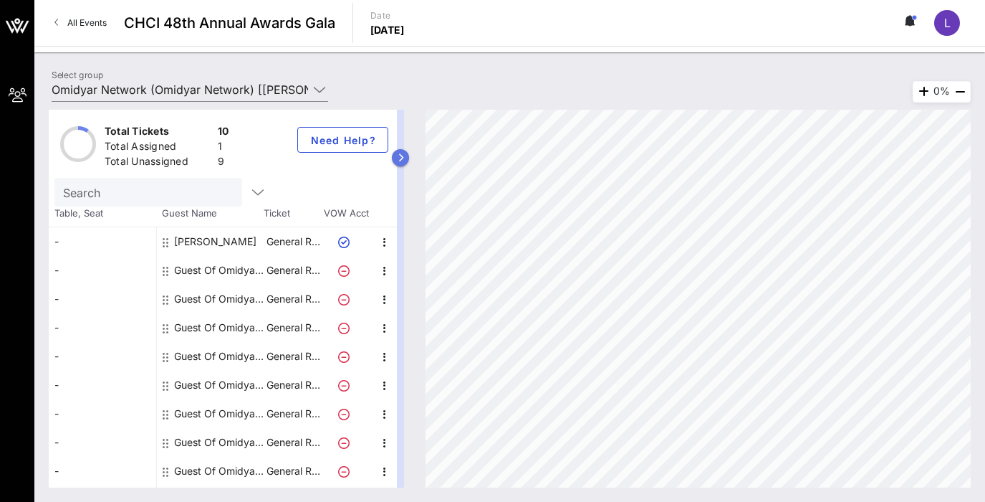
click at [400, 159] on icon "button" at bounding box center [401, 157] width 6 height 9
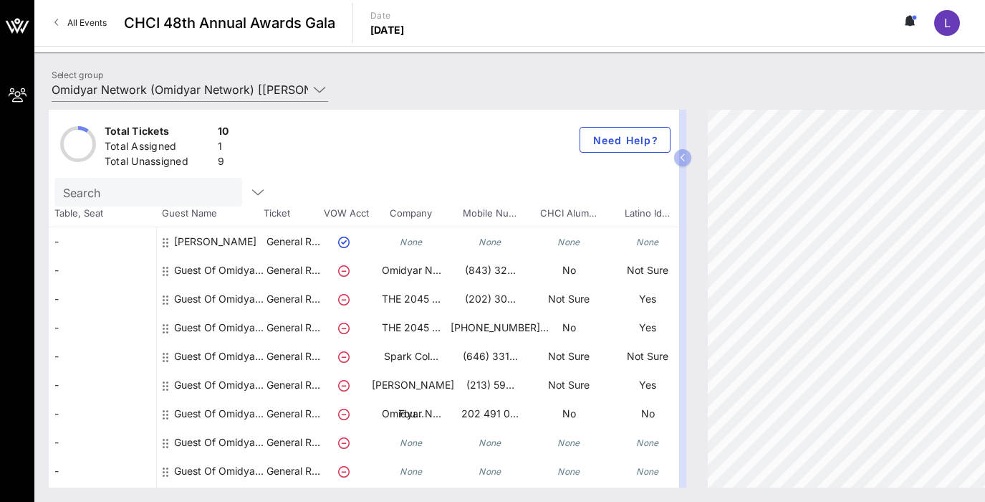
click at [459, 178] on div "Search" at bounding box center [363, 192] width 619 height 29
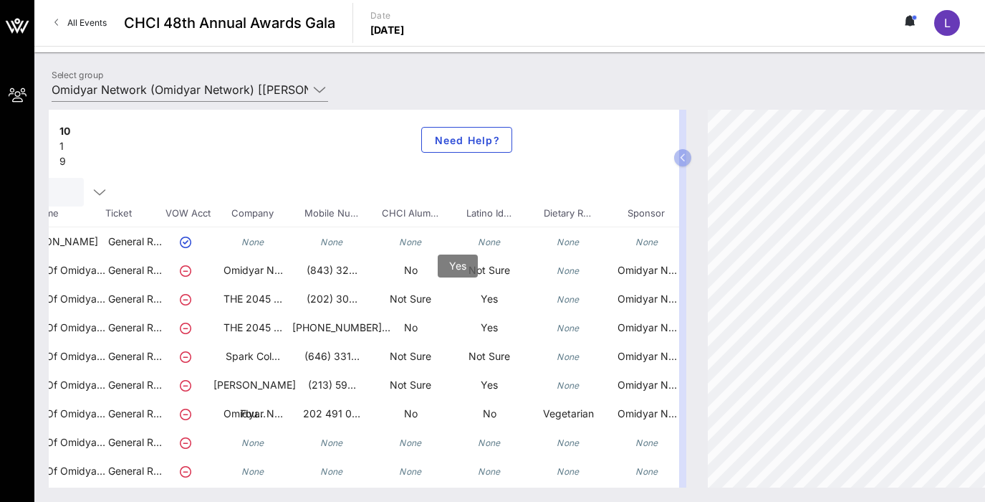
scroll to position [0, 190]
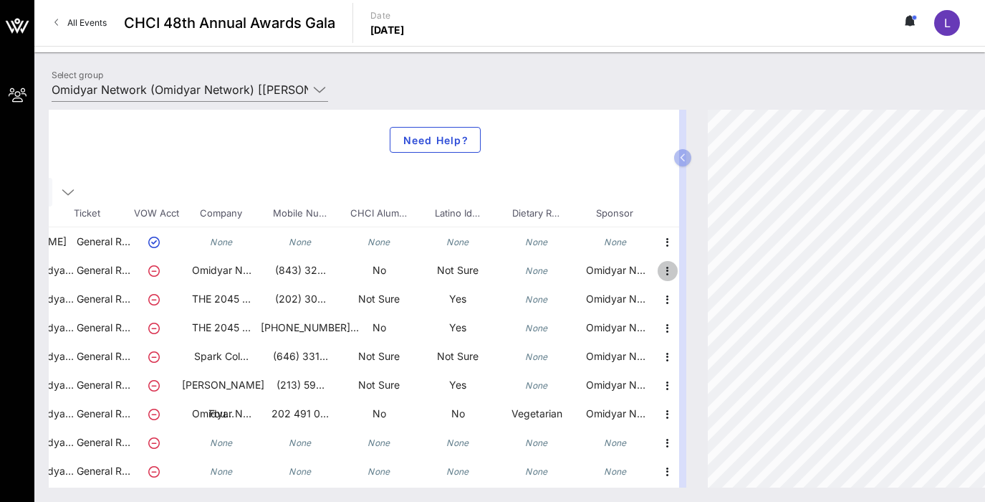
click at [671, 272] on icon "button" at bounding box center [667, 270] width 17 height 17
click at [666, 297] on icon "button" at bounding box center [667, 299] width 17 height 17
click at [666, 272] on icon "button" at bounding box center [667, 270] width 17 height 17
click at [666, 299] on icon "button" at bounding box center [667, 299] width 17 height 17
click at [667, 273] on icon "button" at bounding box center [667, 270] width 17 height 17
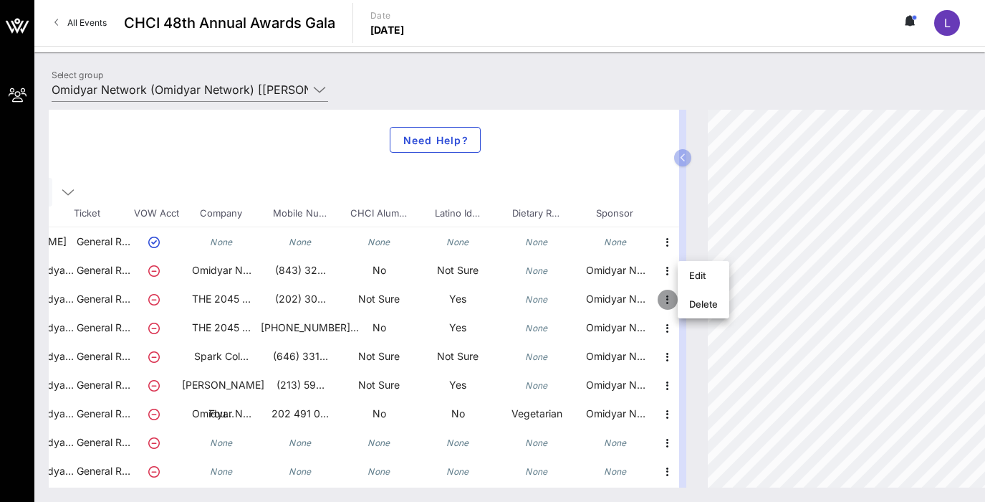
click at [667, 297] on icon "button" at bounding box center [667, 299] width 17 height 17
click at [664, 273] on icon "button" at bounding box center [667, 270] width 17 height 17
click at [666, 301] on icon "button" at bounding box center [667, 299] width 17 height 17
click at [669, 274] on icon "button" at bounding box center [667, 270] width 17 height 17
click at [694, 275] on div "Edit" at bounding box center [703, 274] width 29 height 11
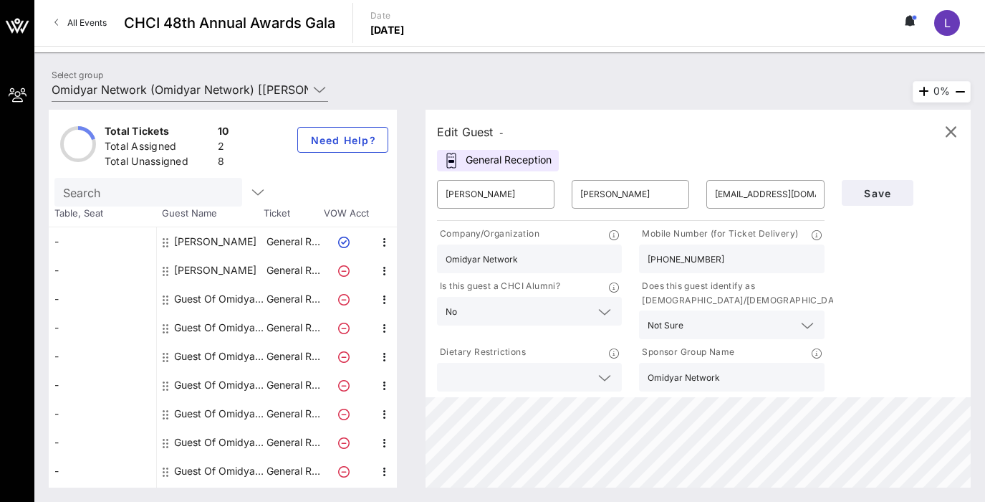
scroll to position [0, 0]
click at [884, 130] on icon "button" at bounding box center [950, 131] width 17 height 17
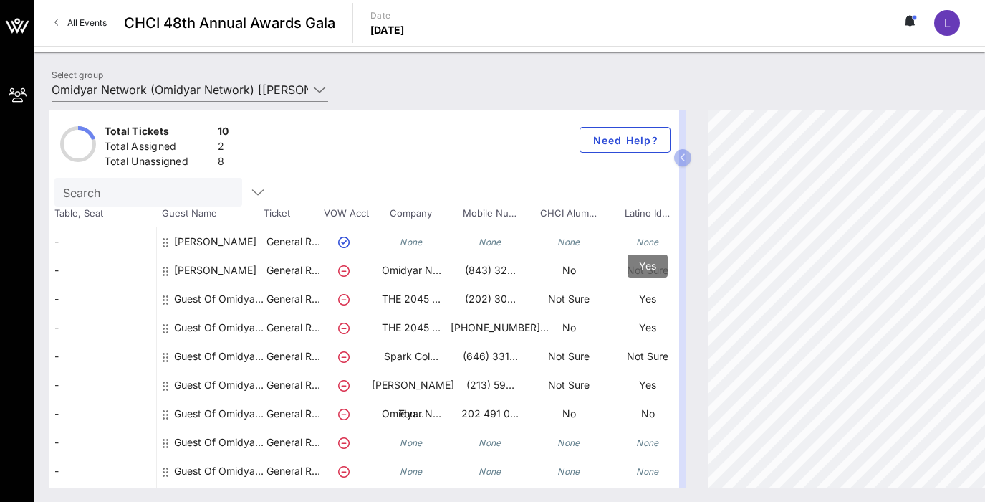
click at [669, 296] on p "Yes" at bounding box center [647, 299] width 79 height 29
click at [656, 301] on p "Yes" at bounding box center [647, 299] width 79 height 29
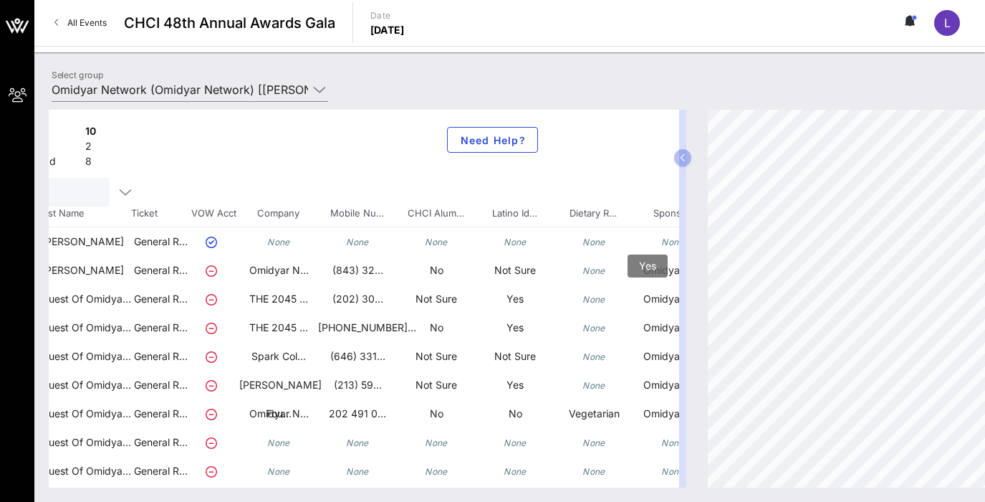
scroll to position [0, 190]
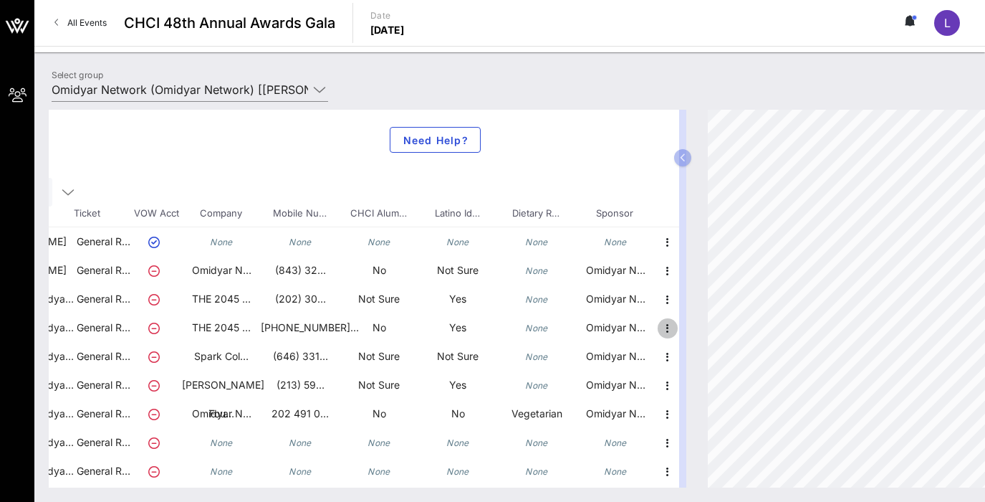
click at [667, 328] on icon "button" at bounding box center [667, 328] width 17 height 17
click at [697, 336] on div "Edit" at bounding box center [703, 332] width 29 height 11
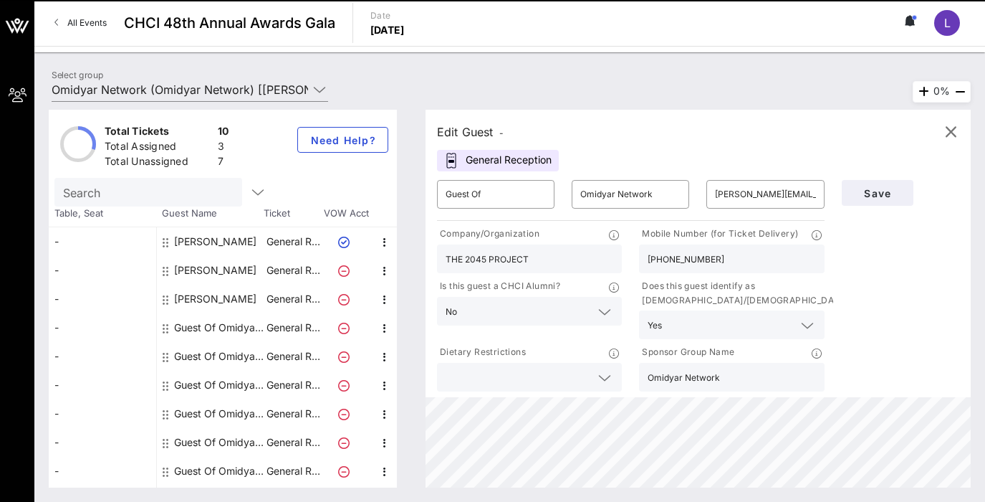
scroll to position [0, 0]
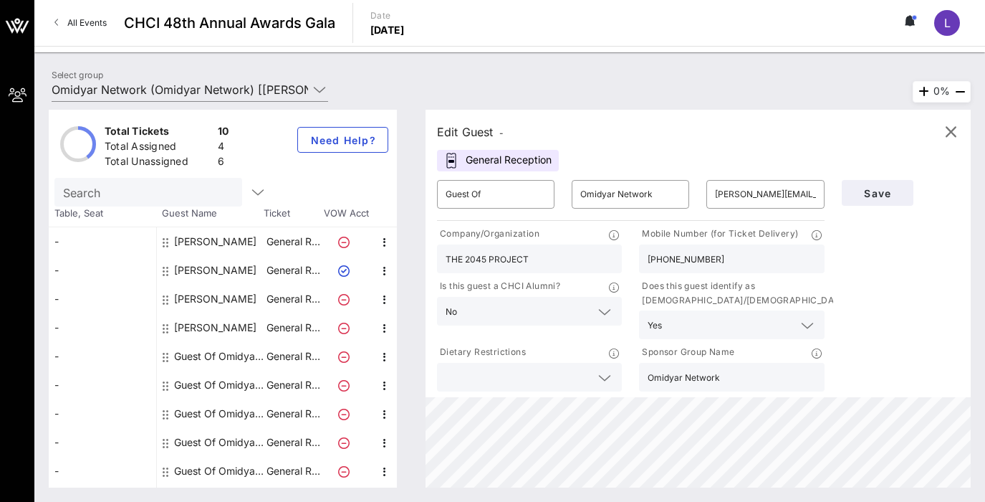
click at [257, 355] on div "Guest Of Omidyar Network" at bounding box center [219, 356] width 90 height 29
type input "karina@sparkthecollective.com"
type input "Spark Collective"
type input "(646) 331-6026"
click at [884, 134] on icon "button" at bounding box center [950, 131] width 17 height 17
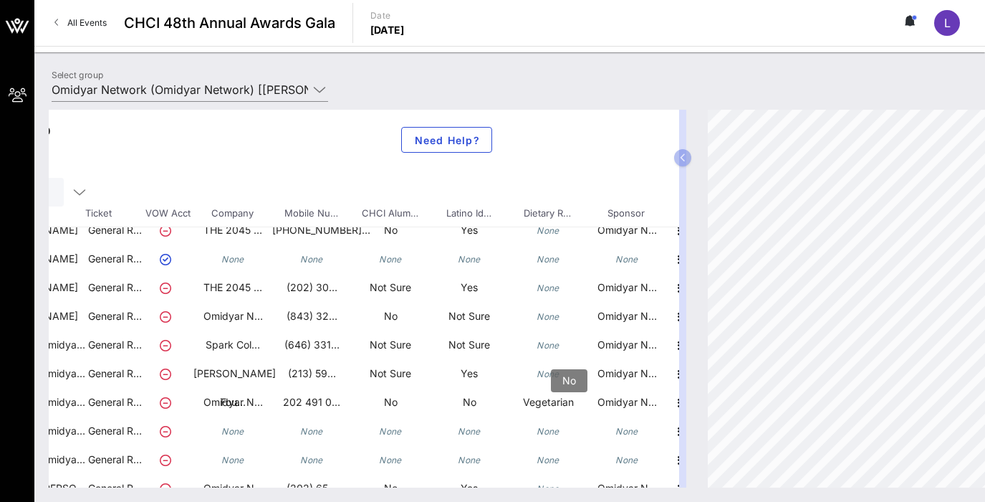
scroll to position [0, 190]
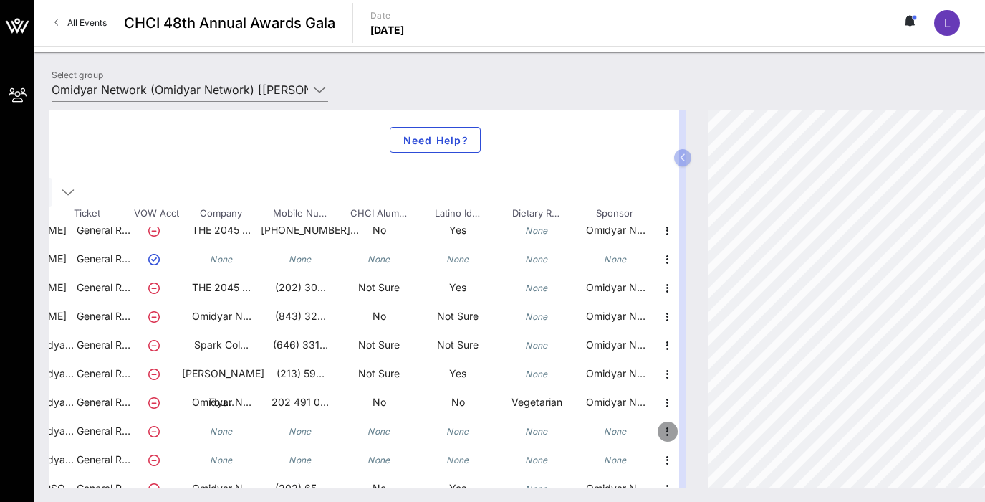
click at [664, 431] on icon "button" at bounding box center [667, 431] width 17 height 17
click at [710, 436] on div "Edit" at bounding box center [703, 435] width 29 height 11
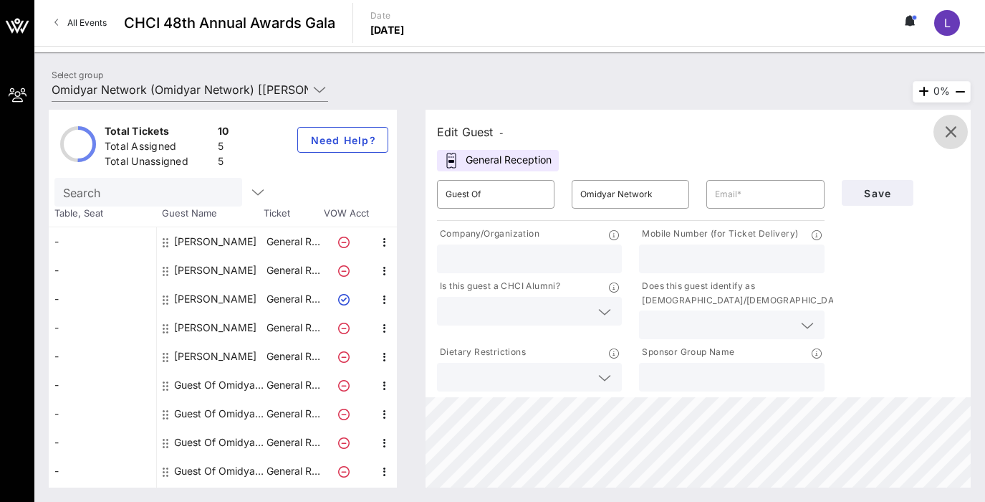
click at [884, 137] on icon "button" at bounding box center [950, 131] width 17 height 17
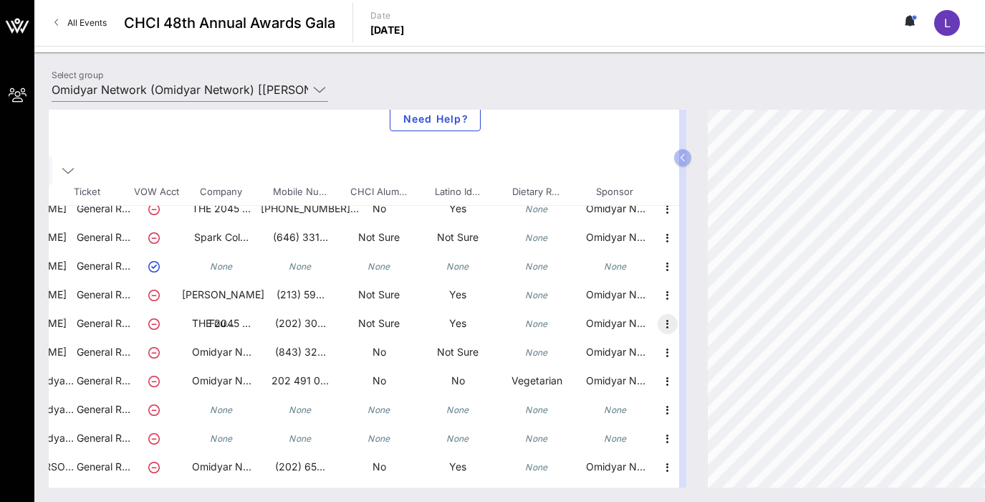
scroll to position [26, 190]
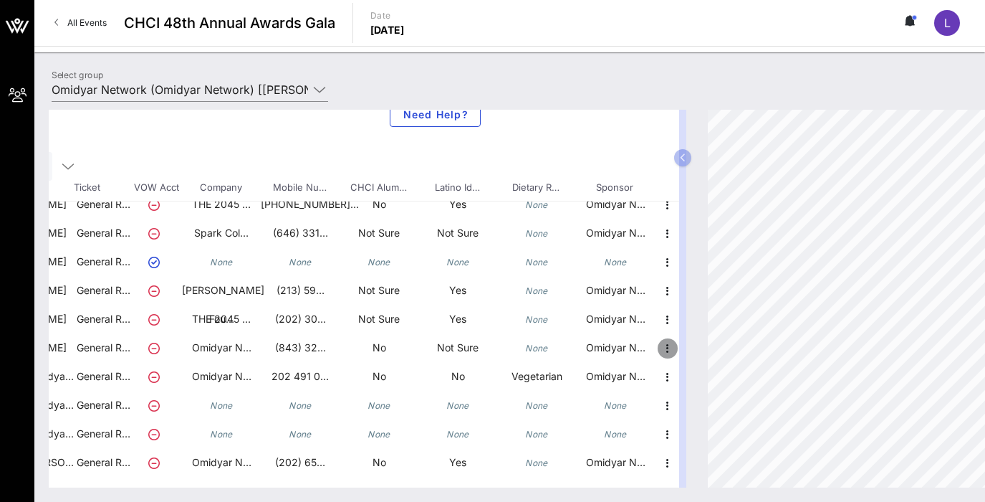
click at [665, 349] on icon "button" at bounding box center [667, 348] width 17 height 17
click at [709, 355] on div "Edit" at bounding box center [703, 351] width 29 height 11
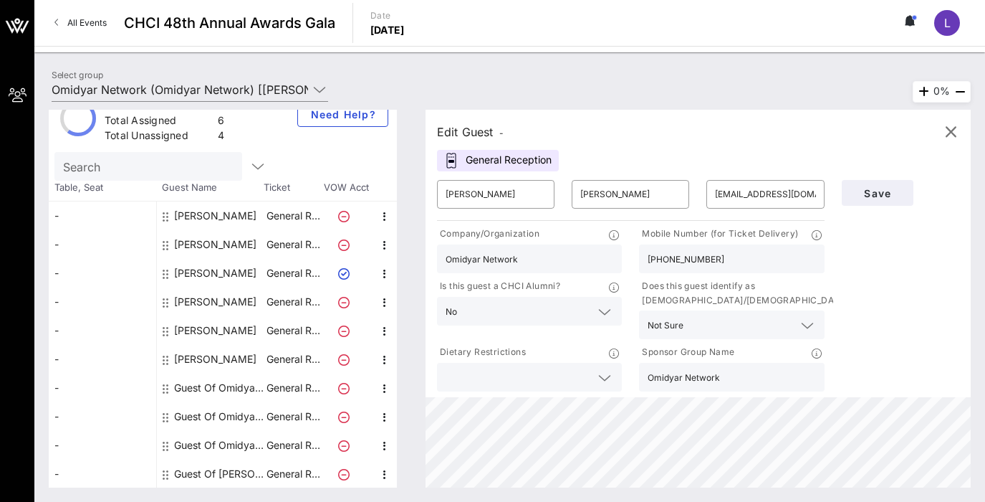
scroll to position [26, 0]
click at [884, 137] on icon "button" at bounding box center [950, 131] width 17 height 17
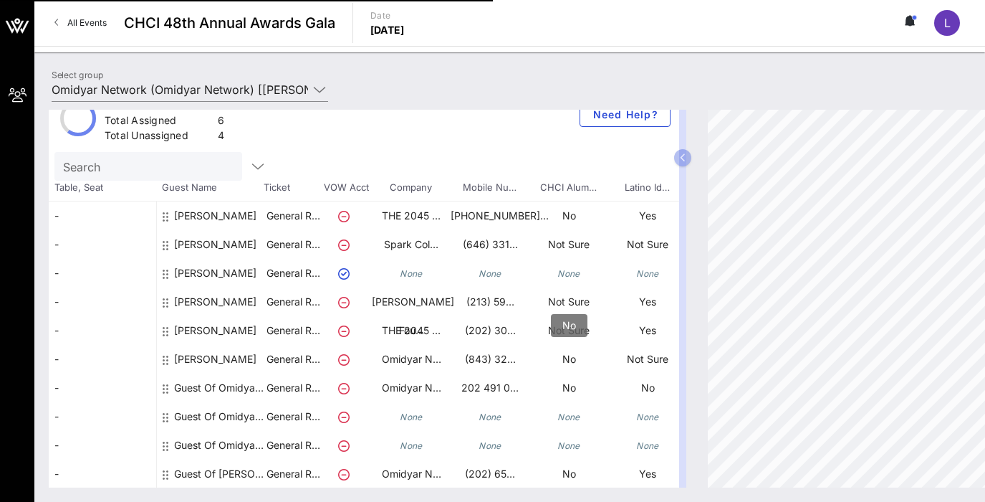
scroll to position [0, 0]
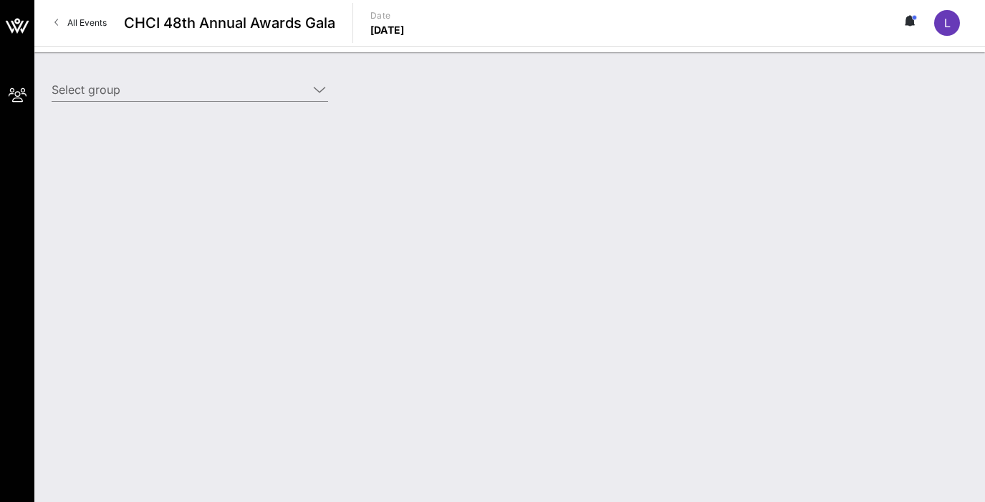
click at [59, 26] on link "All Events" at bounding box center [81, 22] width 70 height 23
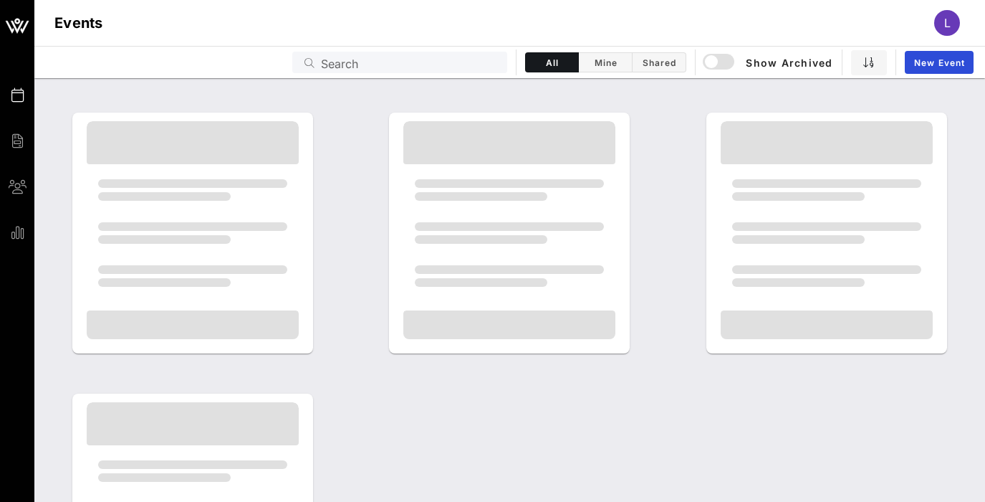
click at [368, 393] on div at bounding box center [509, 373] width 951 height 563
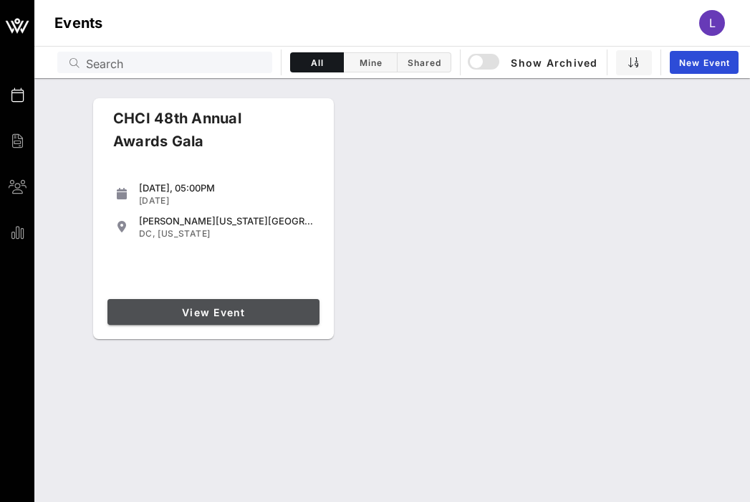
click at [224, 310] on span "View Event" at bounding box center [213, 312] width 201 height 12
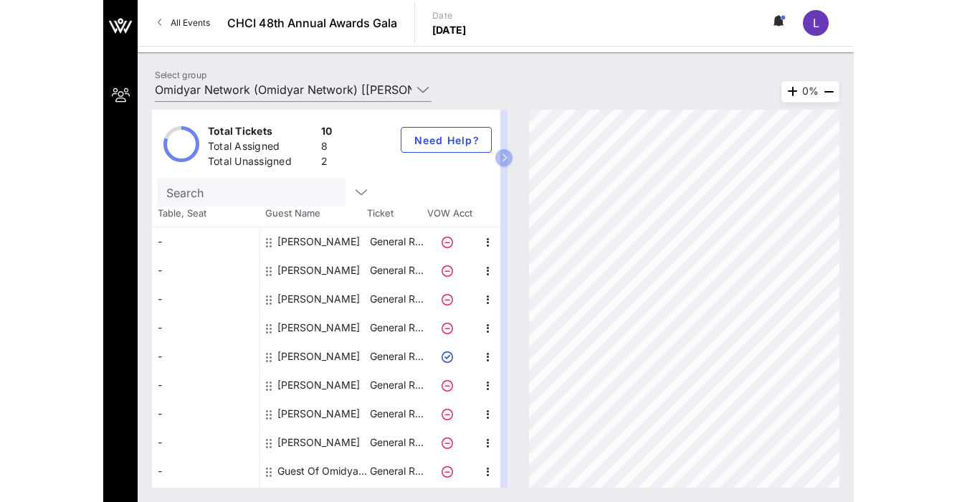
scroll to position [26, 0]
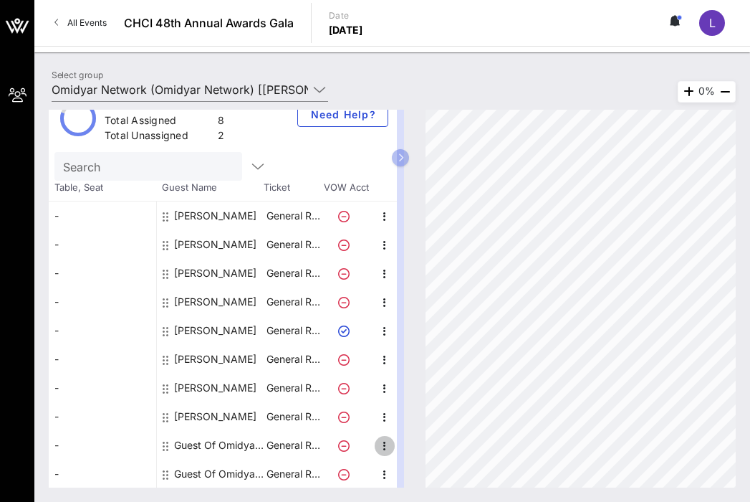
click at [384, 443] on icon "button" at bounding box center [384, 445] width 17 height 17
click at [434, 449] on div "Edit" at bounding box center [420, 449] width 29 height 11
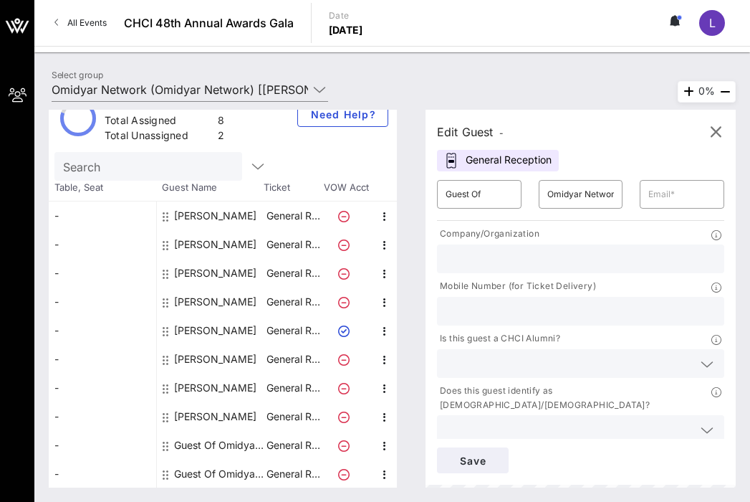
click at [530, 368] on input "text" at bounding box center [569, 363] width 247 height 19
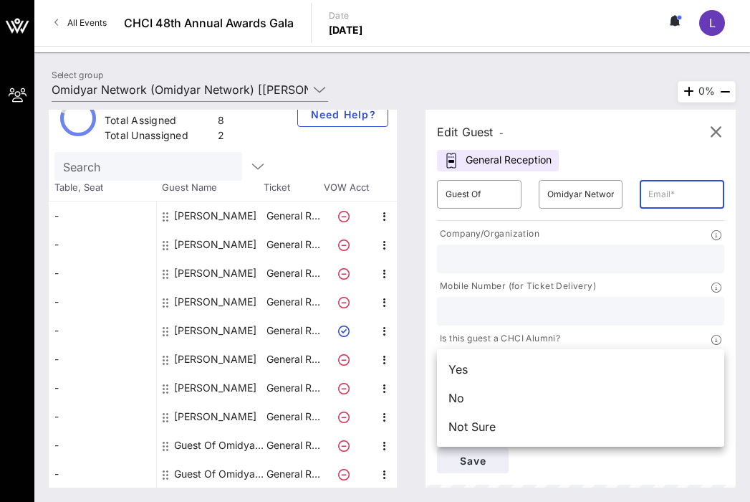
click at [683, 188] on input "text" at bounding box center [682, 194] width 67 height 23
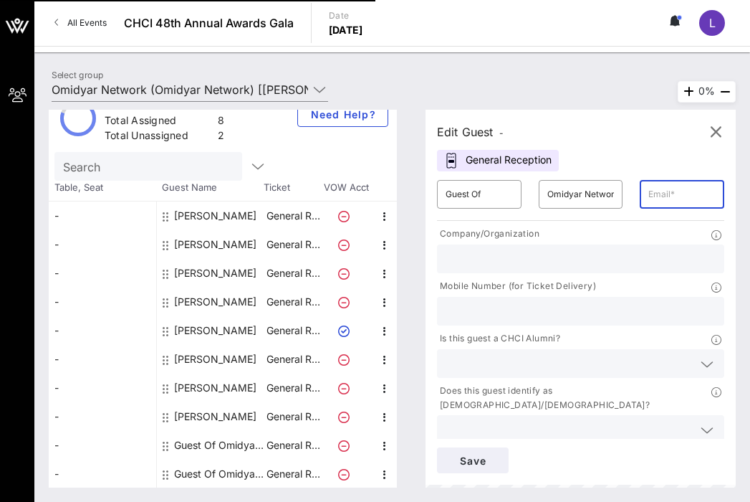
paste input "jose@somos.vc"
type input "jose@somos.vc"
click at [617, 250] on input "text" at bounding box center [581, 258] width 270 height 19
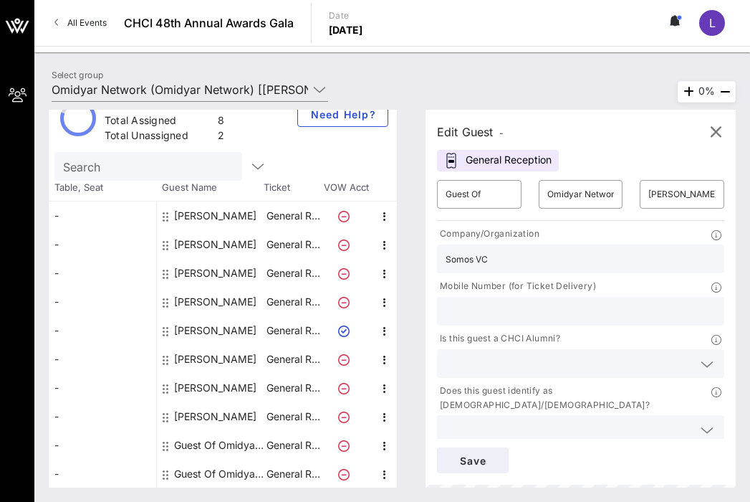
type input "Somos VC"
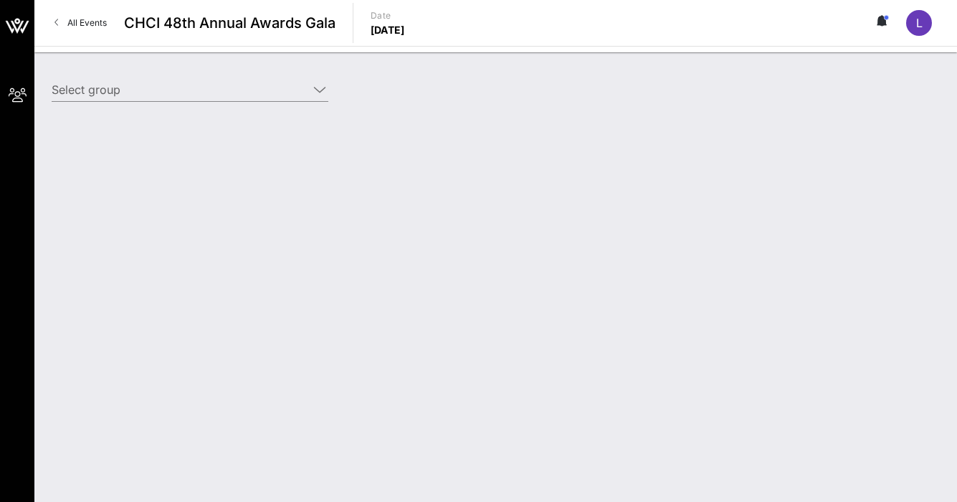
type input "Omidyar Network (Omidyar Network) [[PERSON_NAME], [EMAIL_ADDRESS][PERSON_NAME][…"
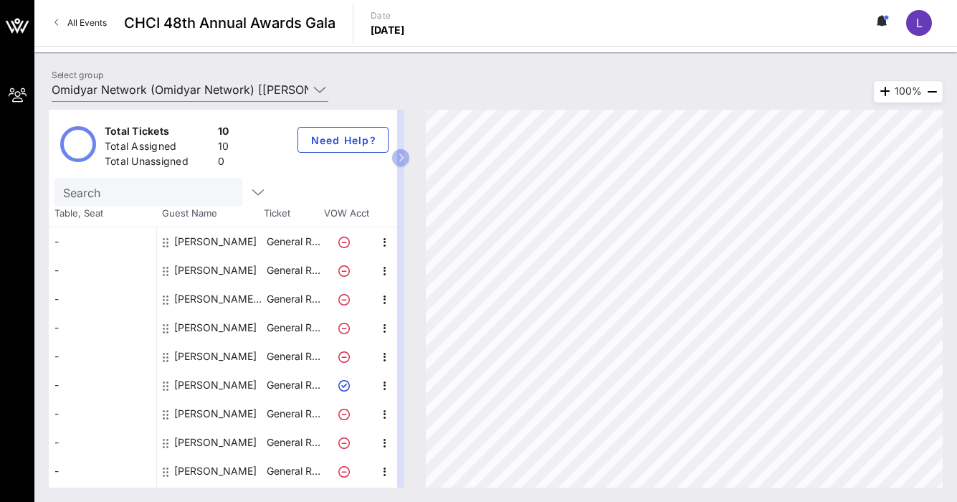
scroll to position [26, 0]
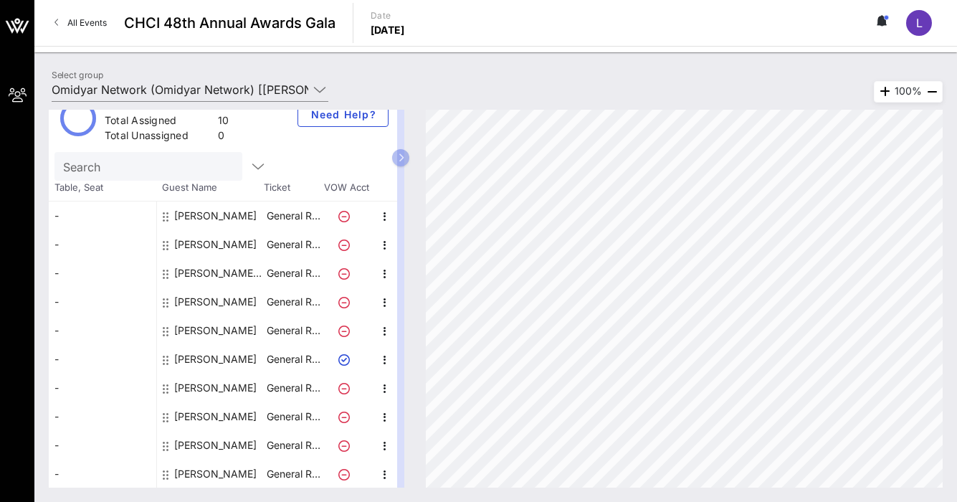
click at [920, 29] on span "L" at bounding box center [919, 23] width 6 height 14
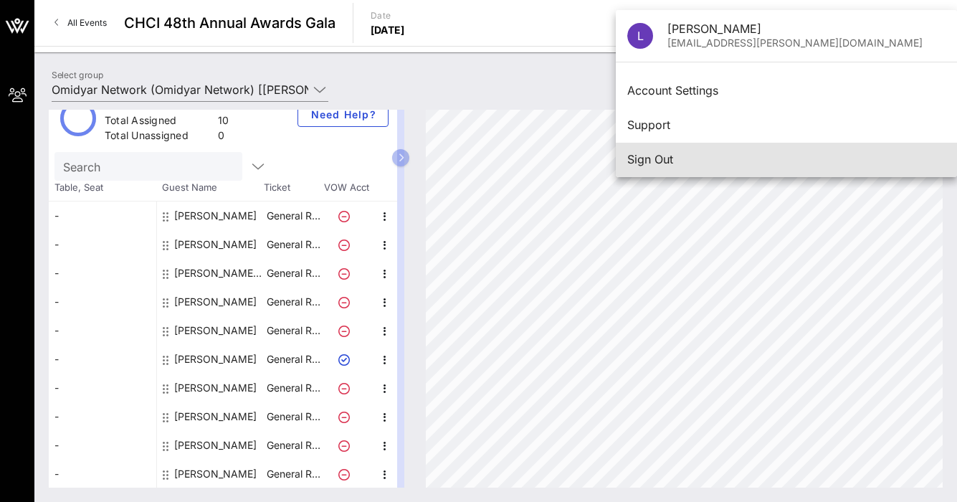
click at [675, 166] on div "Sign Out" at bounding box center [786, 160] width 318 height 14
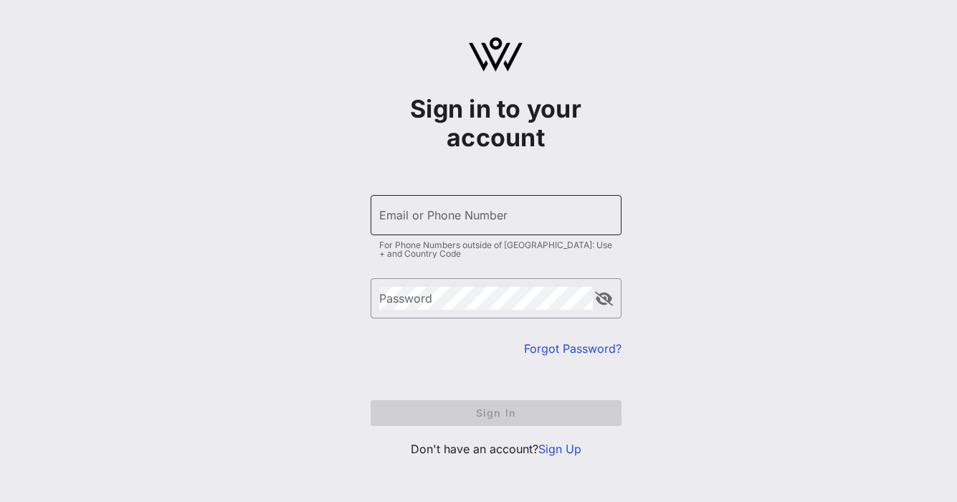
click at [463, 229] on div "Email or Phone Number" at bounding box center [496, 215] width 234 height 40
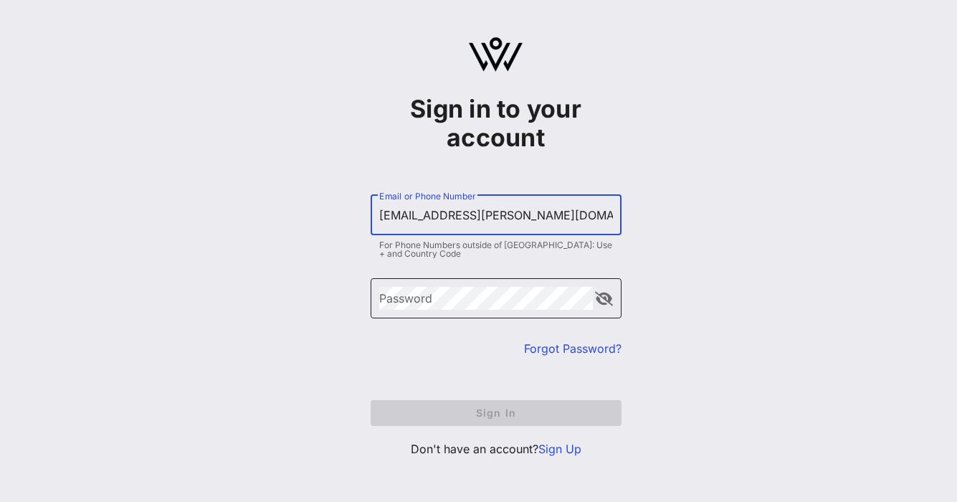
type input "[EMAIL_ADDRESS][PERSON_NAME][DOMAIN_NAME]"
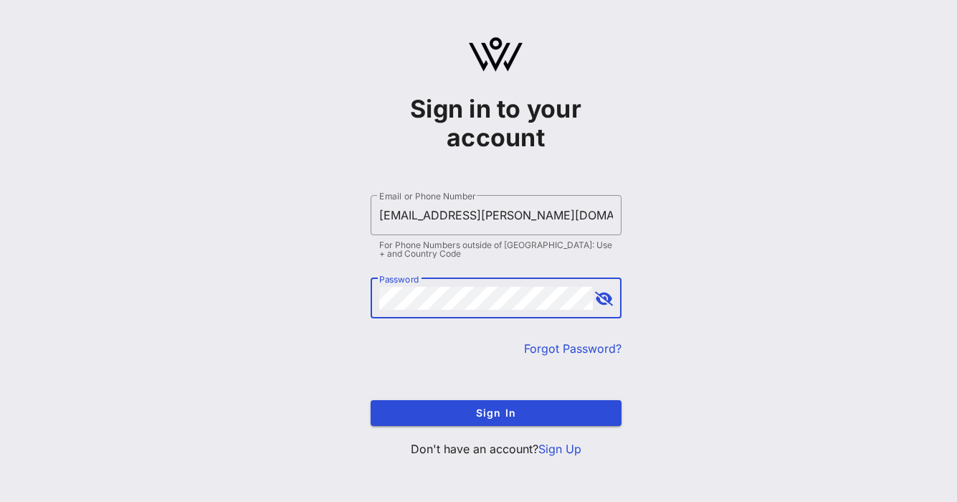
click at [606, 300] on button "append icon" at bounding box center [604, 299] width 18 height 14
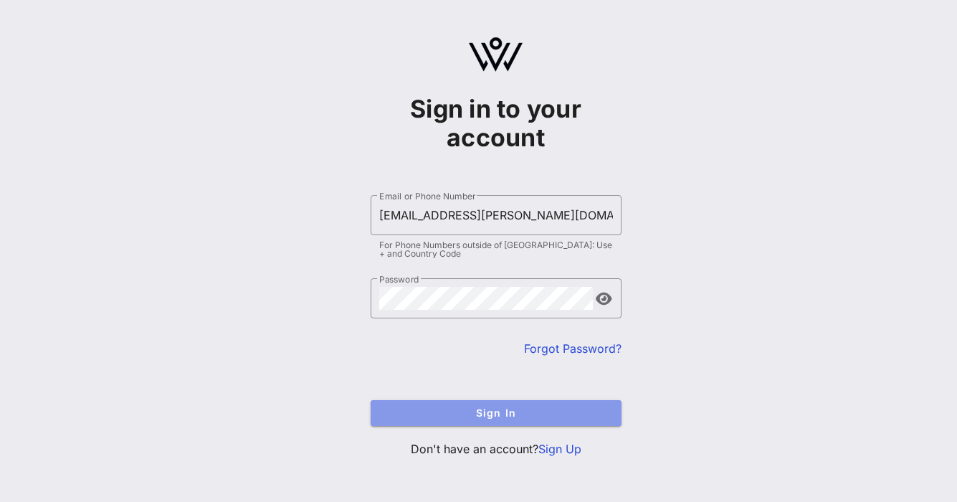
click at [499, 410] on span "Sign In" at bounding box center [496, 412] width 228 height 12
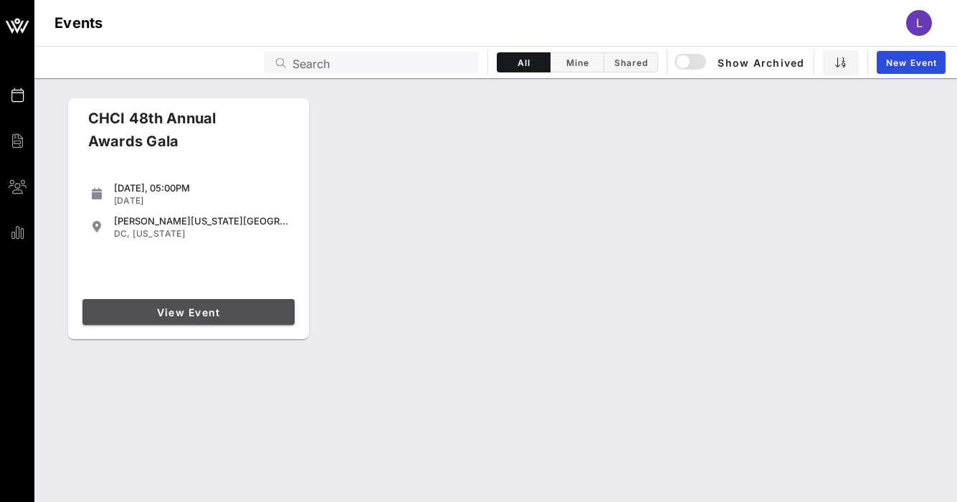
click at [245, 312] on span "View Event" at bounding box center [188, 312] width 201 height 12
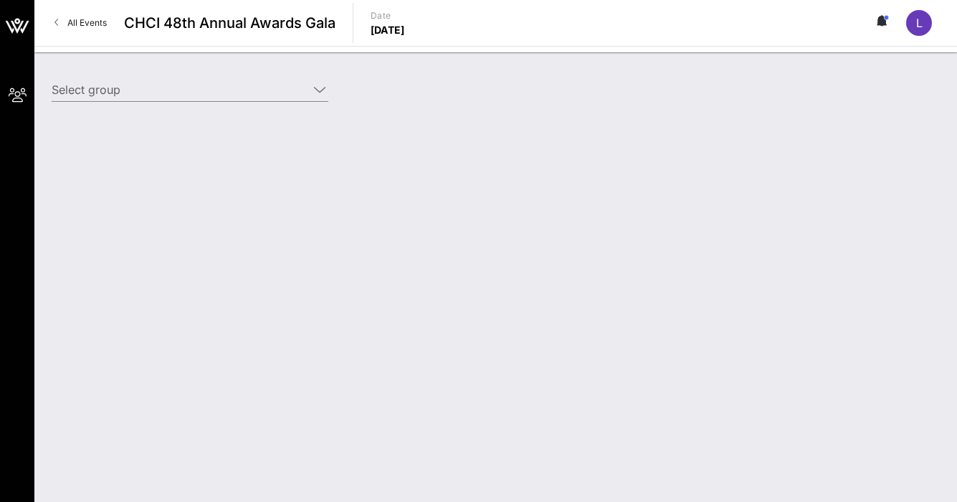
type input "Omidyar Network (Omidyar Network) [[PERSON_NAME], [EMAIL_ADDRESS][PERSON_NAME][…"
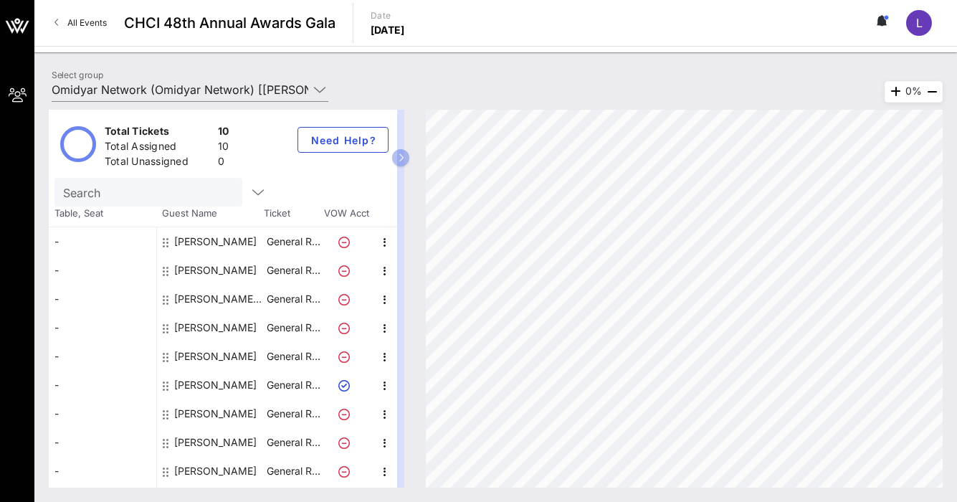
scroll to position [26, 0]
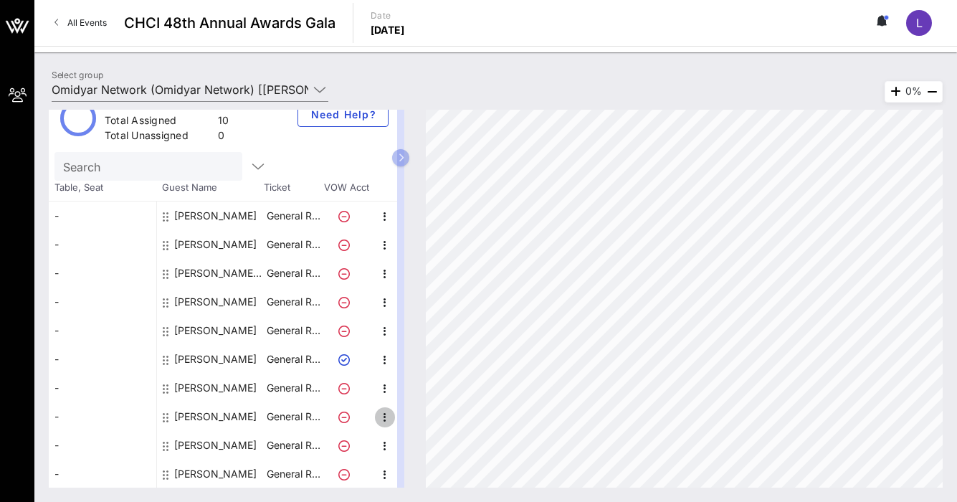
click at [385, 413] on icon "button" at bounding box center [384, 416] width 17 height 17
click at [398, 158] on icon "button" at bounding box center [401, 157] width 6 height 9
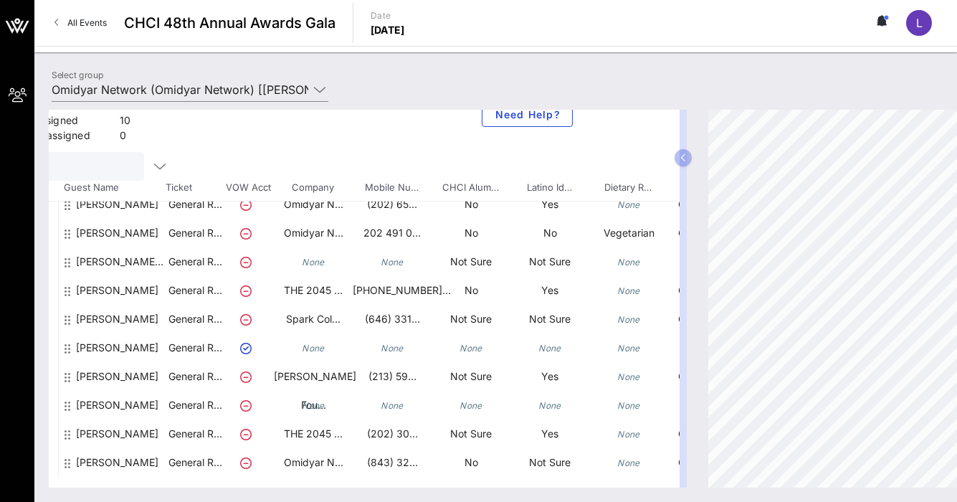
scroll to position [26, 190]
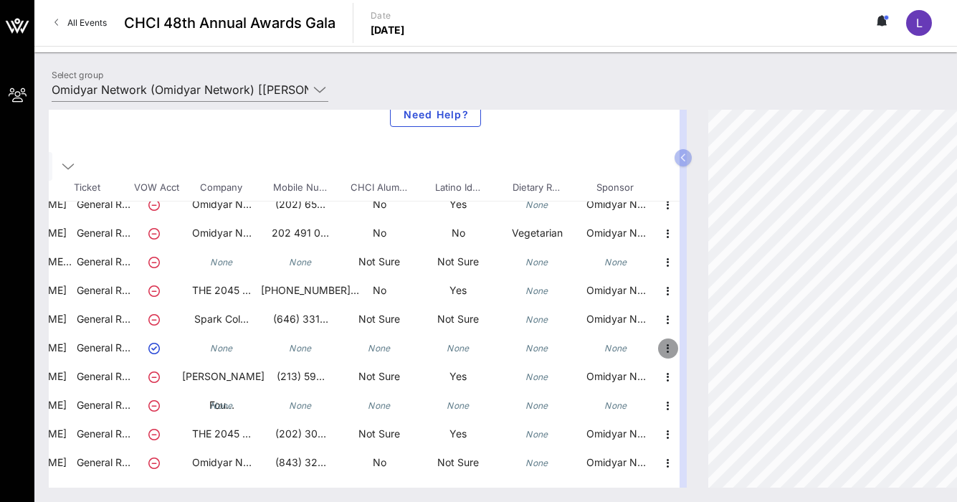
click at [667, 349] on icon "button" at bounding box center [667, 348] width 17 height 17
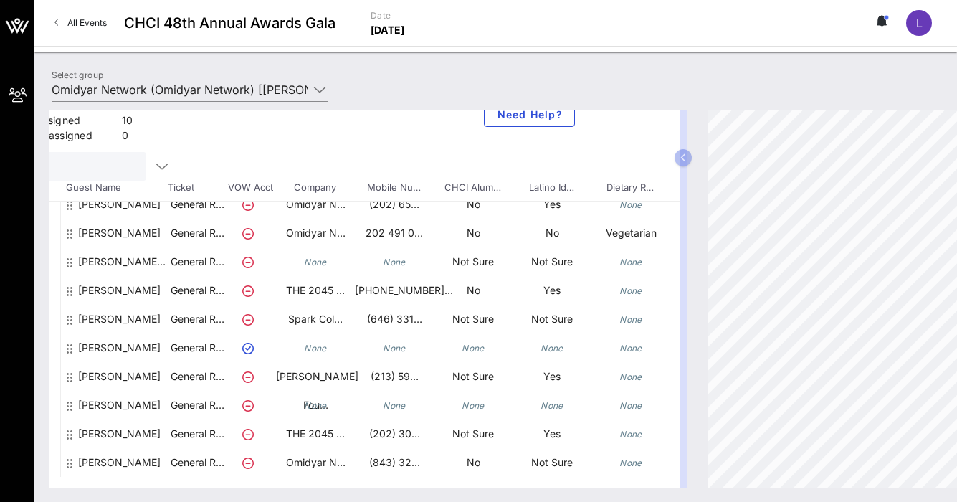
scroll to position [26, 0]
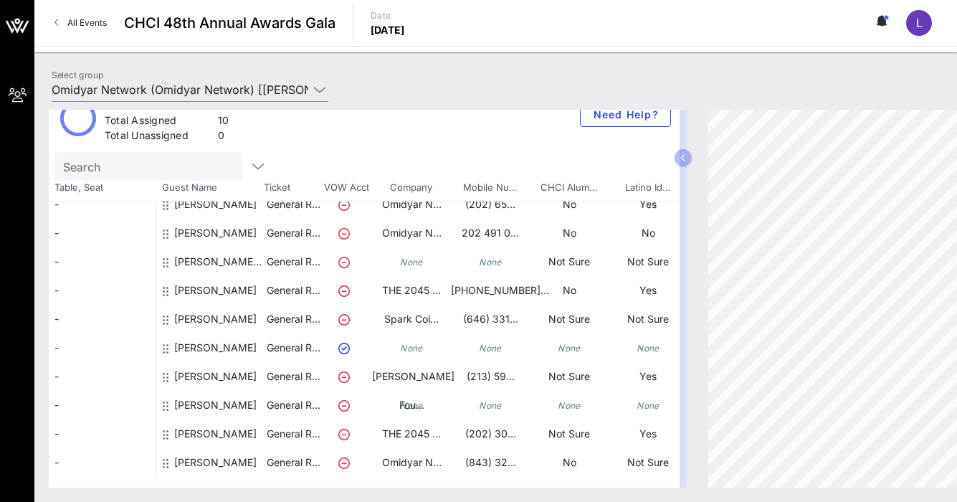
click at [392, 346] on div "None" at bounding box center [411, 347] width 79 height 29
click at [912, 32] on div "L" at bounding box center [919, 23] width 26 height 26
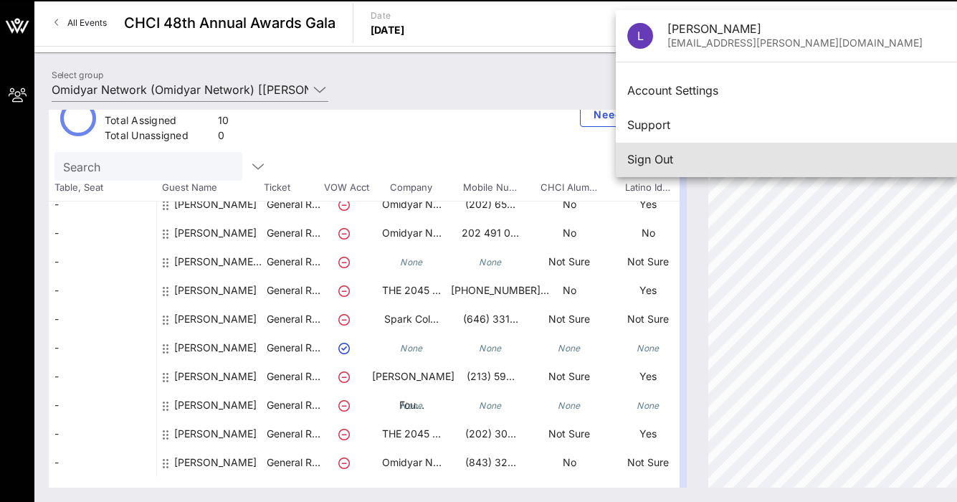
click at [749, 166] on div "Sign Out" at bounding box center [786, 160] width 318 height 14
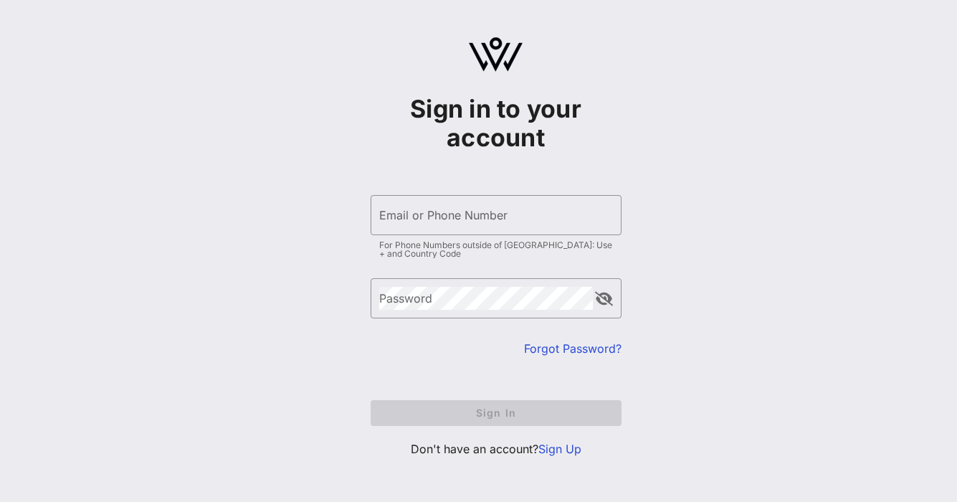
click at [272, 204] on div "Sign in to your account ​ Email or Phone Number For Phone Numbers outside of [G…" at bounding box center [495, 253] width 922 height 506
click at [497, 223] on input "Email or Phone Number" at bounding box center [496, 215] width 234 height 23
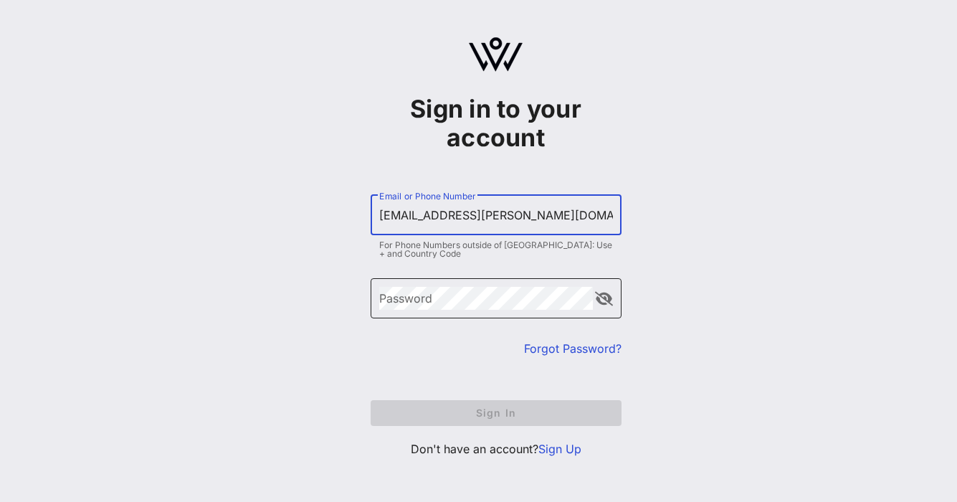
type input "[EMAIL_ADDRESS][PERSON_NAME][DOMAIN_NAME]"
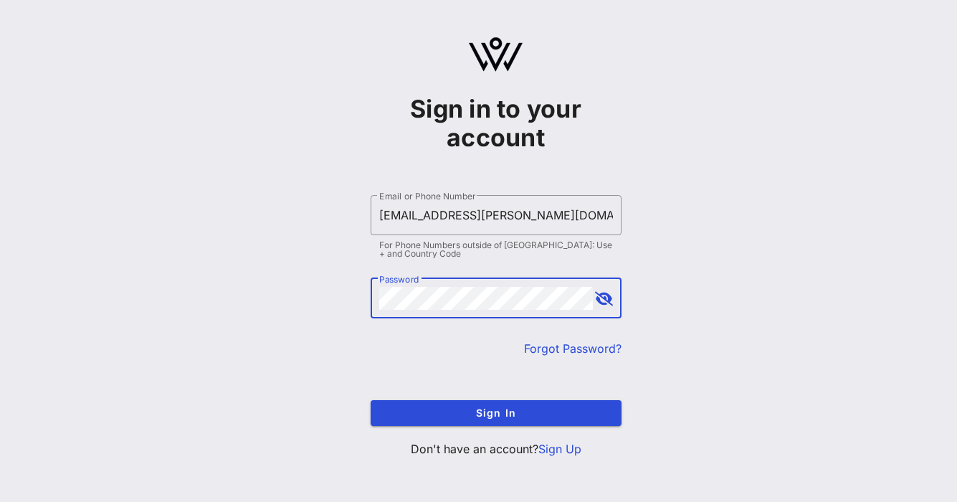
click at [606, 304] on button "append icon" at bounding box center [604, 299] width 18 height 14
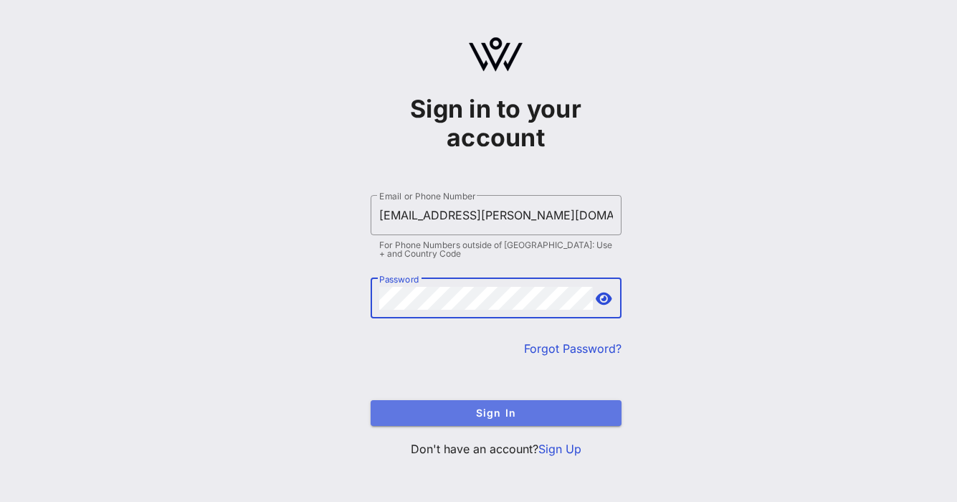
click at [491, 416] on span "Sign In" at bounding box center [496, 412] width 228 height 12
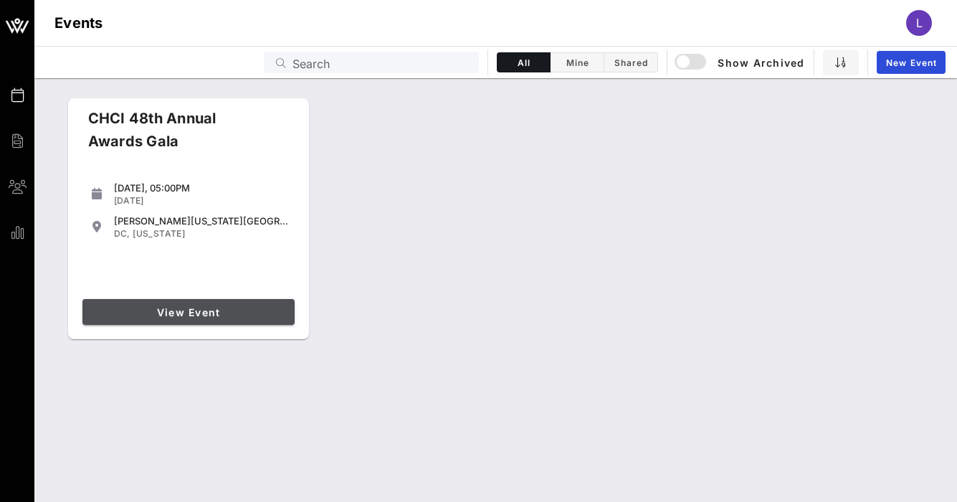
click at [204, 312] on span "View Event" at bounding box center [188, 312] width 201 height 12
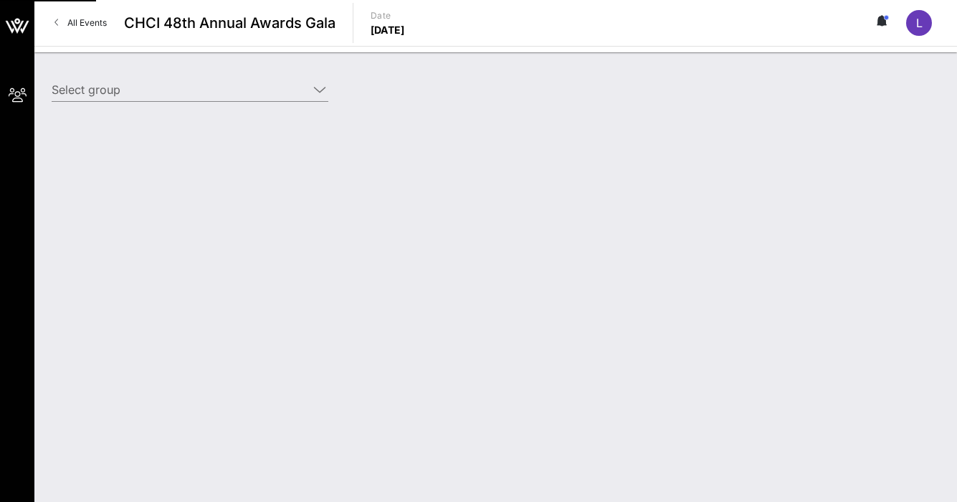
type input "Omidyar Network (Omidyar Network) [Laura Chávez-Varela, lchavez-varela@omidyar.…"
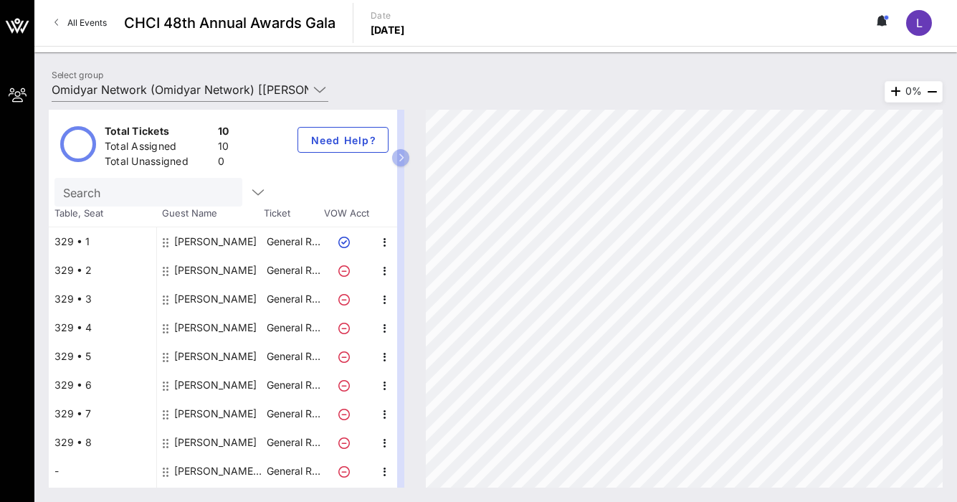
scroll to position [26, 0]
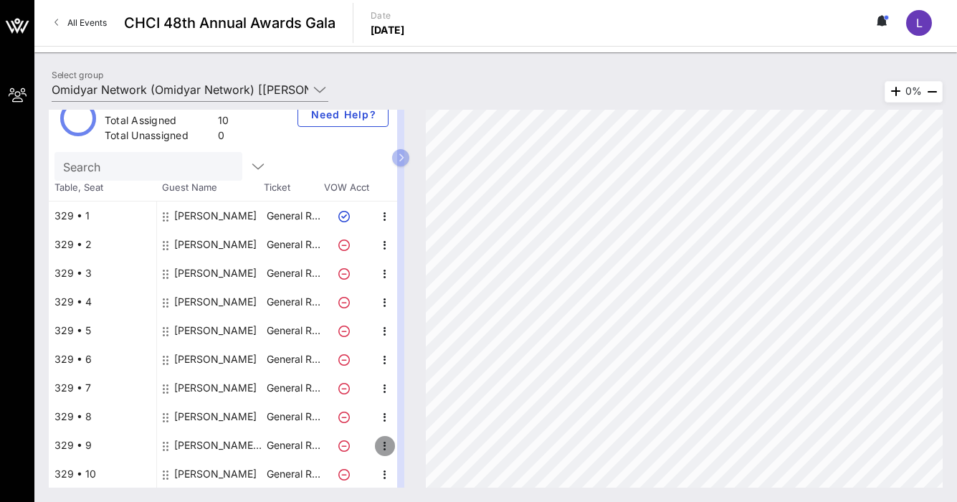
click at [379, 444] on icon "button" at bounding box center [384, 445] width 17 height 17
click at [417, 449] on div "Edit" at bounding box center [420, 449] width 29 height 11
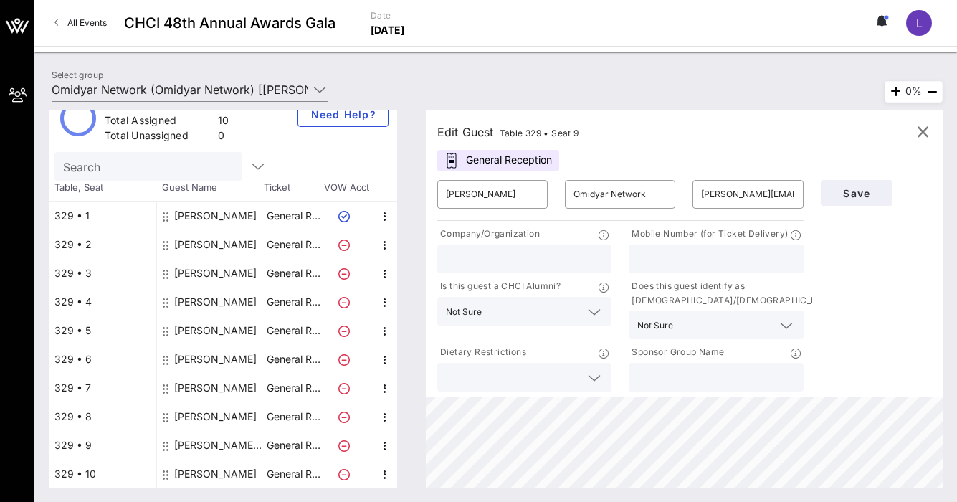
click at [574, 247] on div at bounding box center [524, 258] width 157 height 29
type input "Somos VC"
click at [857, 195] on span "Save" at bounding box center [856, 193] width 49 height 12
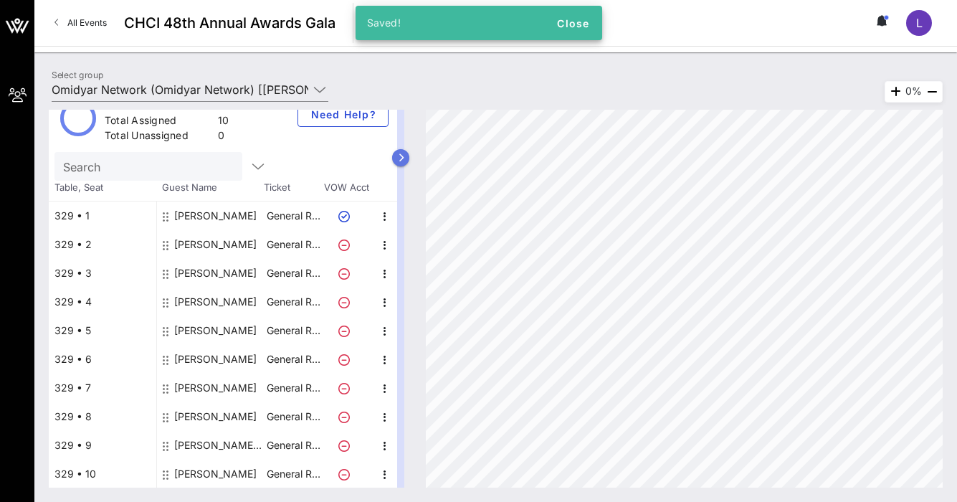
click at [396, 155] on button "button" at bounding box center [400, 157] width 17 height 17
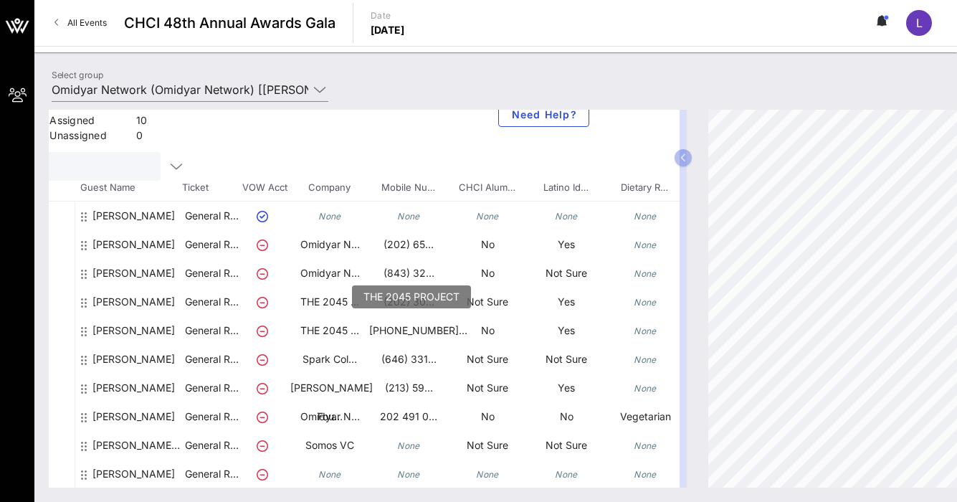
scroll to position [26, 190]
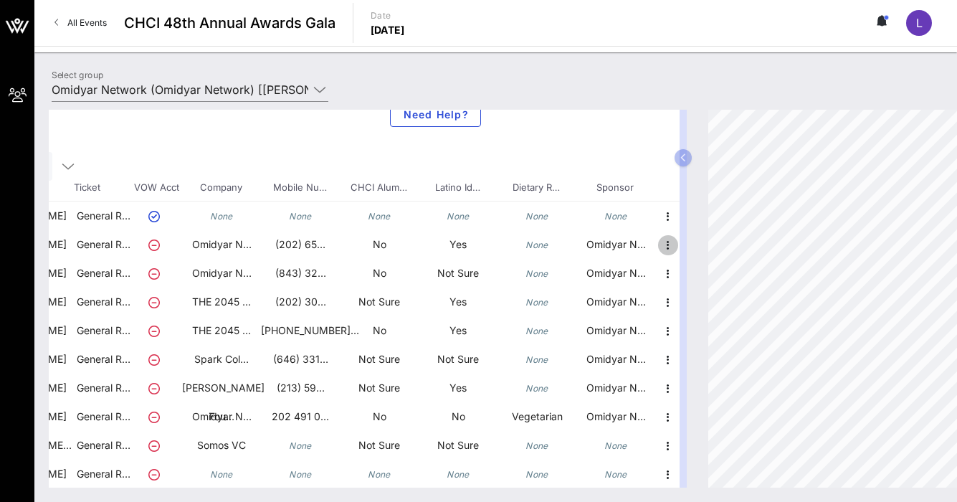
click at [667, 247] on icon "button" at bounding box center [667, 244] width 17 height 17
click at [615, 143] on div "Total Tickets 10 Total Assigned 10 Total Unassigned 0 Need Help? Search Table, …" at bounding box center [364, 299] width 631 height 378
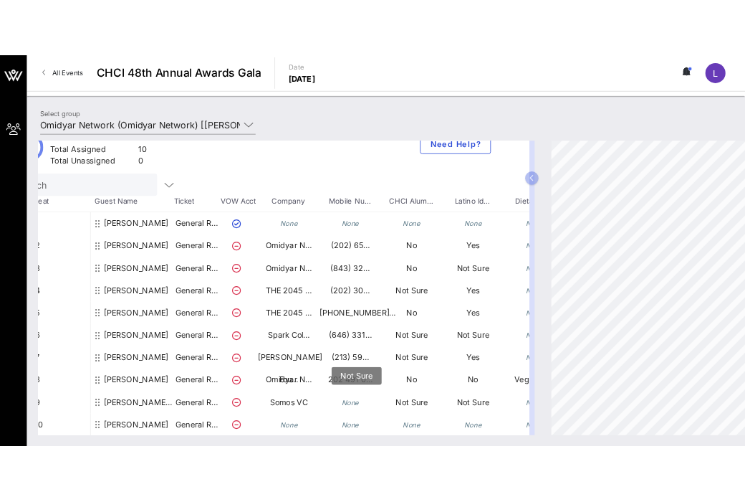
scroll to position [26, 0]
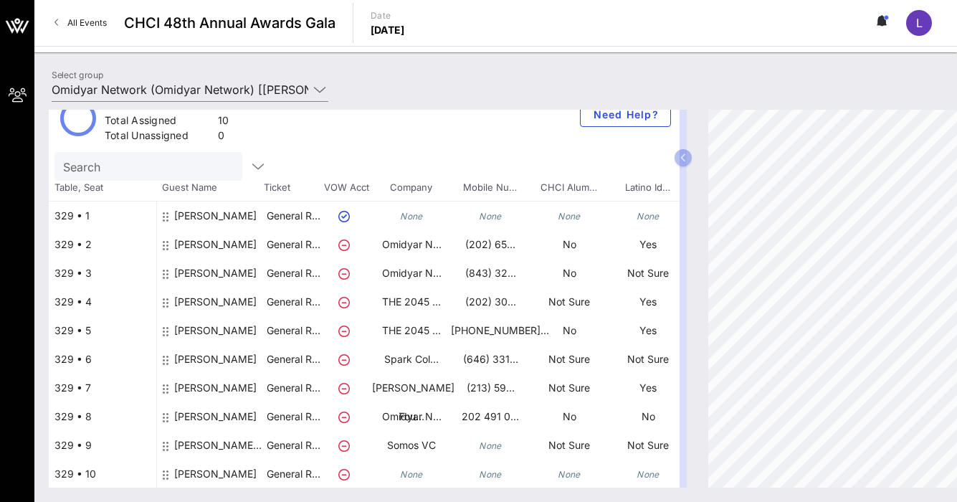
click at [198, 445] on div "[PERSON_NAME] Network" at bounding box center [219, 451] width 90 height 40
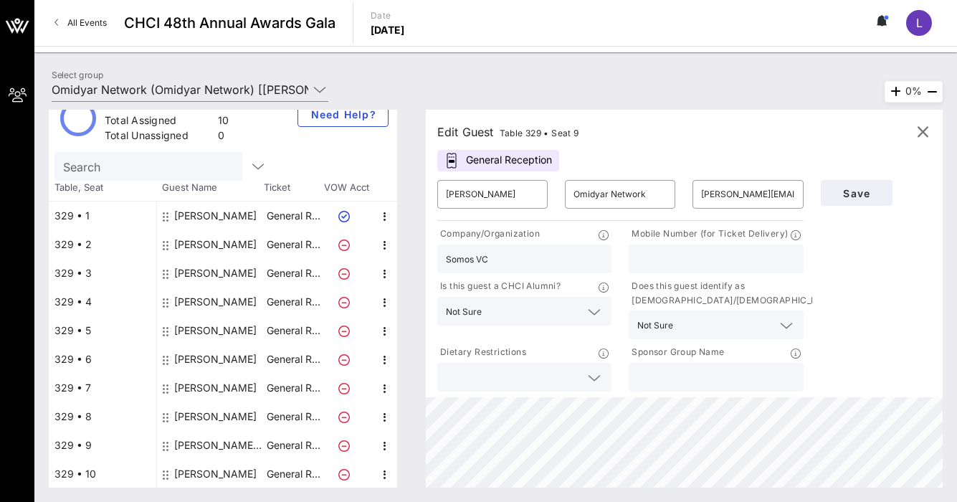
click at [166, 443] on icon at bounding box center [166, 445] width 6 height 11
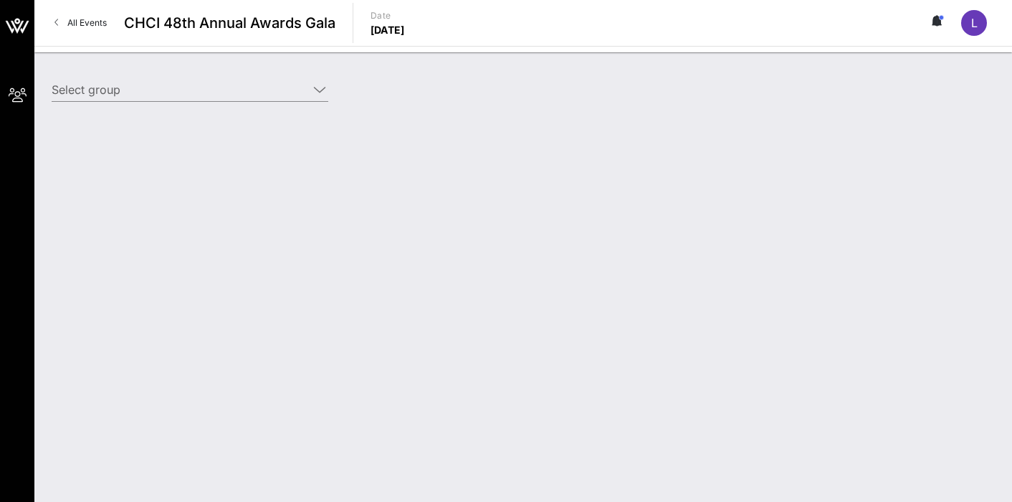
type input "Omidyar Network (Omidyar Network) [[PERSON_NAME], [EMAIL_ADDRESS][PERSON_NAME][…"
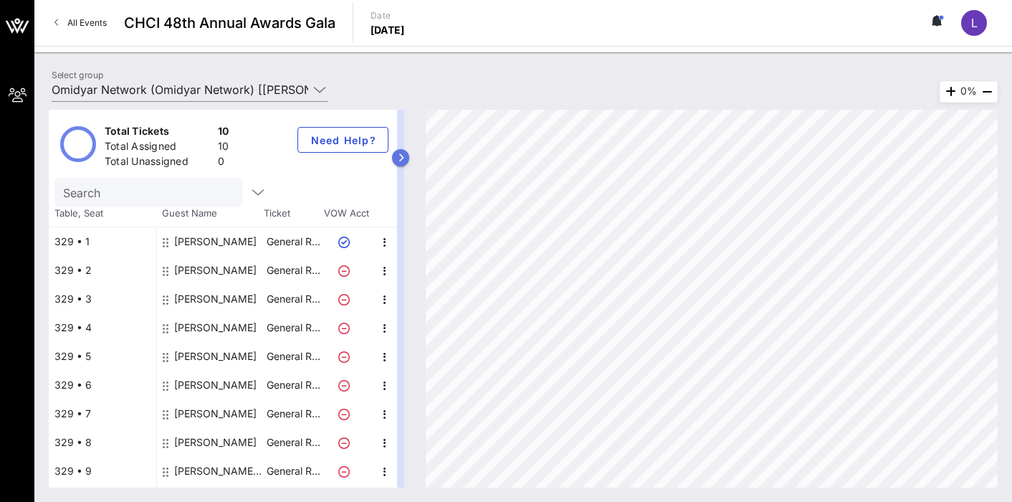
click at [406, 156] on button "button" at bounding box center [400, 157] width 17 height 17
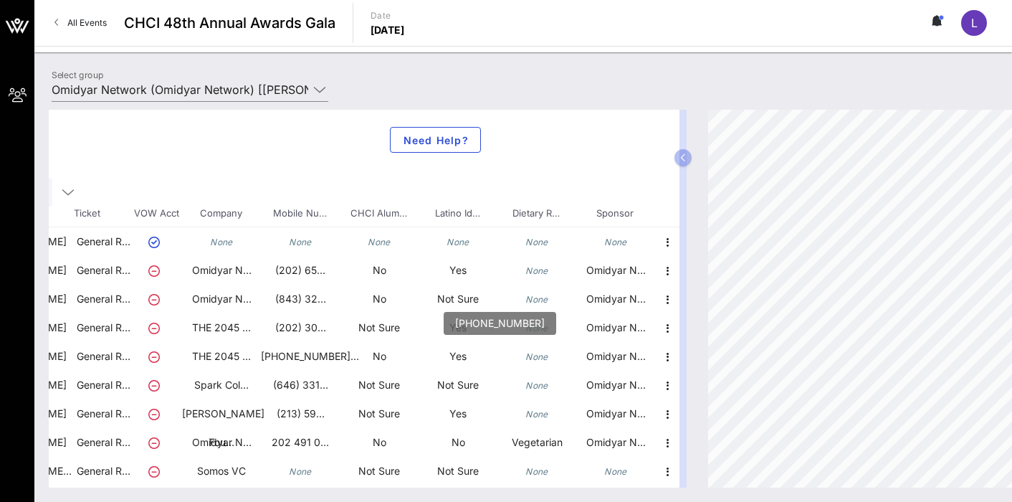
scroll to position [26, 190]
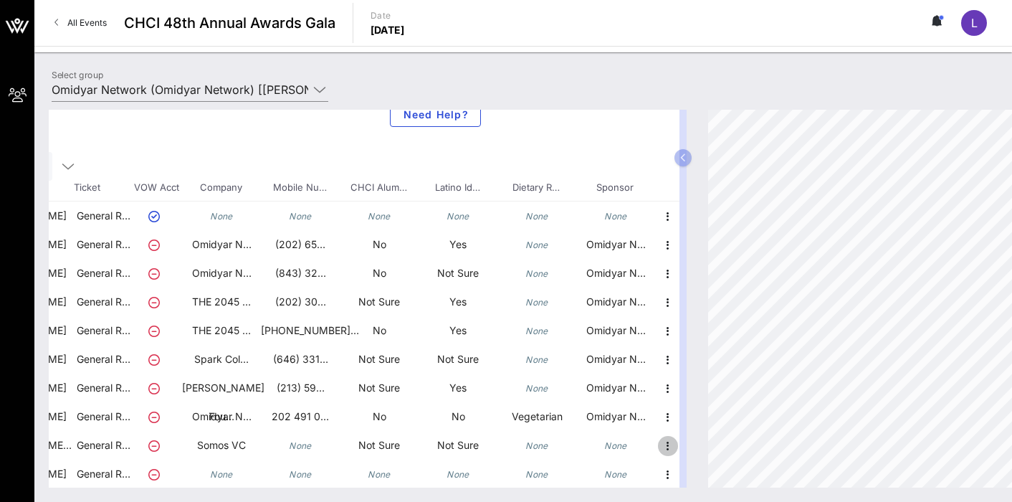
click at [665, 443] on icon "button" at bounding box center [667, 445] width 17 height 17
click at [662, 470] on icon "button" at bounding box center [667, 474] width 17 height 17
click at [665, 442] on icon "button" at bounding box center [667, 445] width 17 height 17
click at [698, 480] on div "Delete" at bounding box center [703, 477] width 29 height 11
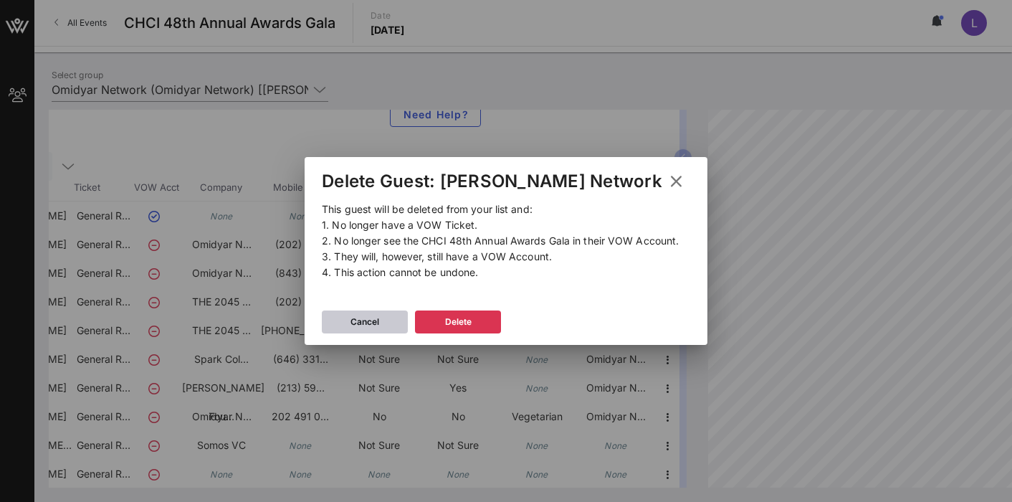
click at [370, 325] on icon at bounding box center [365, 321] width 10 height 9
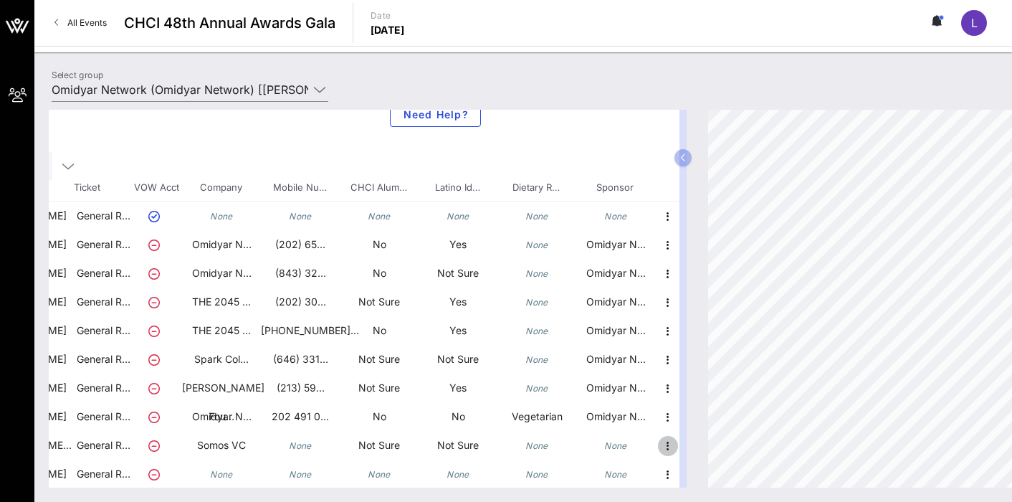
click at [665, 449] on icon "button" at bounding box center [667, 445] width 17 height 17
click at [693, 479] on div "Delete" at bounding box center [703, 477] width 29 height 11
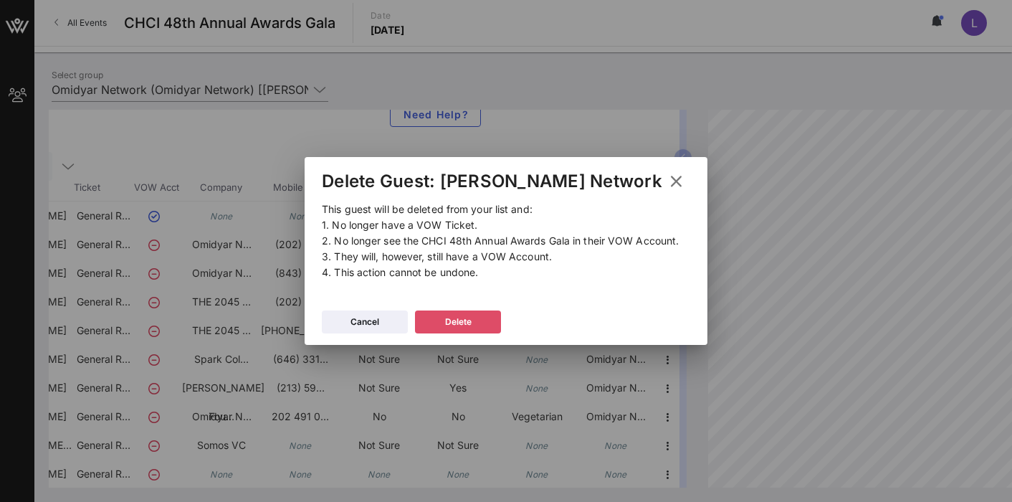
click at [492, 320] on button "Delete" at bounding box center [458, 321] width 86 height 23
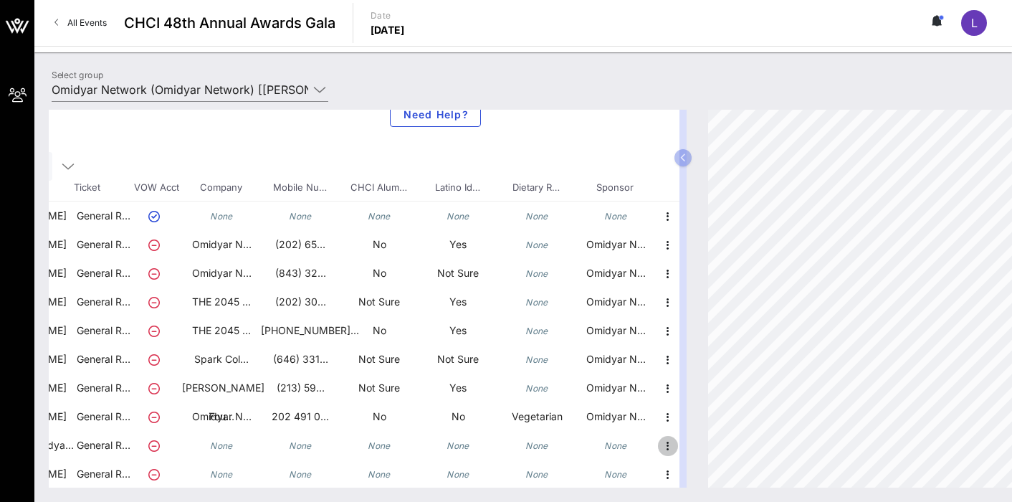
click at [671, 448] on icon "button" at bounding box center [667, 445] width 17 height 17
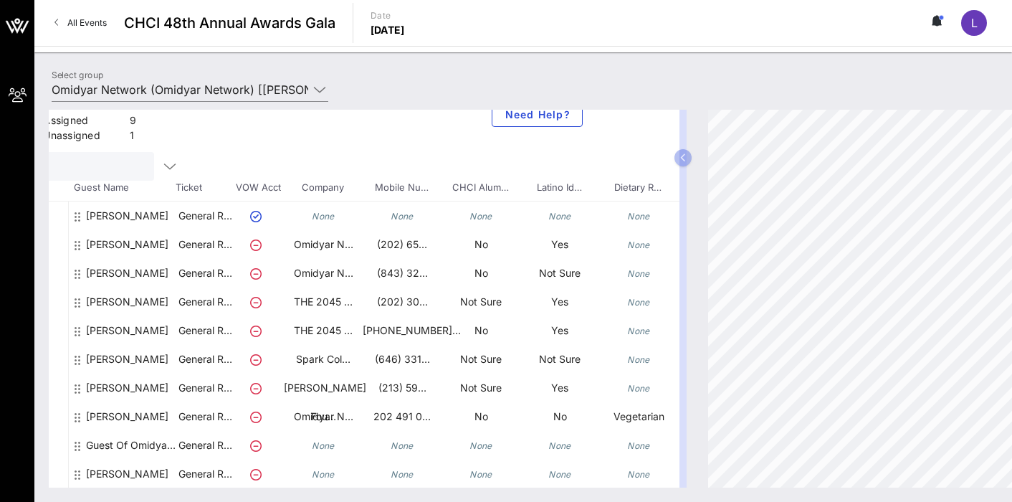
scroll to position [26, 0]
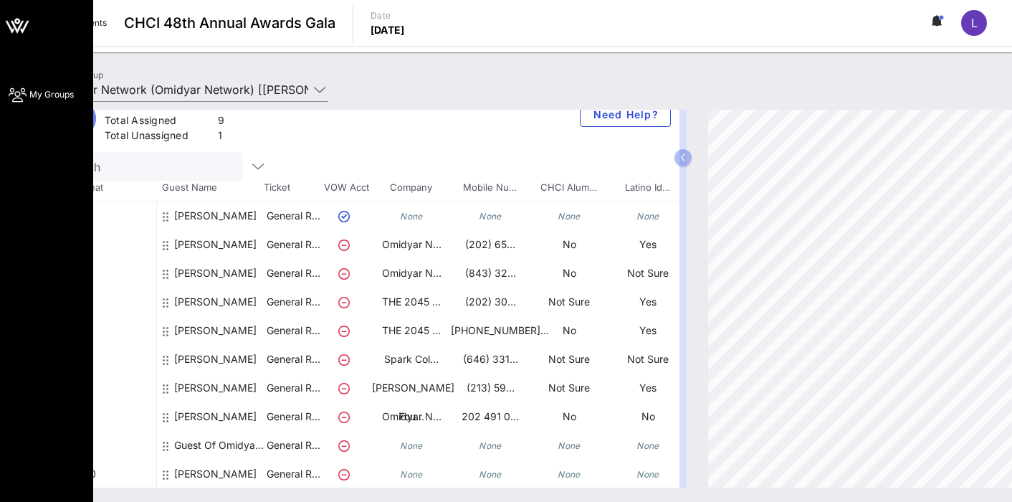
click at [29, 23] on icon at bounding box center [17, 26] width 34 height 34
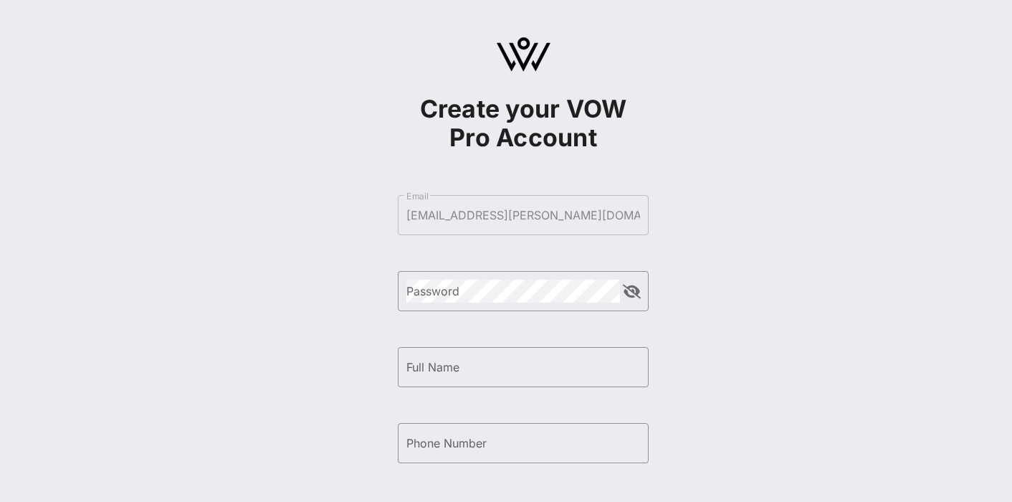
click at [515, 183] on form "​ Email [EMAIL_ADDRESS][PERSON_NAME][DOMAIN_NAME] ​ Password ​ Full Name ​ Phon…" at bounding box center [523, 405] width 251 height 449
click at [553, 233] on form "​ Email [EMAIL_ADDRESS][PERSON_NAME][DOMAIN_NAME] ​ Password ​ Full Name ​ Phon…" at bounding box center [523, 405] width 251 height 449
click at [551, 222] on form "​ Email [EMAIL_ADDRESS][PERSON_NAME][DOMAIN_NAME] ​ Password ​ Full Name ​ Phon…" at bounding box center [523, 405] width 251 height 449
